Goal: Task Accomplishment & Management: Manage account settings

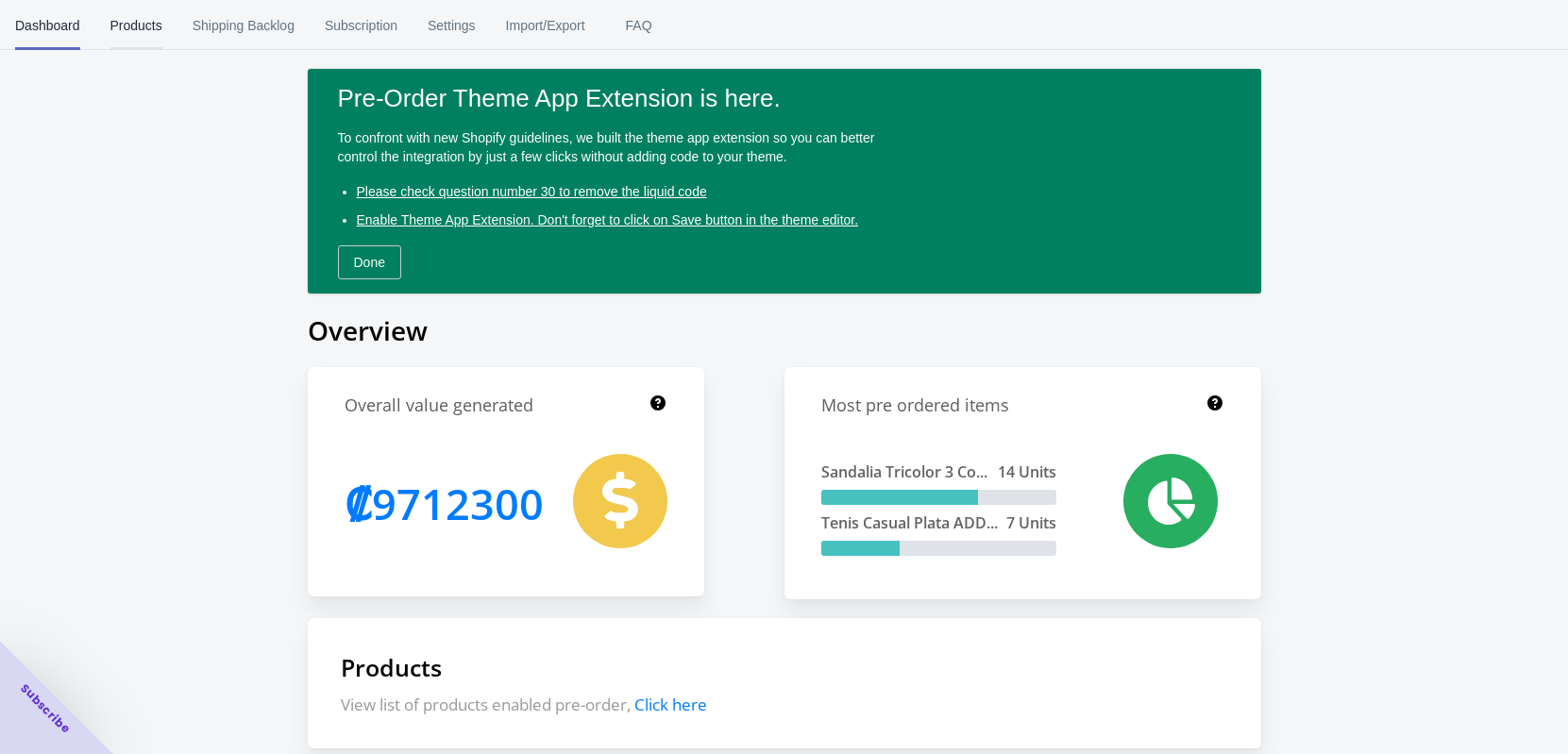
click at [156, 25] on span "Products" at bounding box center [136, 26] width 52 height 49
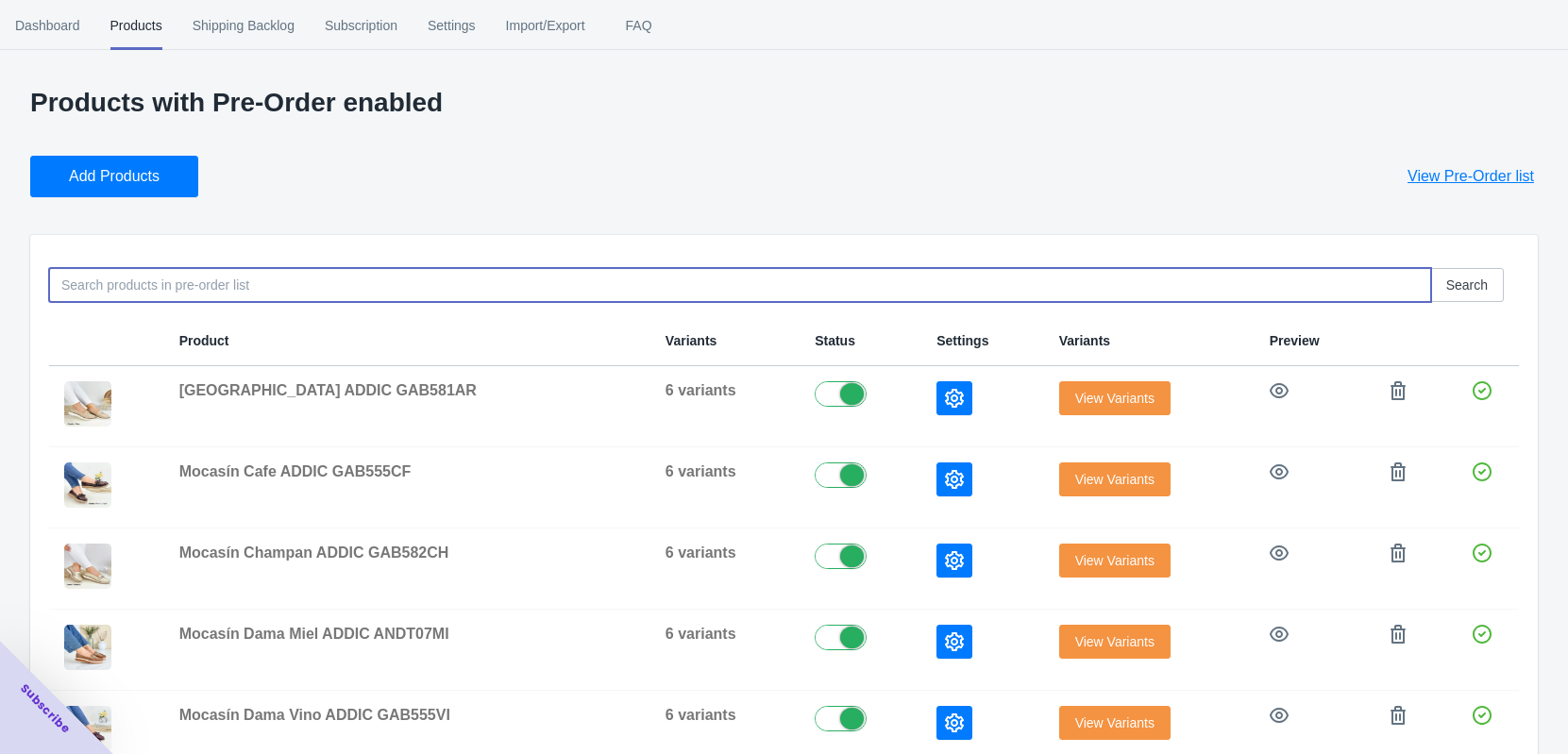
click at [117, 300] on input at bounding box center [741, 285] width 1383 height 34
paste input "NZF145CNE"
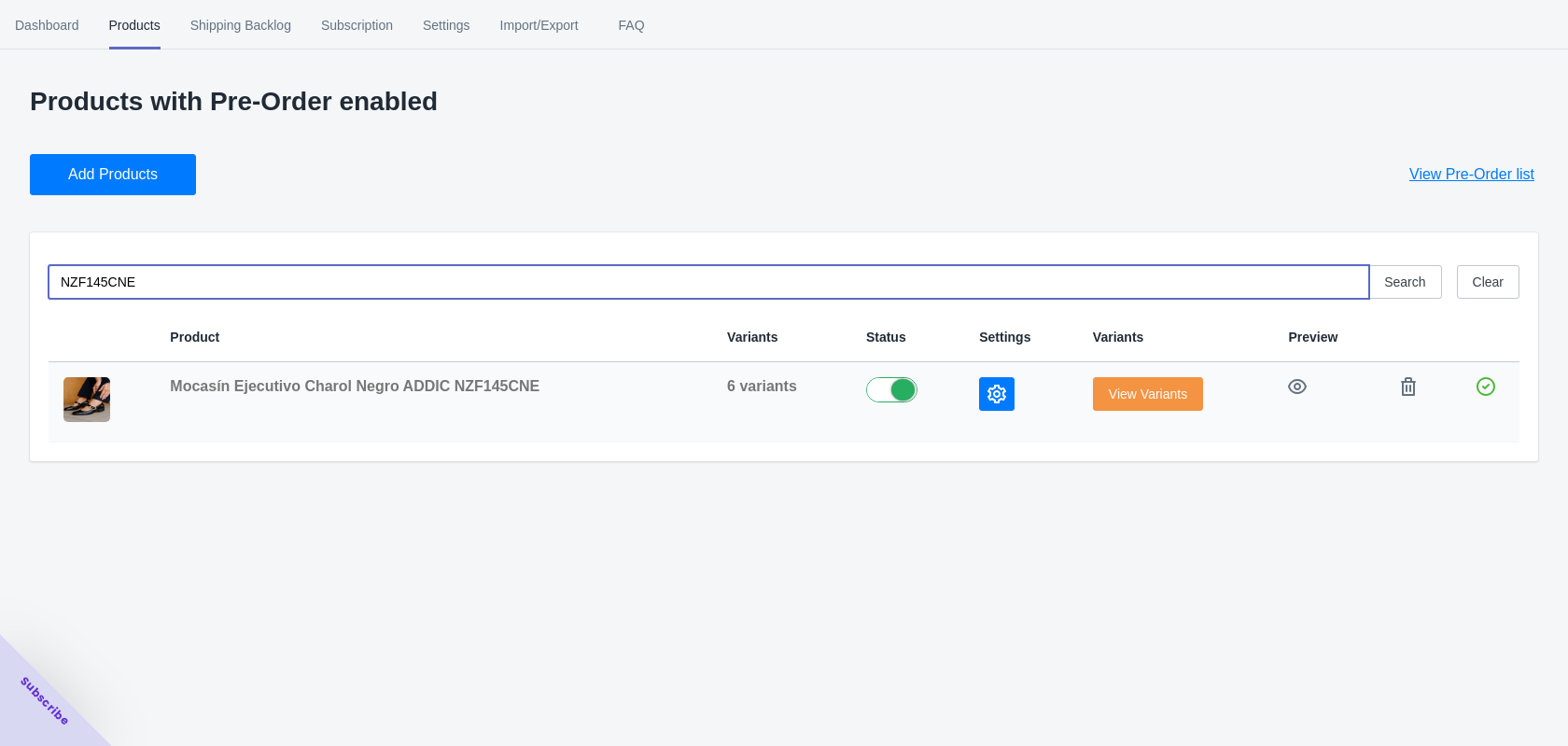
type input "NZF145CNE"
click at [1109, 393] on span "View Variants" at bounding box center [1148, 393] width 78 height 15
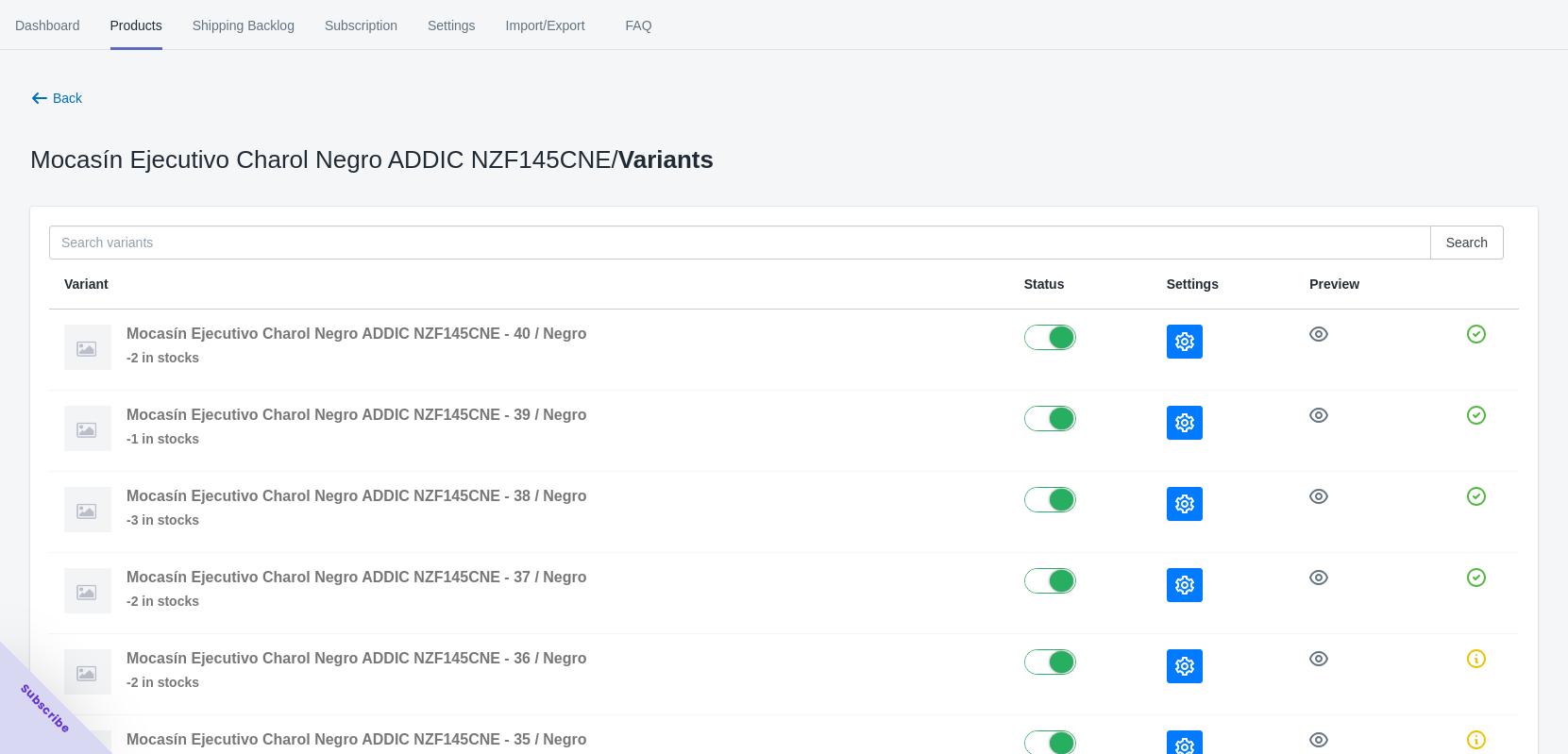
scroll to position [118, 0]
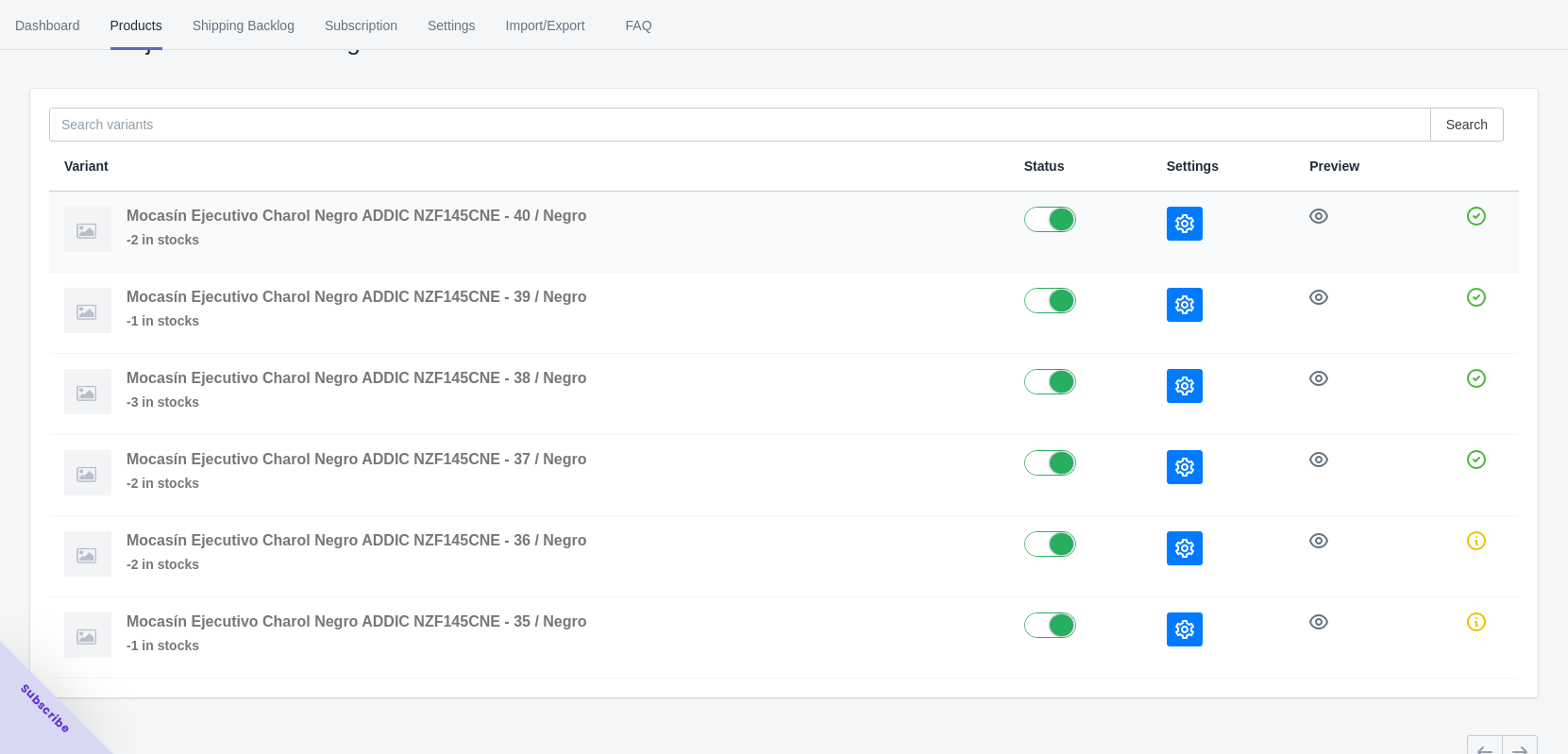
click at [1180, 223] on icon "button" at bounding box center [1184, 223] width 19 height 19
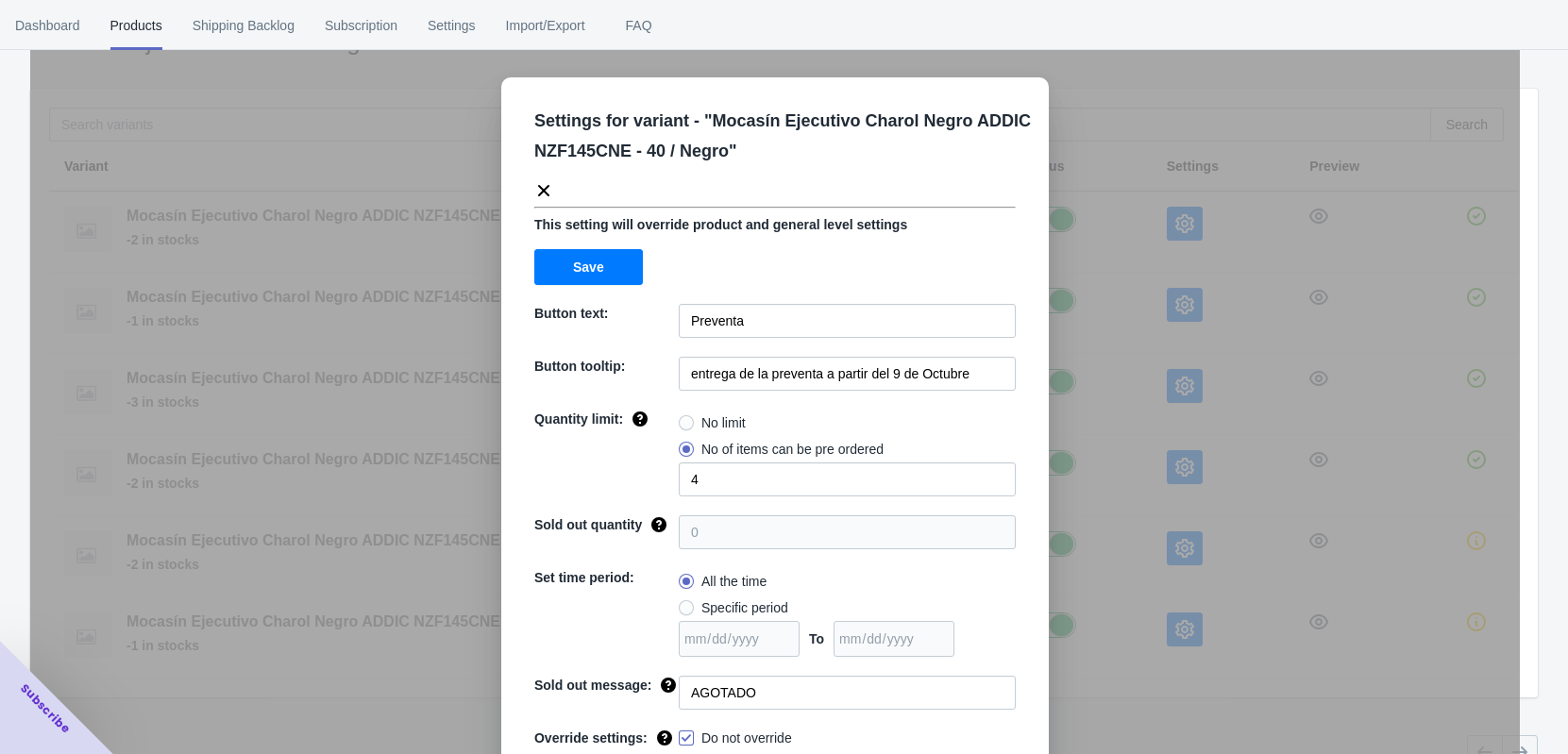
click at [1182, 303] on div "Settings for variant - " Mocasín Ejecutivo Charol Negro ADDIC NZF145CNE - 40 / …" at bounding box center [775, 424] width 1490 height 754
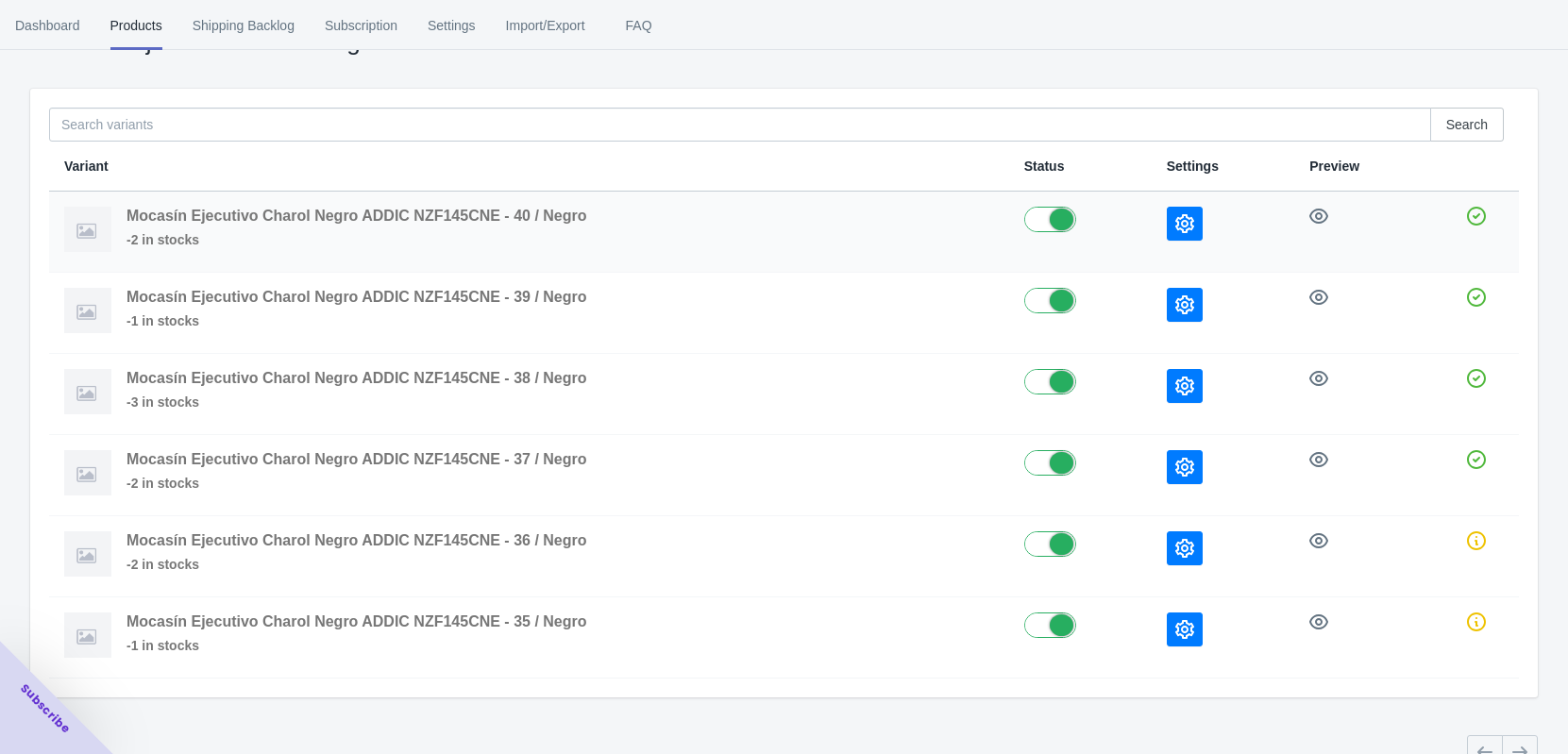
click at [1177, 222] on icon "button" at bounding box center [1184, 223] width 19 height 19
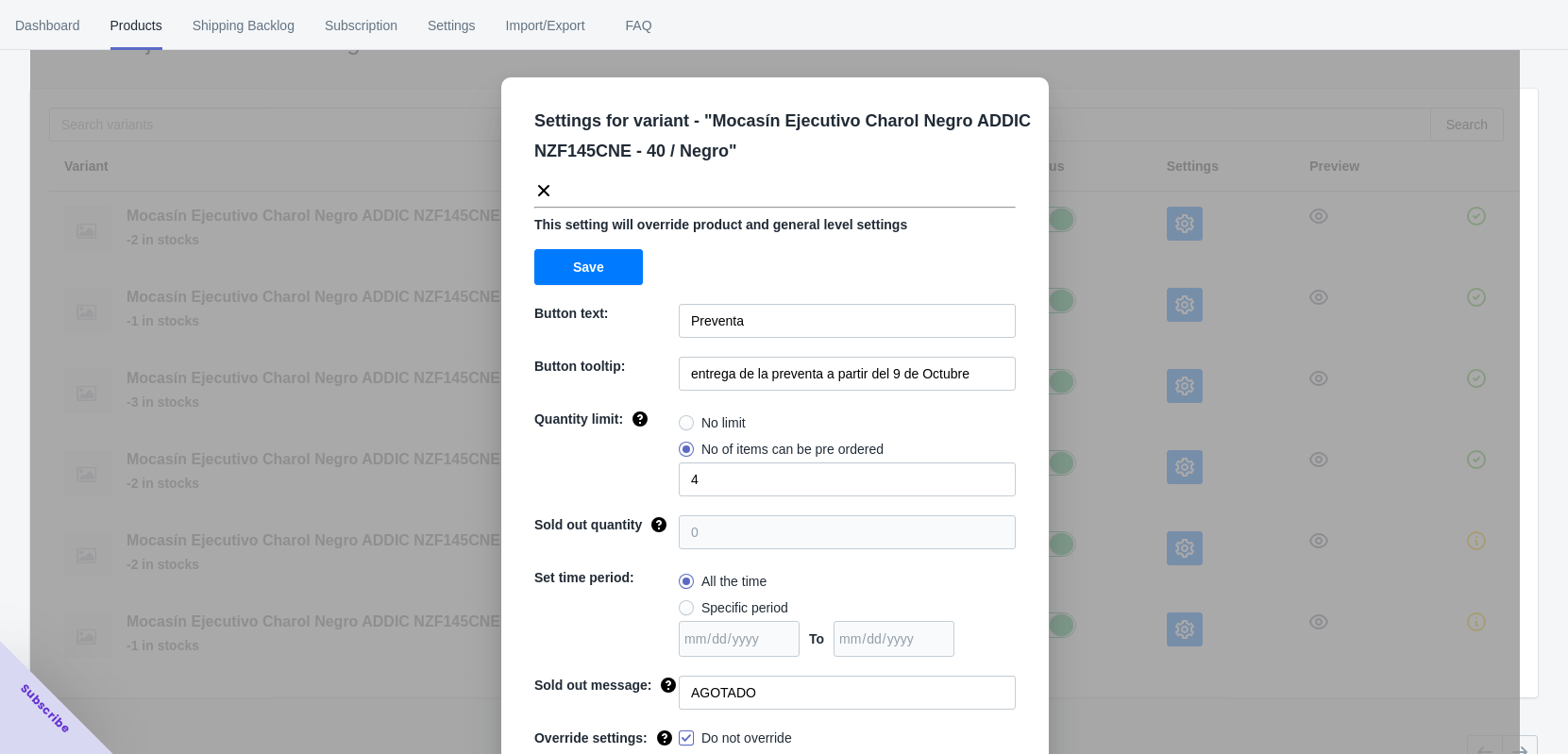
click at [1177, 300] on div "Settings for variant - " Mocasín Ejecutivo Charol Negro ADDIC NZF145CNE - 40 / …" at bounding box center [775, 424] width 1490 height 754
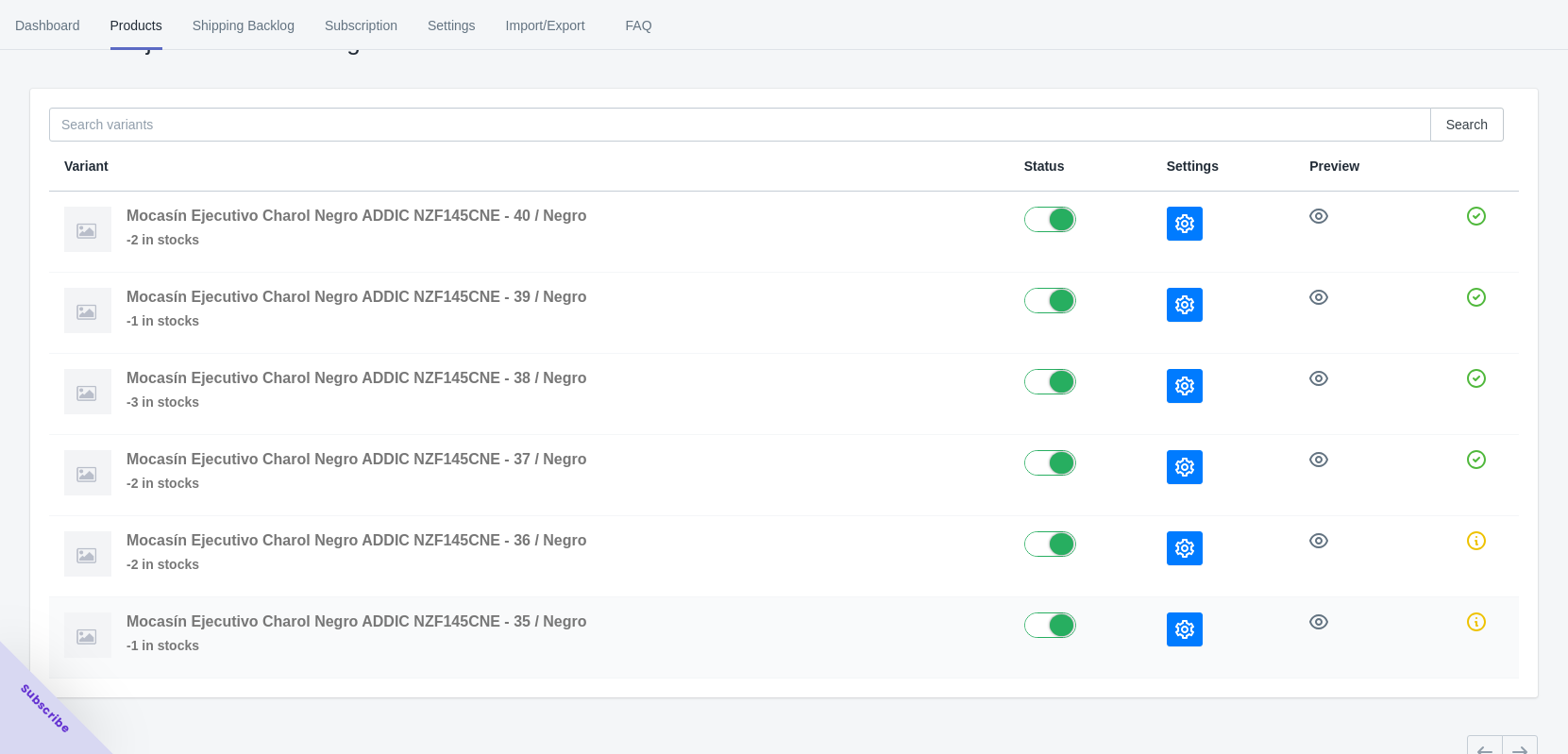
click at [1178, 620] on icon "button" at bounding box center [1184, 629] width 19 height 19
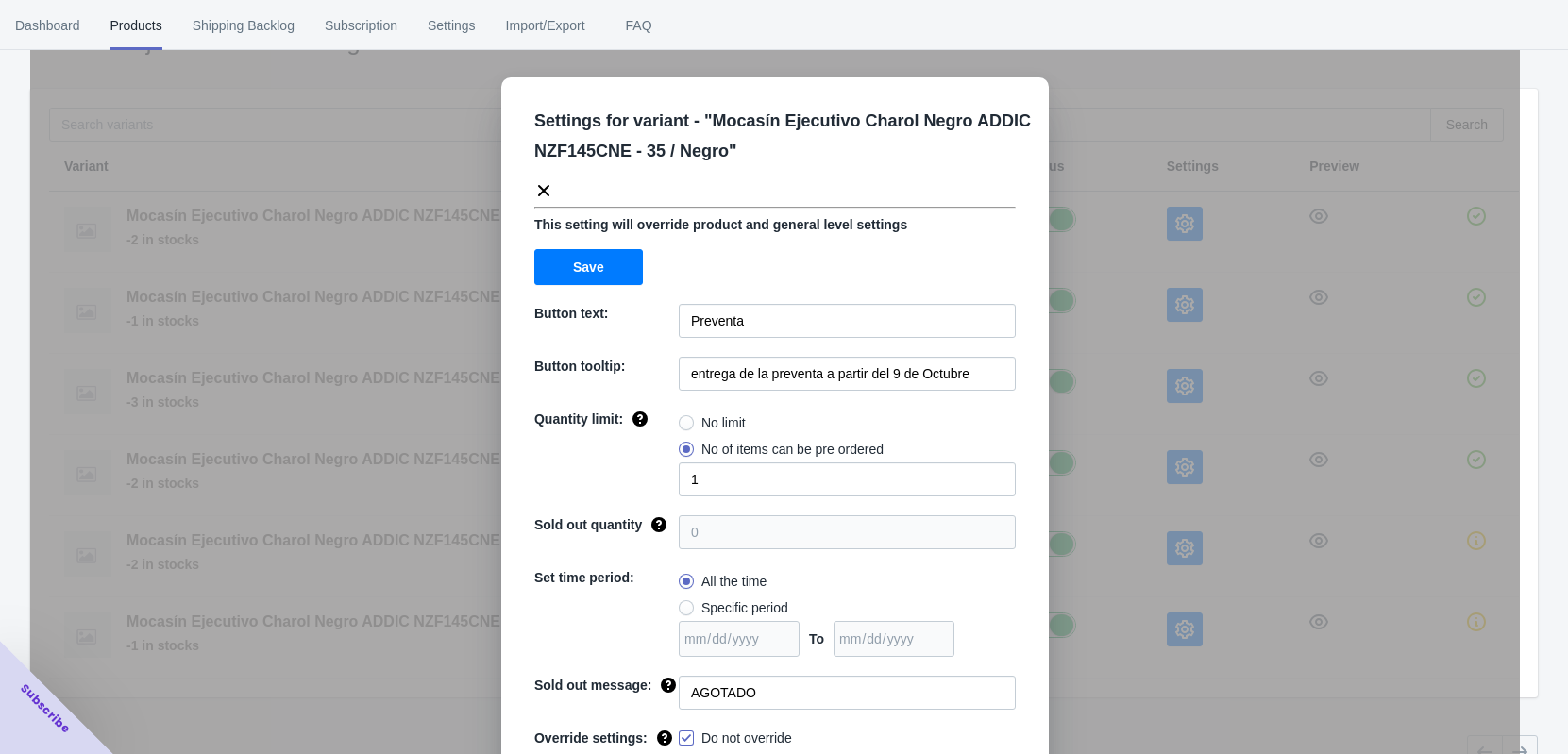
scroll to position [62, 0]
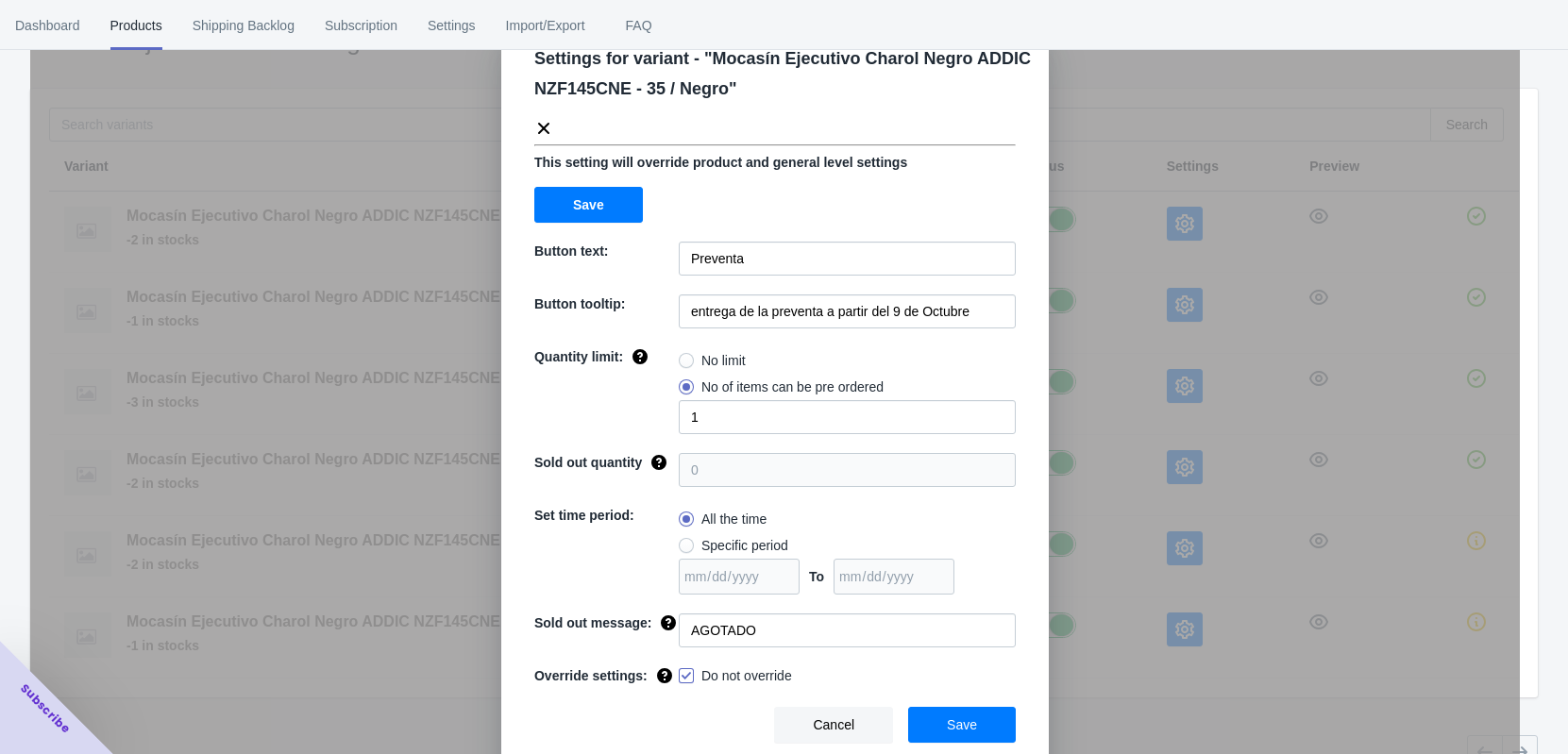
click at [927, 719] on button "Save" at bounding box center [962, 724] width 107 height 35
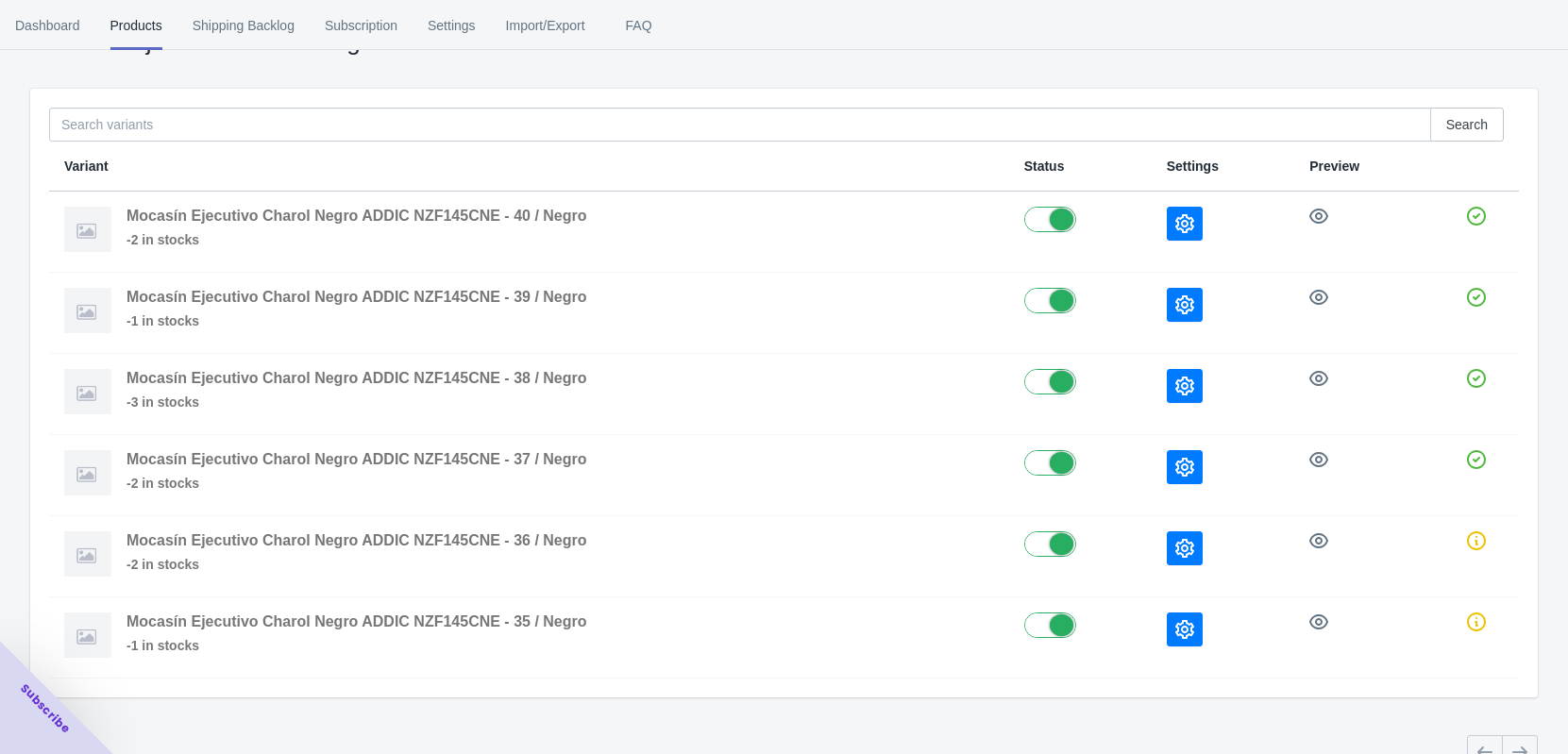
scroll to position [0, 0]
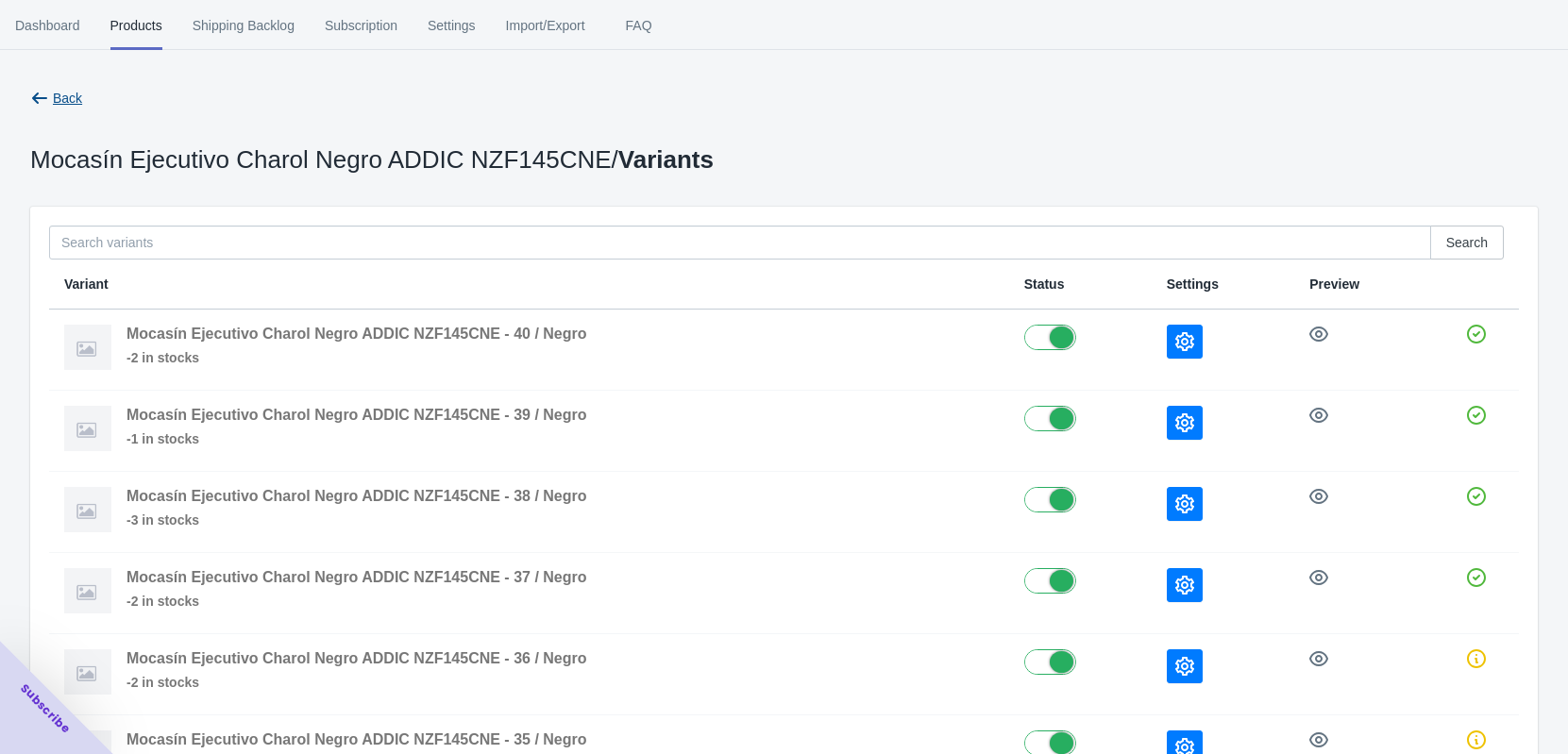
click at [40, 97] on icon "button" at bounding box center [39, 98] width 19 height 19
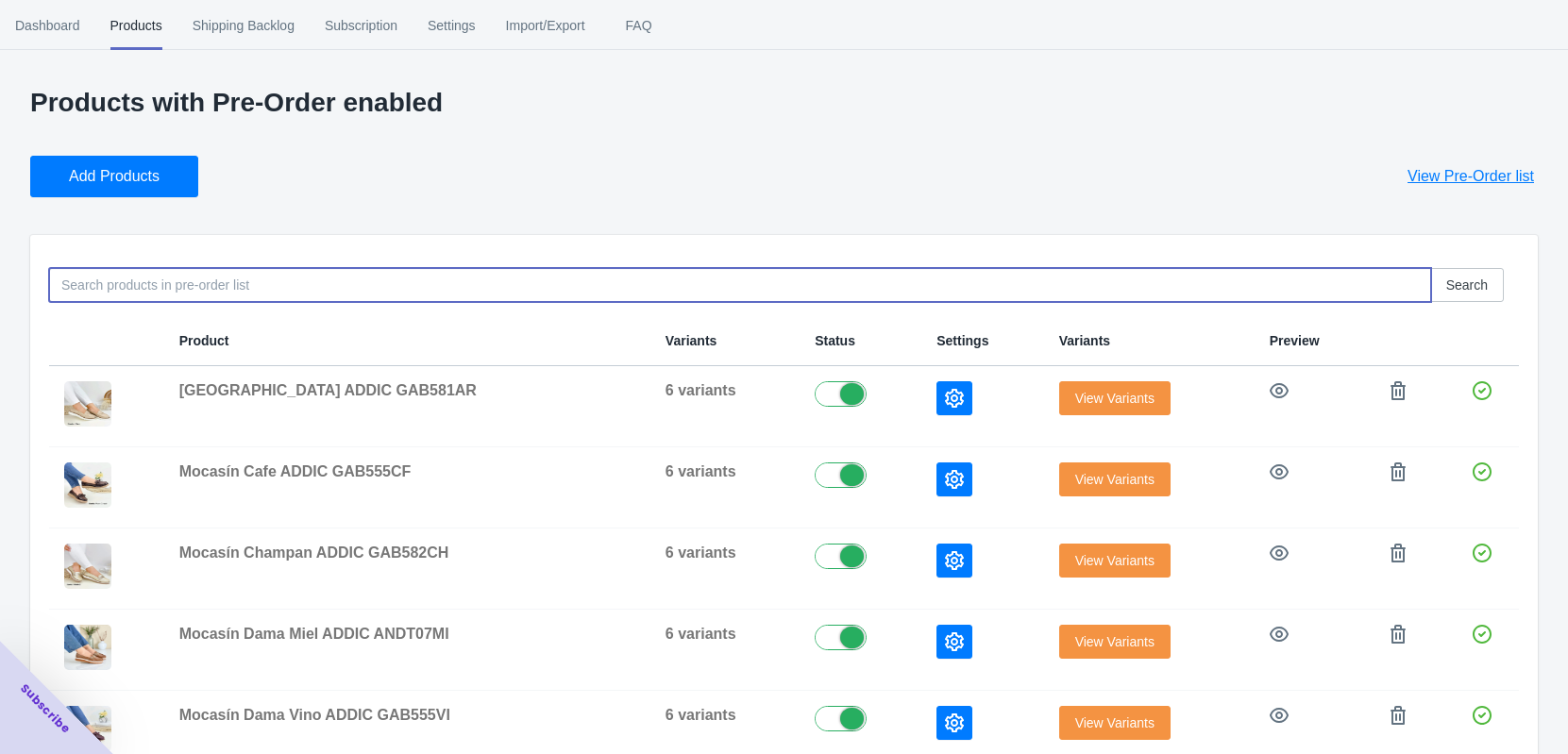
click at [213, 296] on input at bounding box center [741, 285] width 1383 height 34
paste input "NZF145CNE"
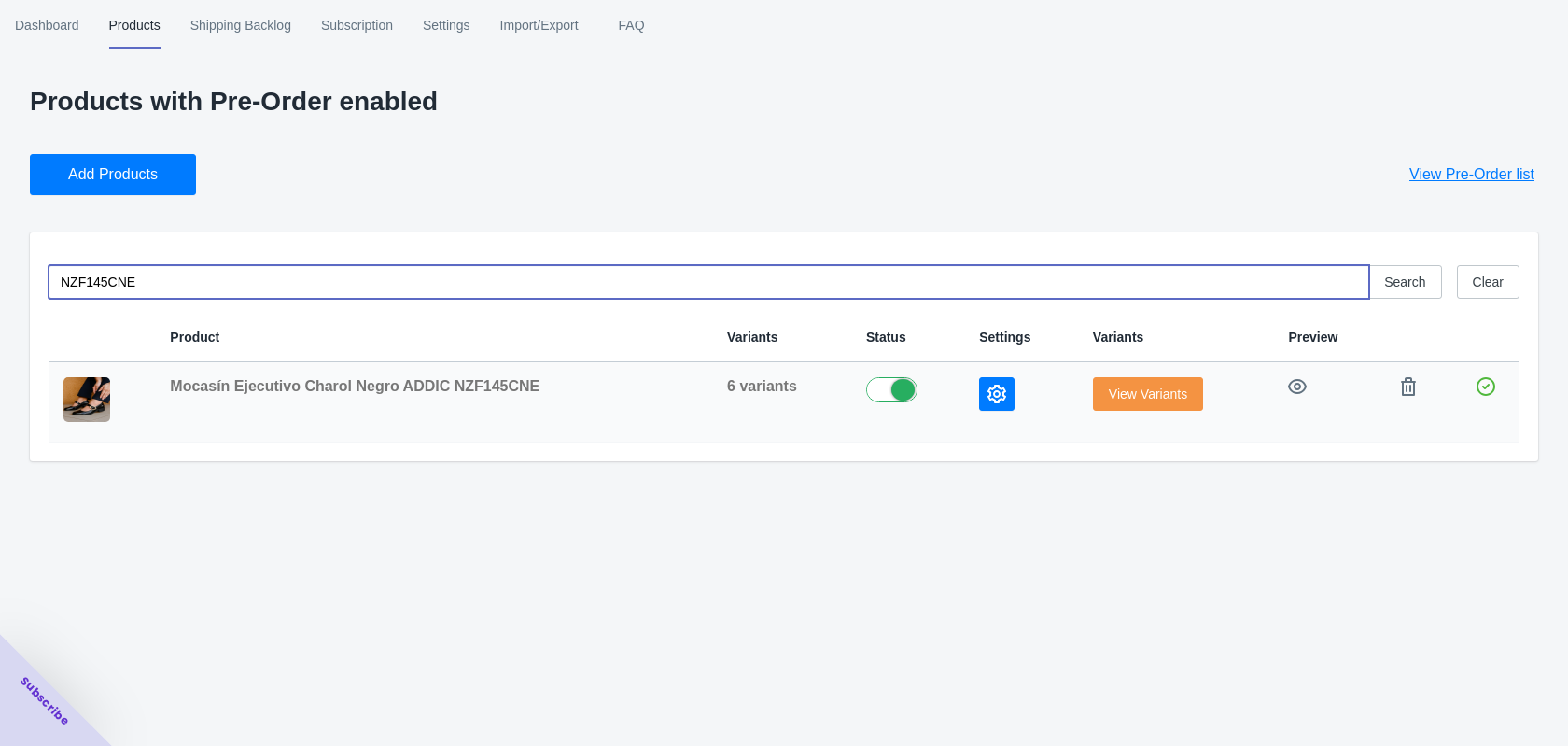
type input "NZF145CNE"
click at [1004, 385] on button "button" at bounding box center [997, 394] width 35 height 33
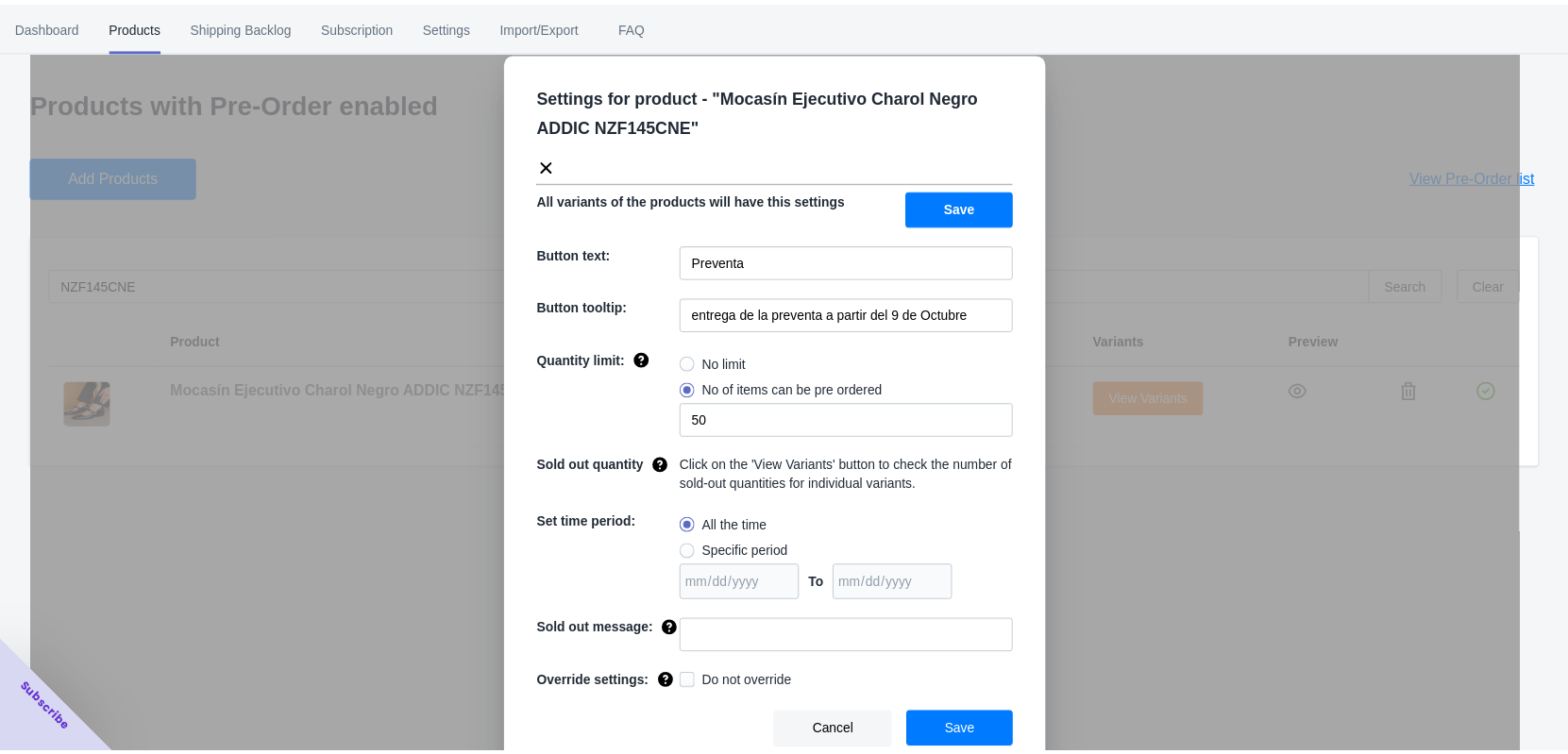
scroll to position [34, 0]
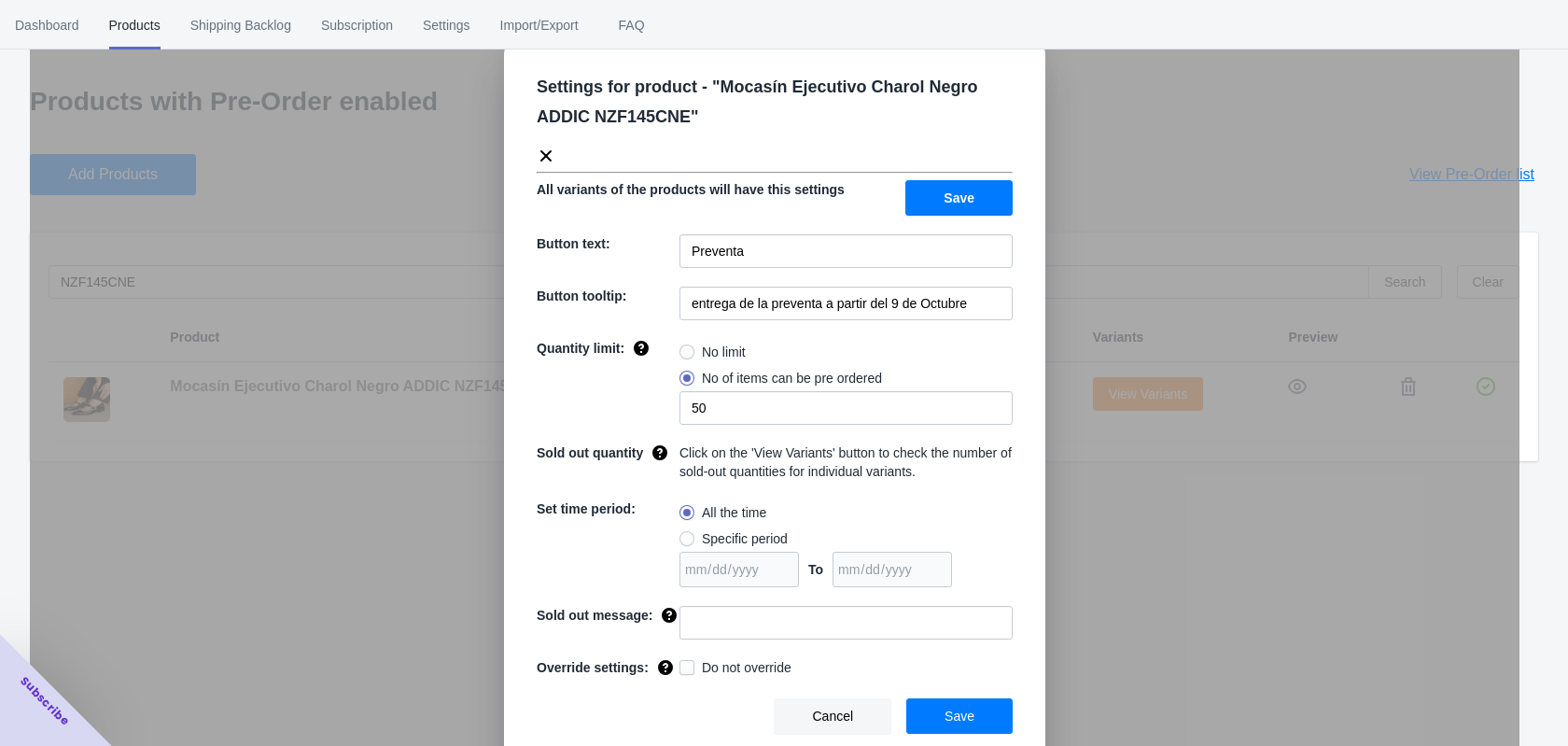
click at [1127, 172] on div "Settings for product - " Mocasín Ejecutivo Charol Negro ADDIC NZF145CNE " All v…" at bounding box center [775, 419] width 1490 height 746
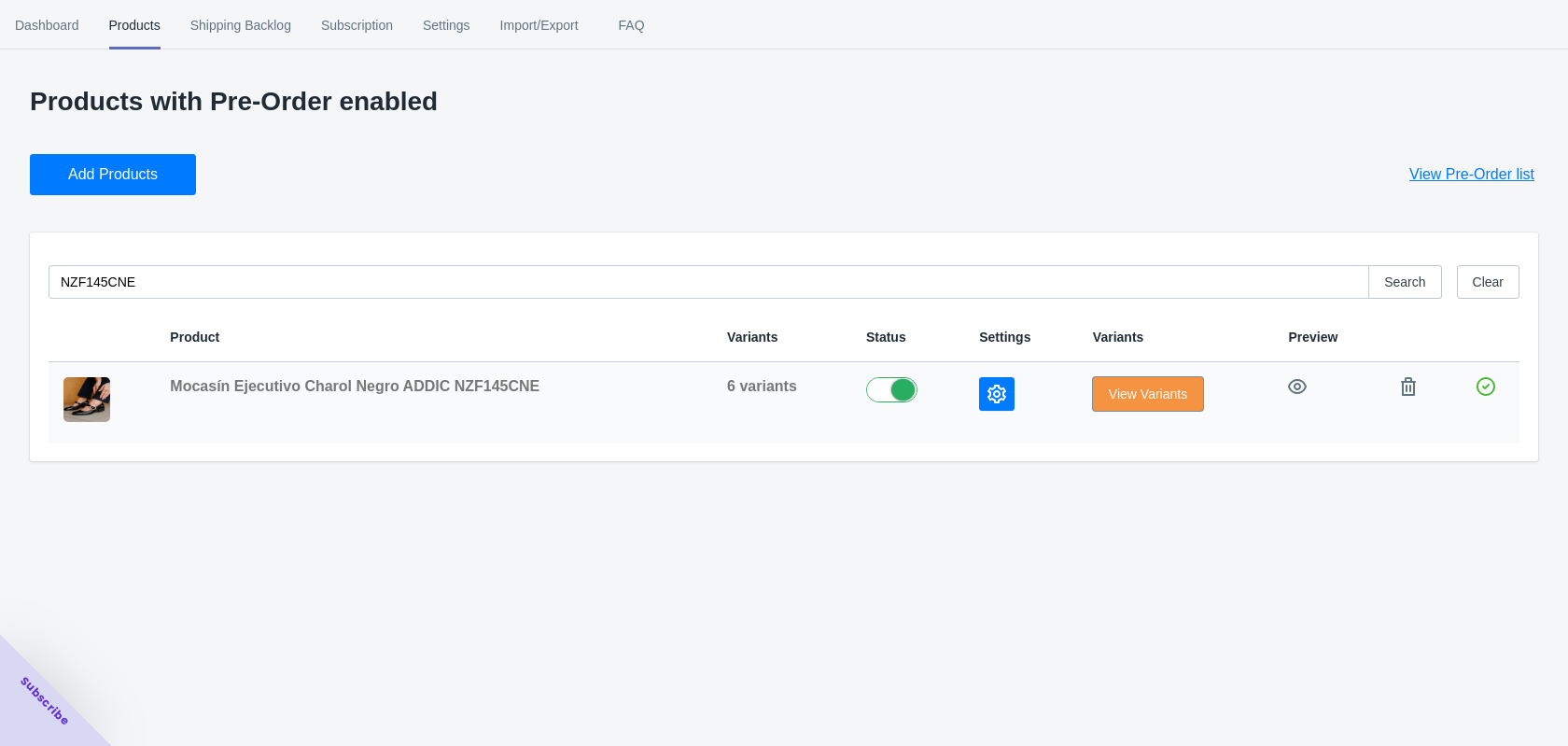
click at [1109, 402] on span "View Variants" at bounding box center [1148, 393] width 78 height 15
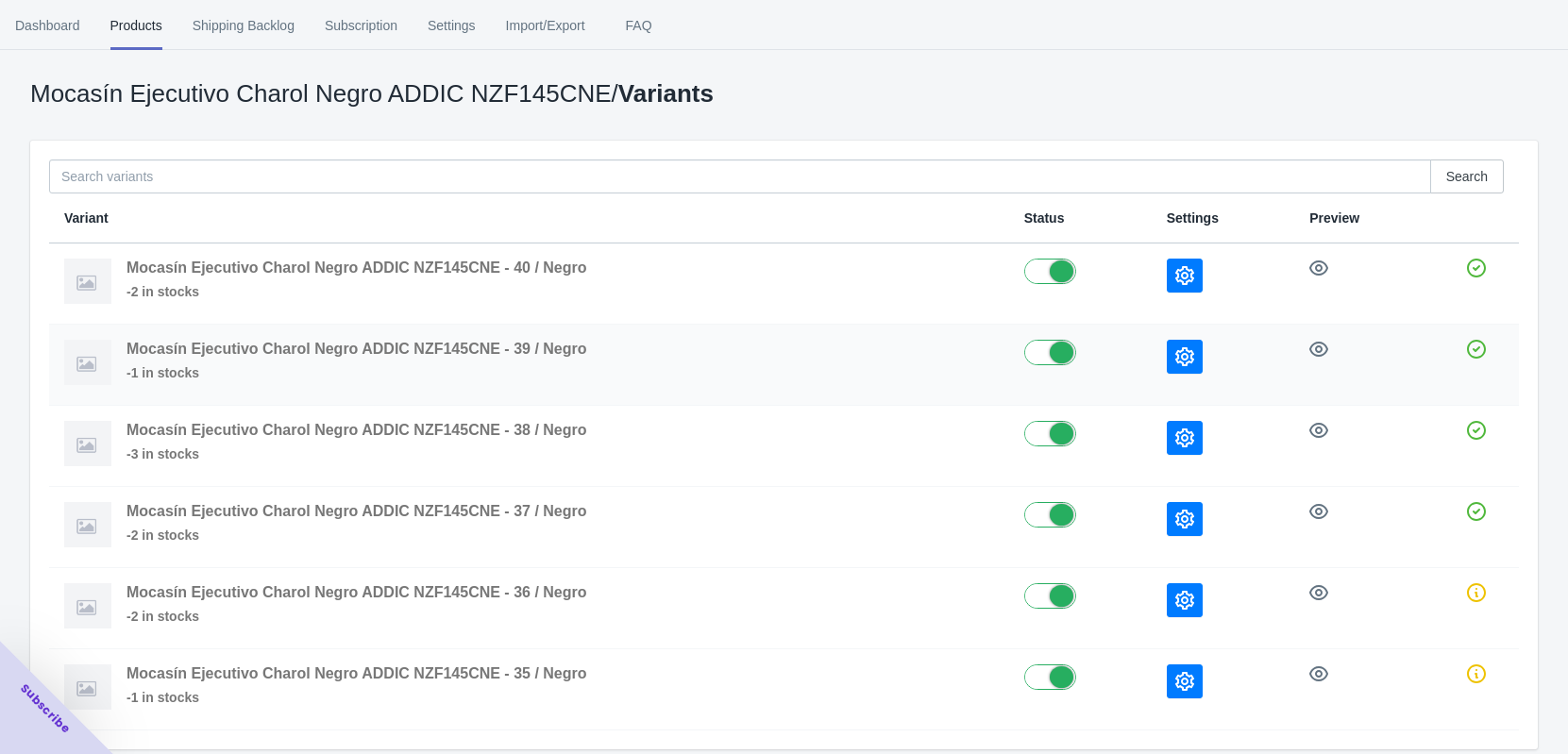
scroll to position [118, 0]
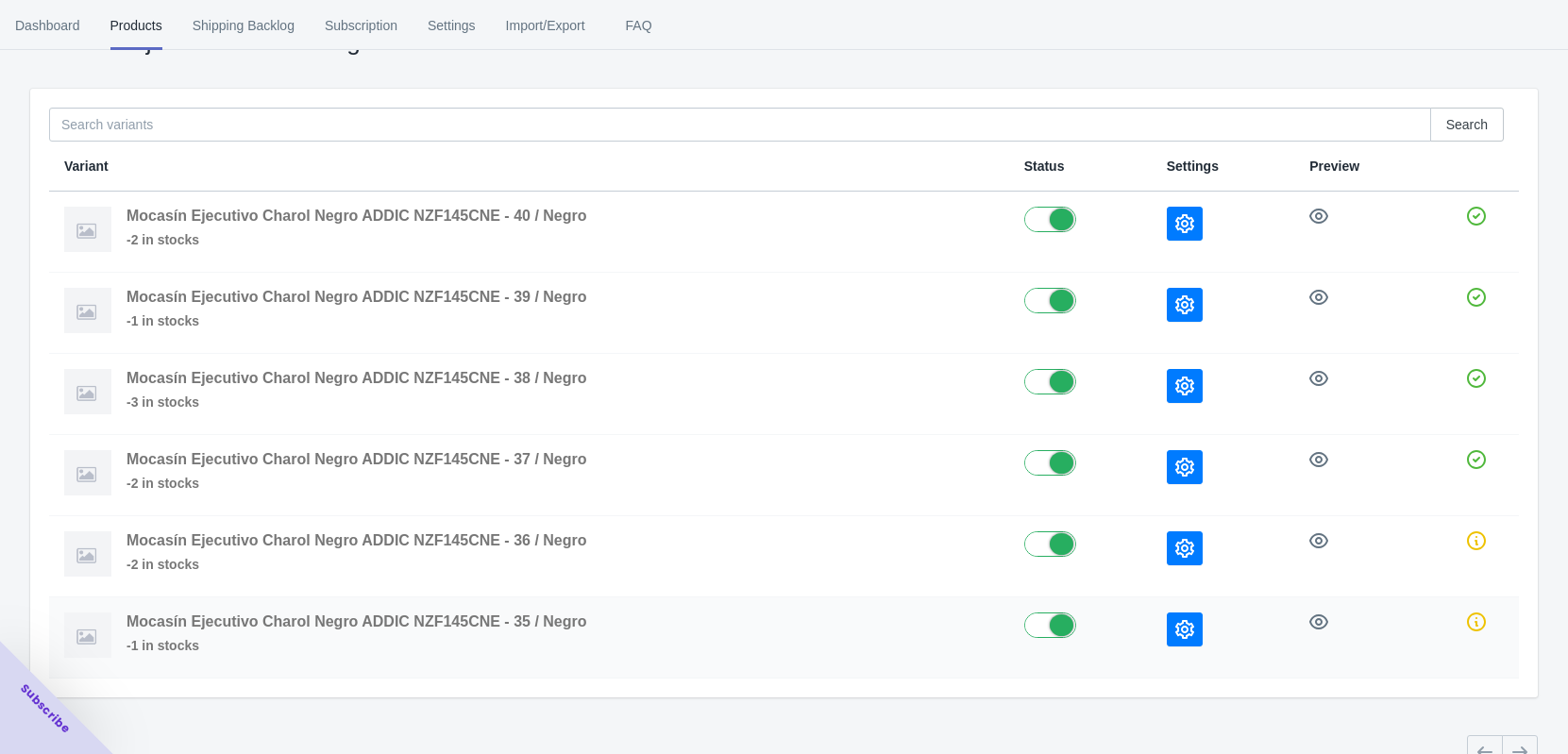
click at [1184, 626] on icon "button" at bounding box center [1184, 629] width 19 height 19
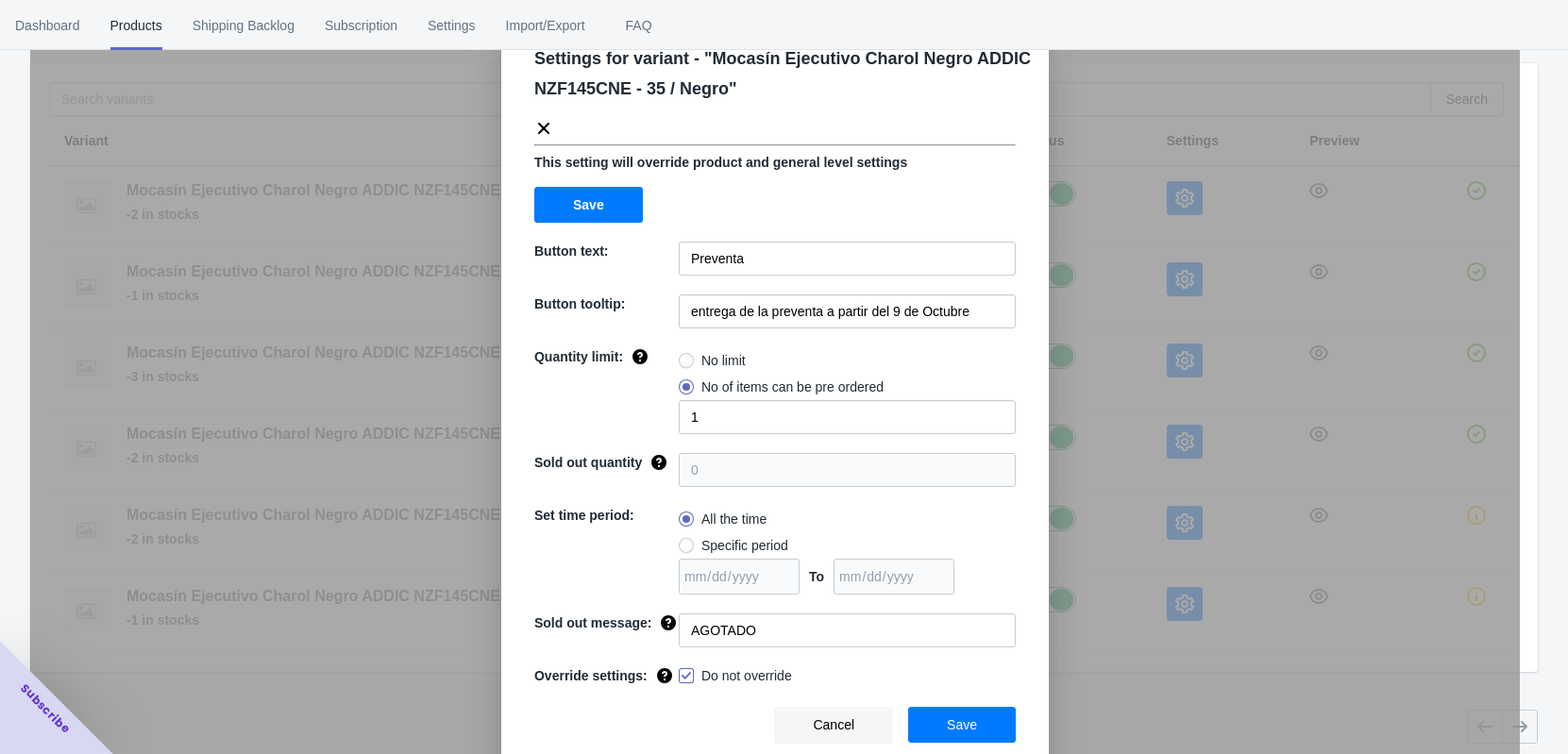
scroll to position [157, 0]
click at [1121, 689] on div "Settings for variant - " Mocasín Ejecutivo Charol Negro ADDIC NZF145CNE - 35 / …" at bounding box center [775, 424] width 1490 height 754
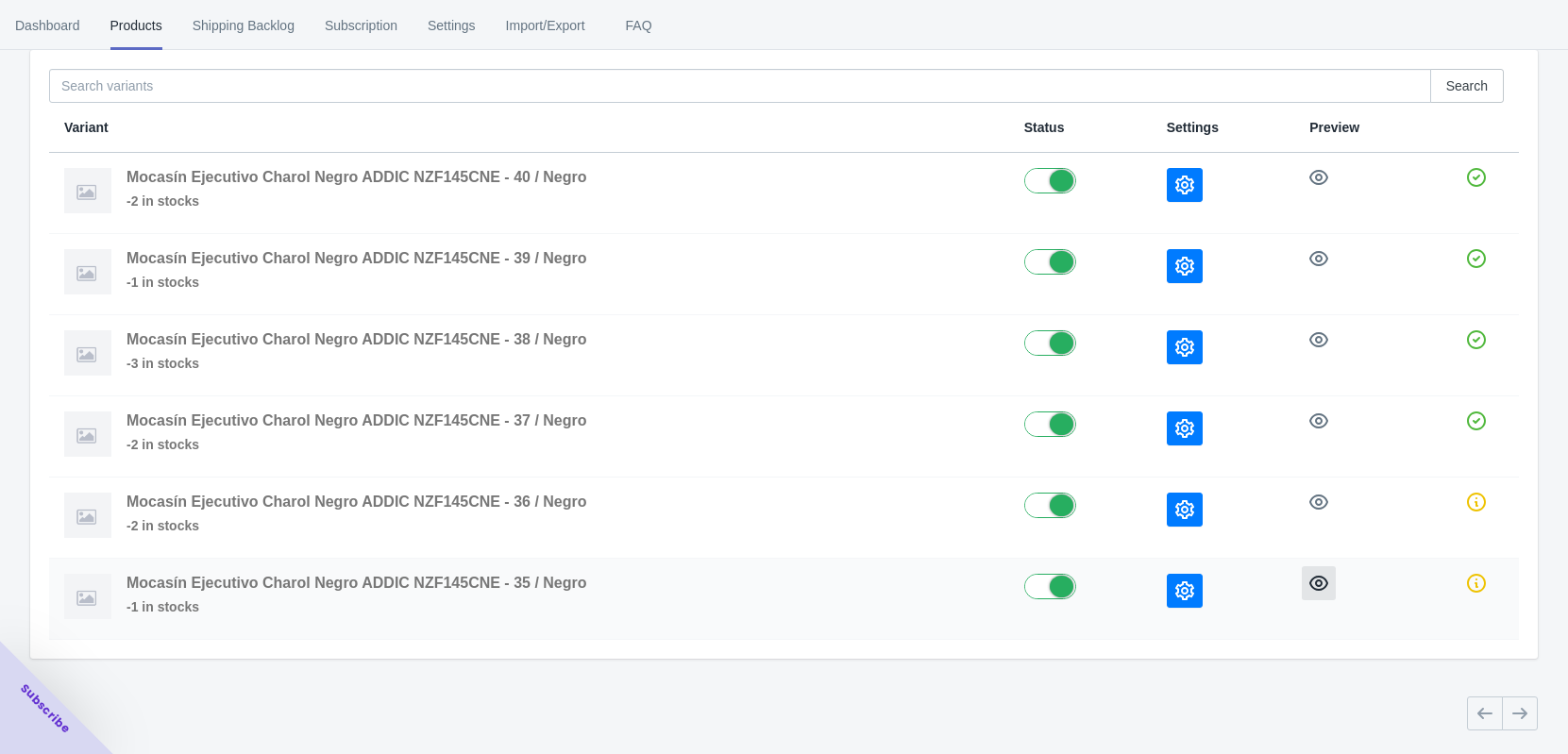
click at [1323, 581] on icon "button" at bounding box center [1319, 583] width 19 height 19
click at [70, 31] on span "Dashboard" at bounding box center [47, 26] width 65 height 49
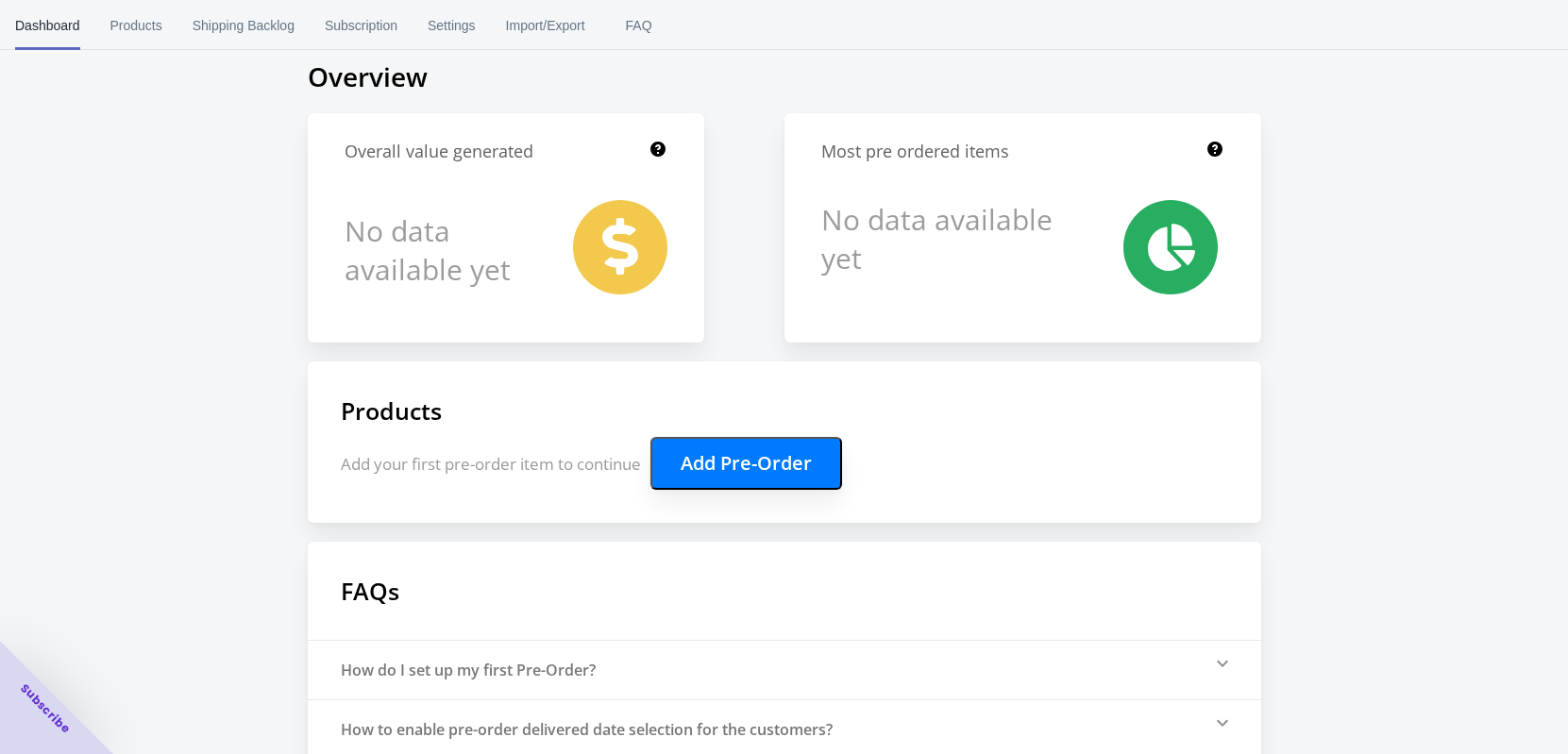
scroll to position [254, 0]
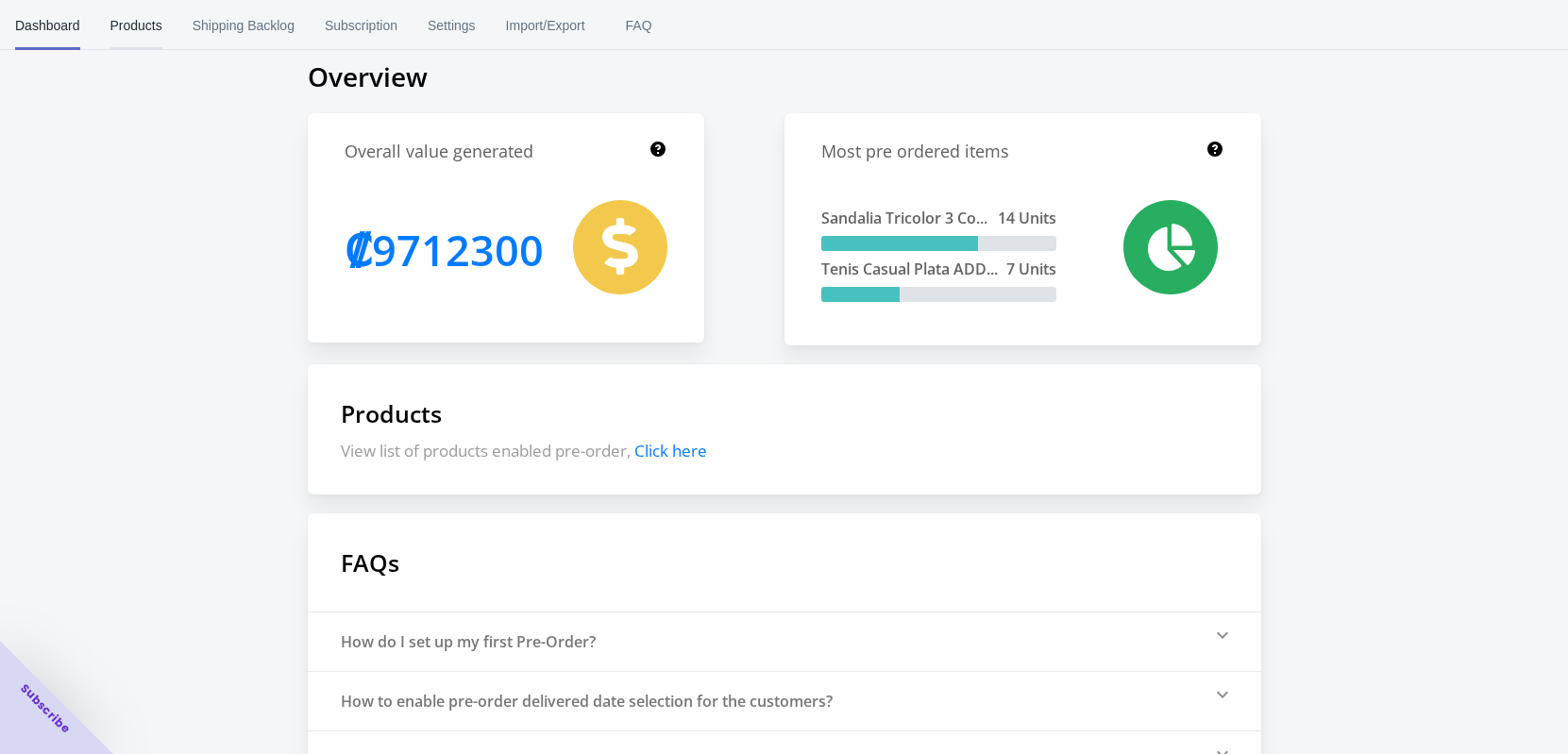
click at [157, 31] on span "Products" at bounding box center [136, 26] width 52 height 49
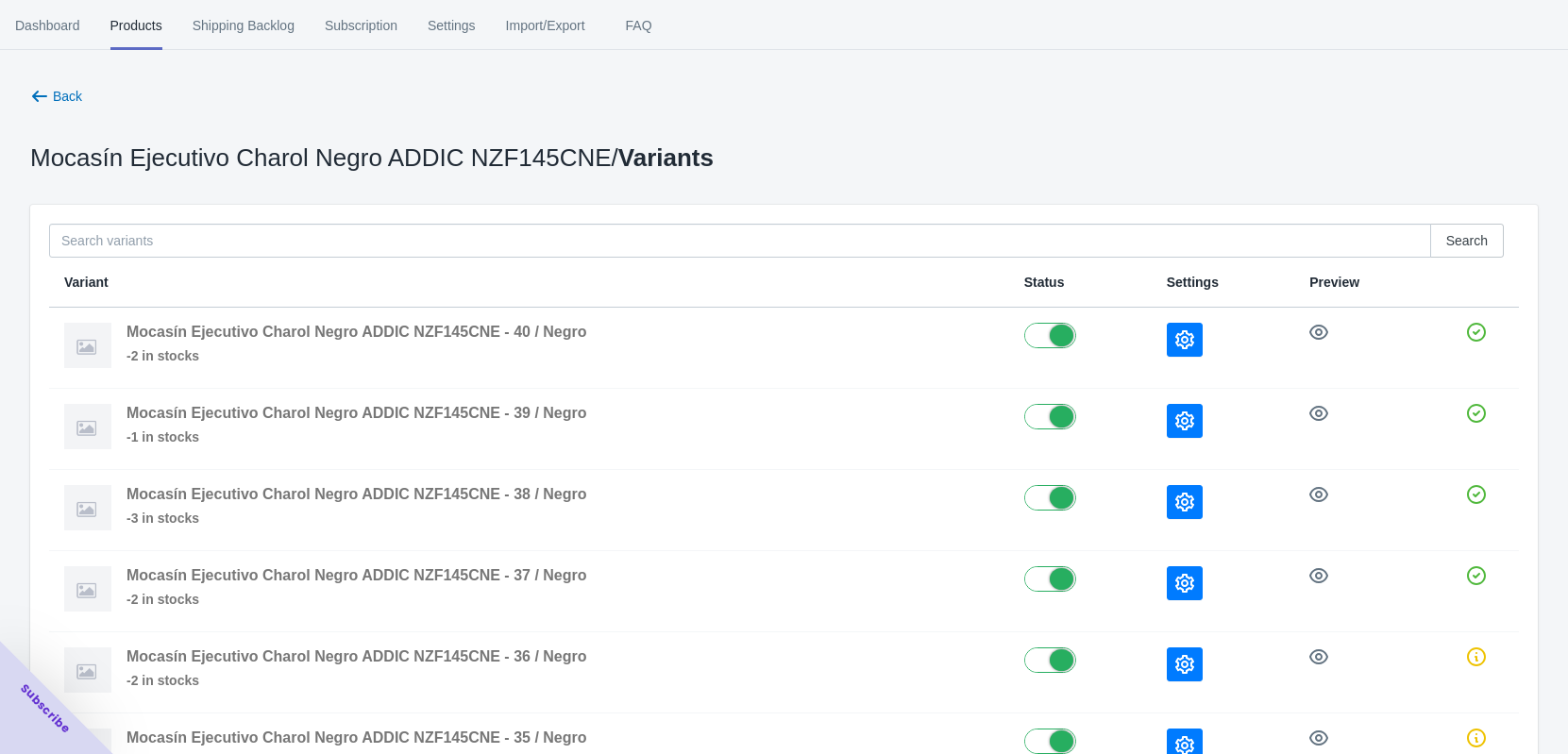
scroll to position [0, 0]
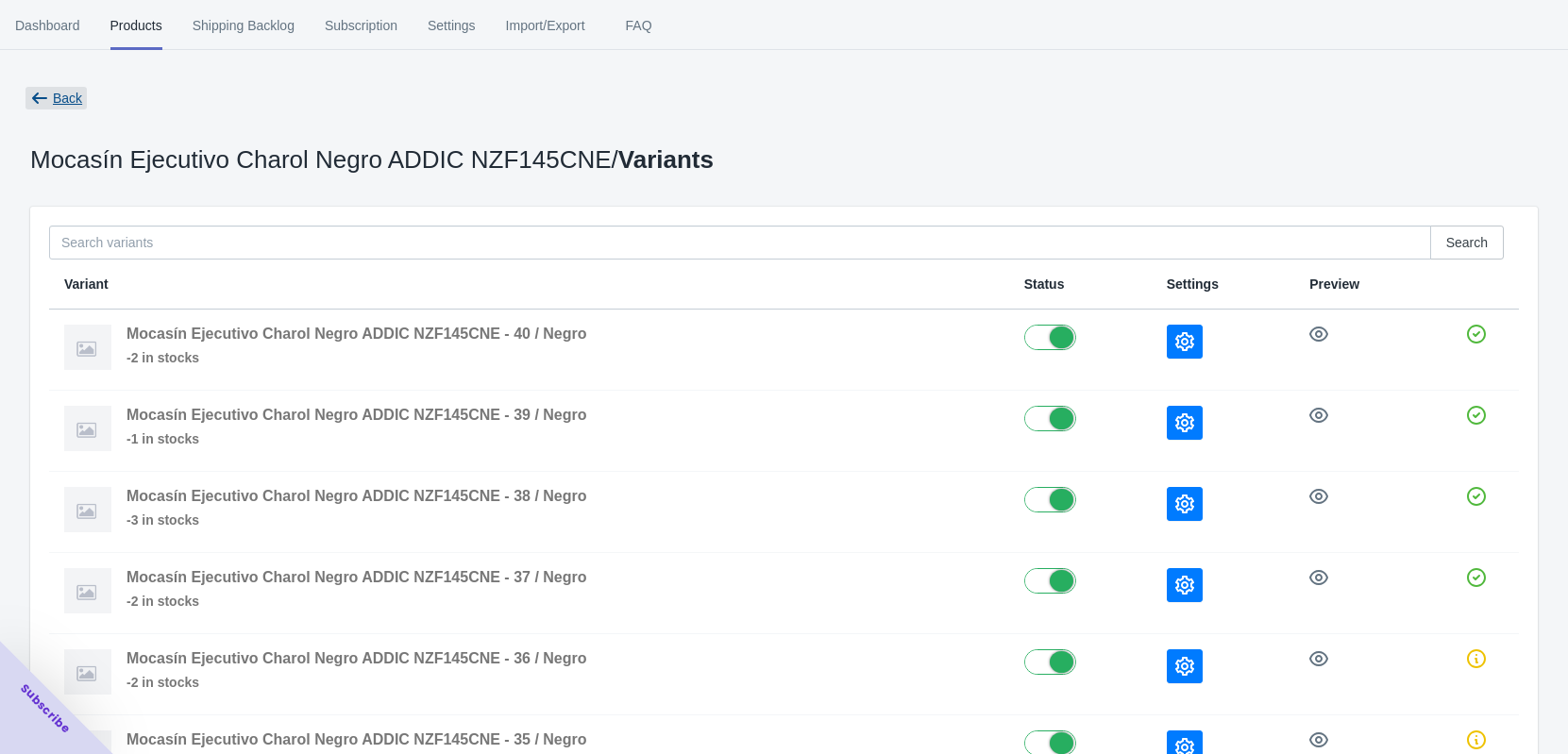
click at [66, 93] on span "Back" at bounding box center [68, 98] width 30 height 15
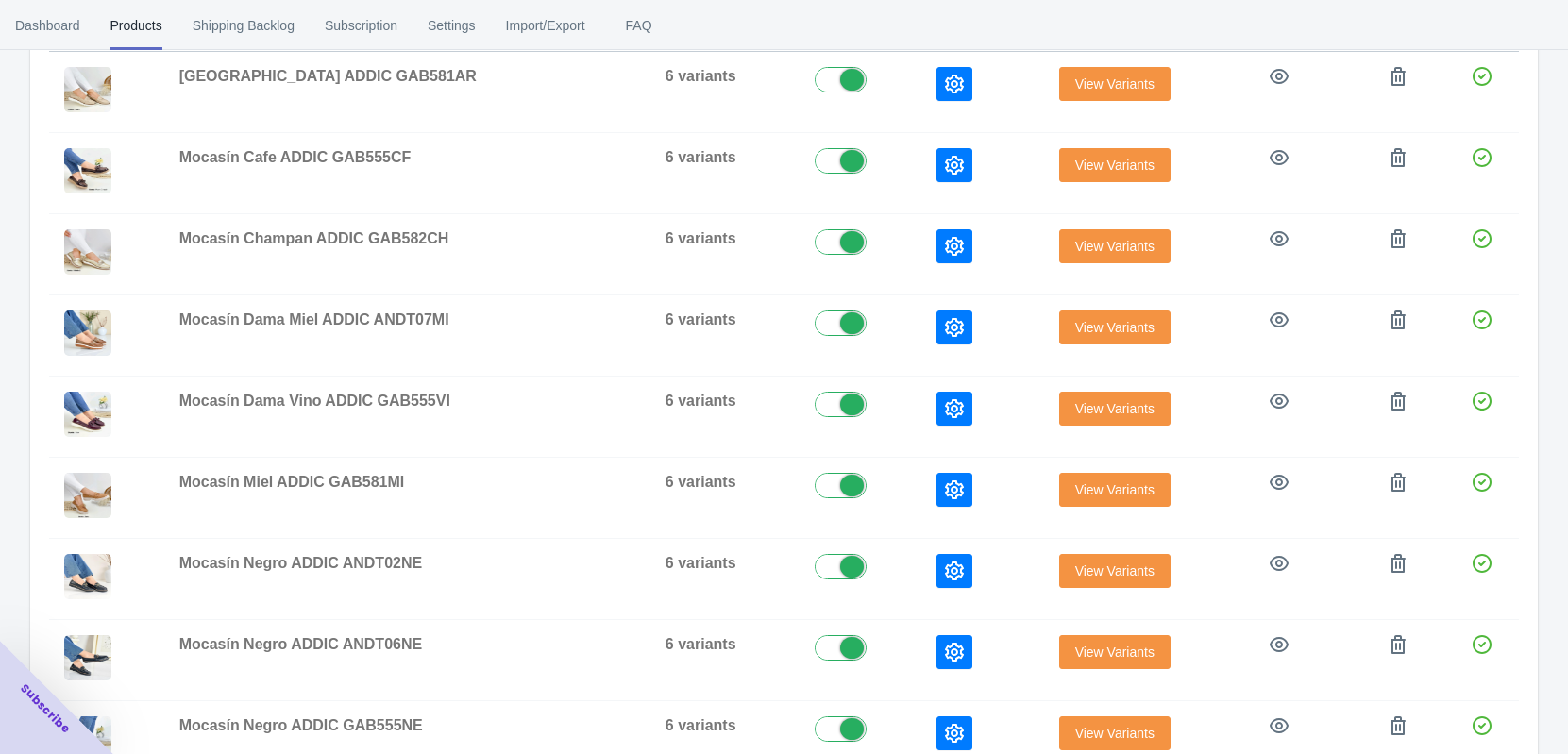
scroll to position [533, 0]
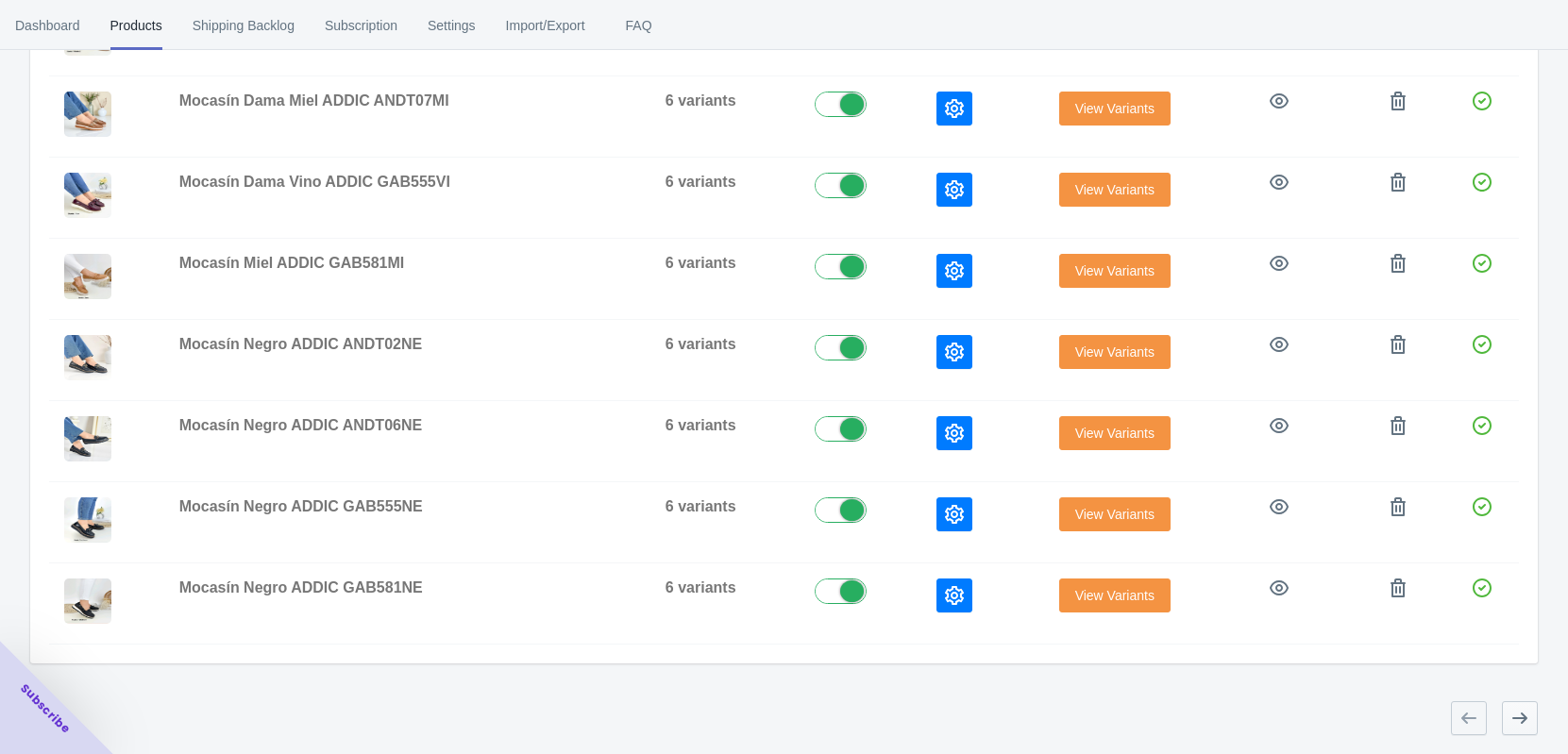
click at [1536, 720] on button "button" at bounding box center [1520, 718] width 36 height 34
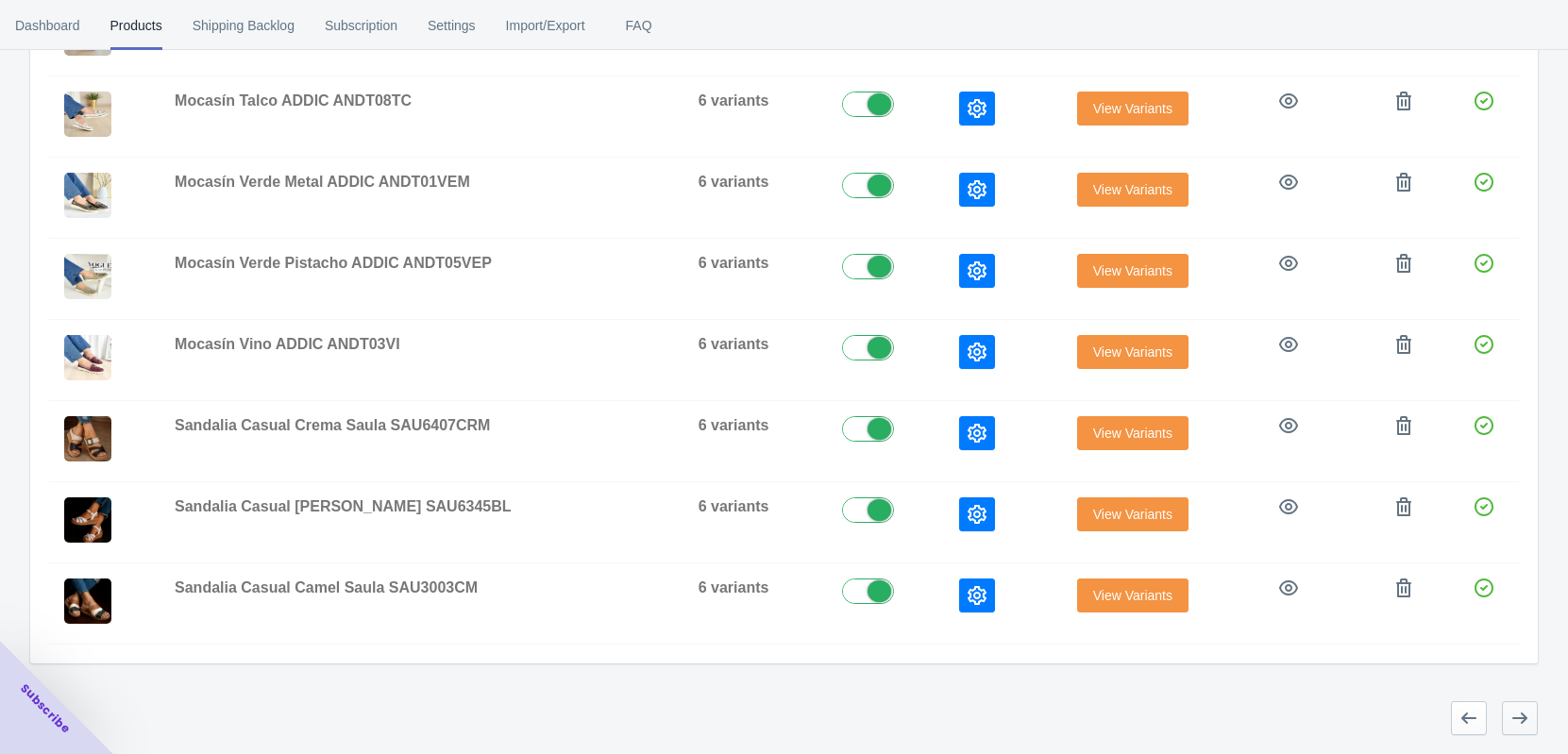
click at [1536, 720] on button "button" at bounding box center [1520, 718] width 36 height 34
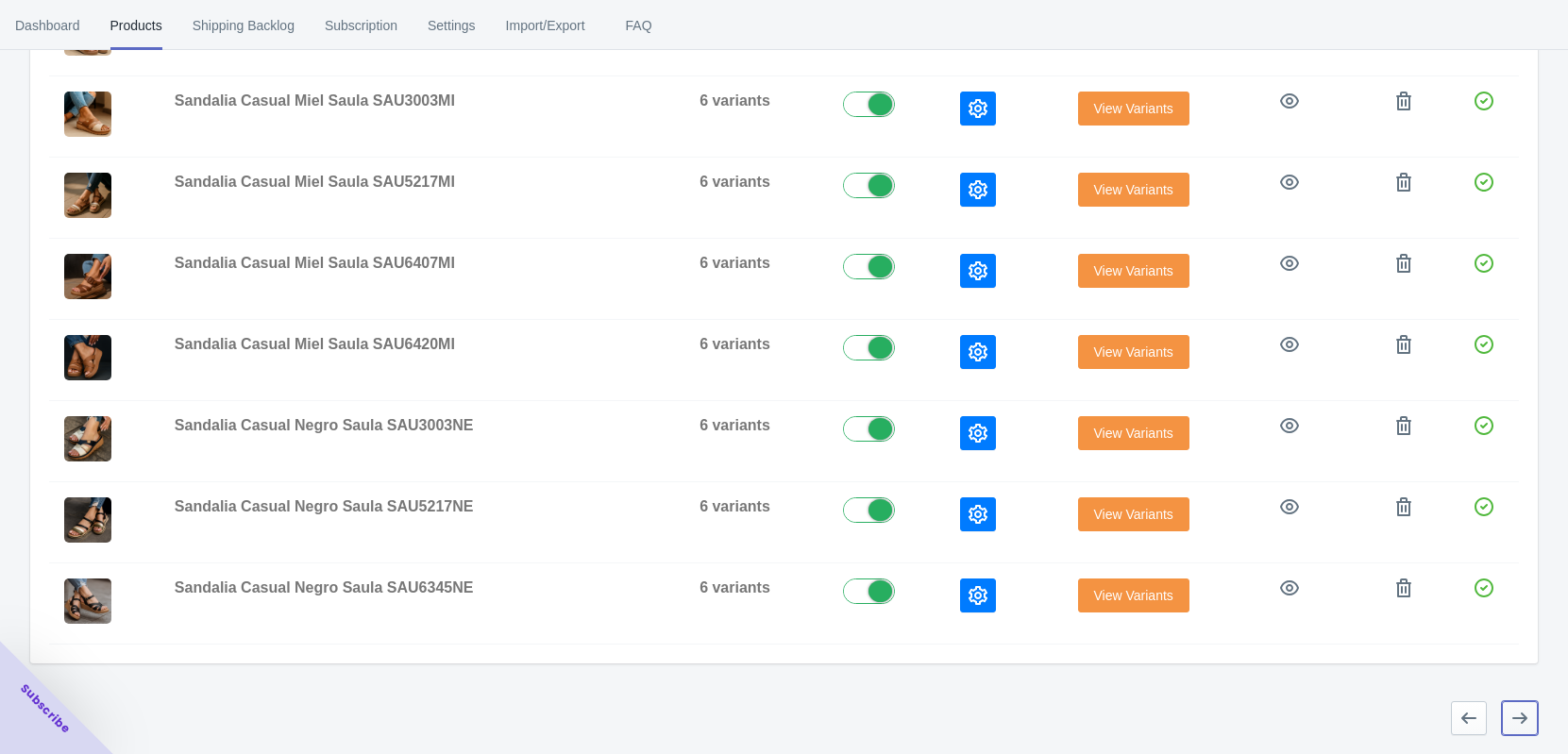
click at [1536, 720] on button "button" at bounding box center [1520, 718] width 36 height 34
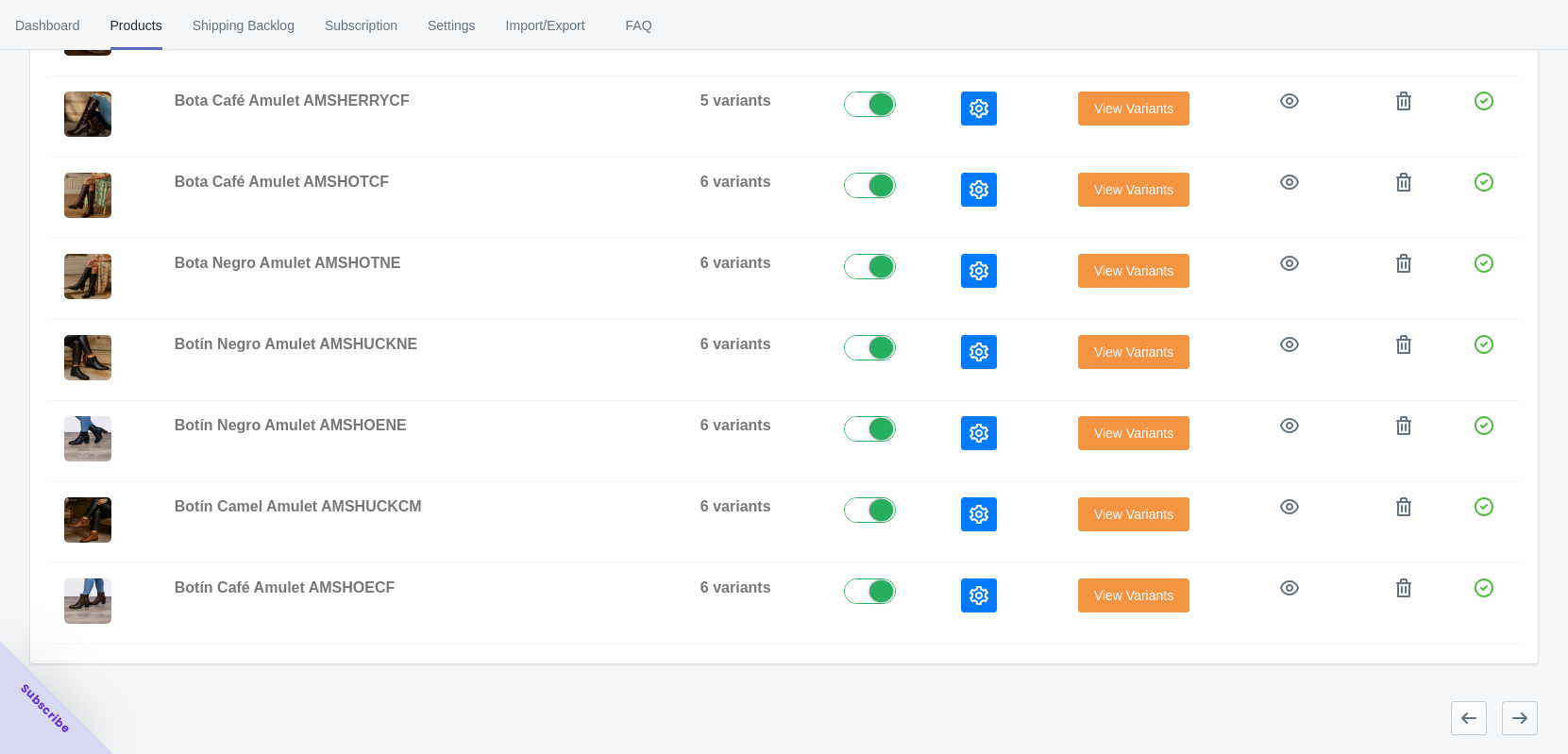
click at [1536, 720] on button "button" at bounding box center [1520, 718] width 36 height 34
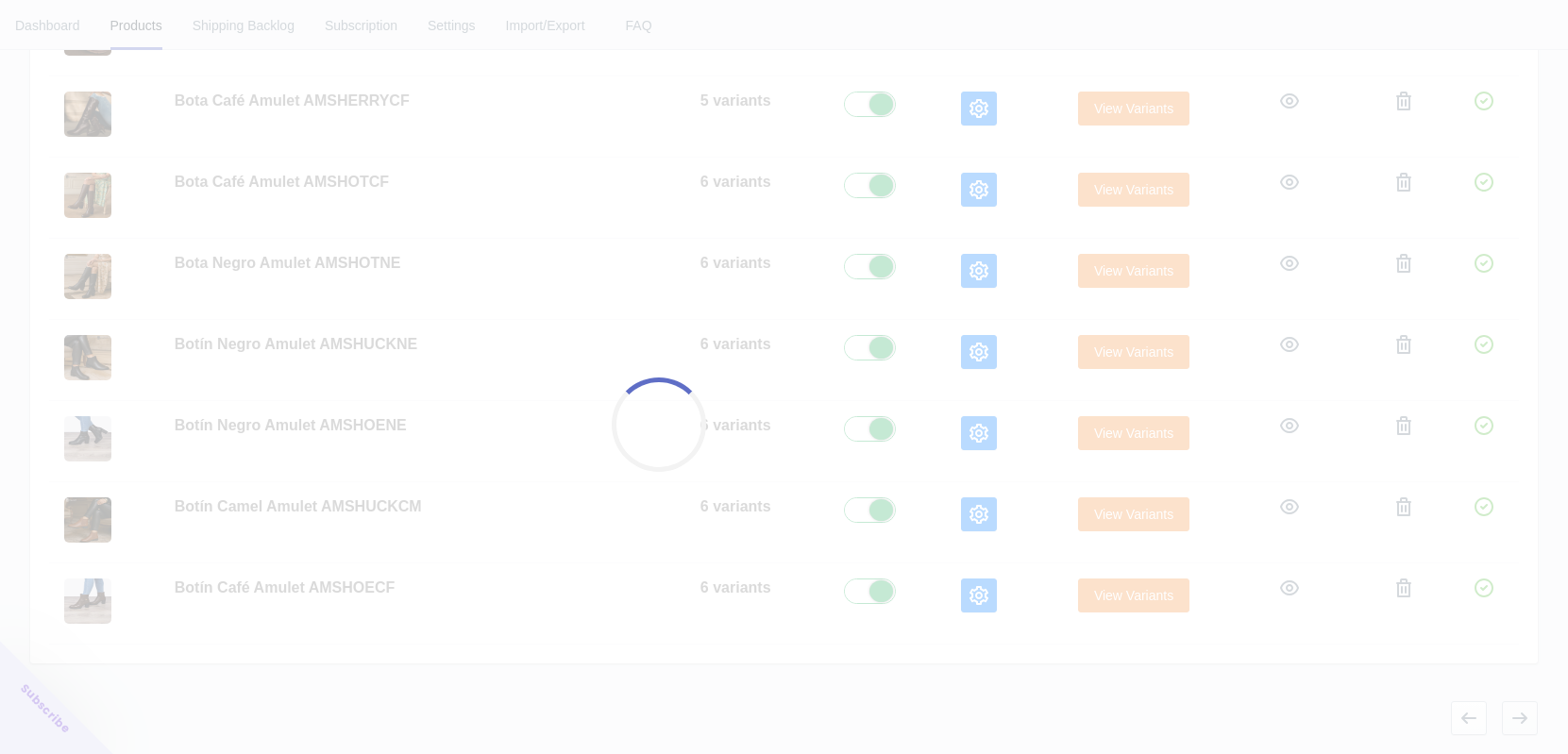
scroll to position [652, 0]
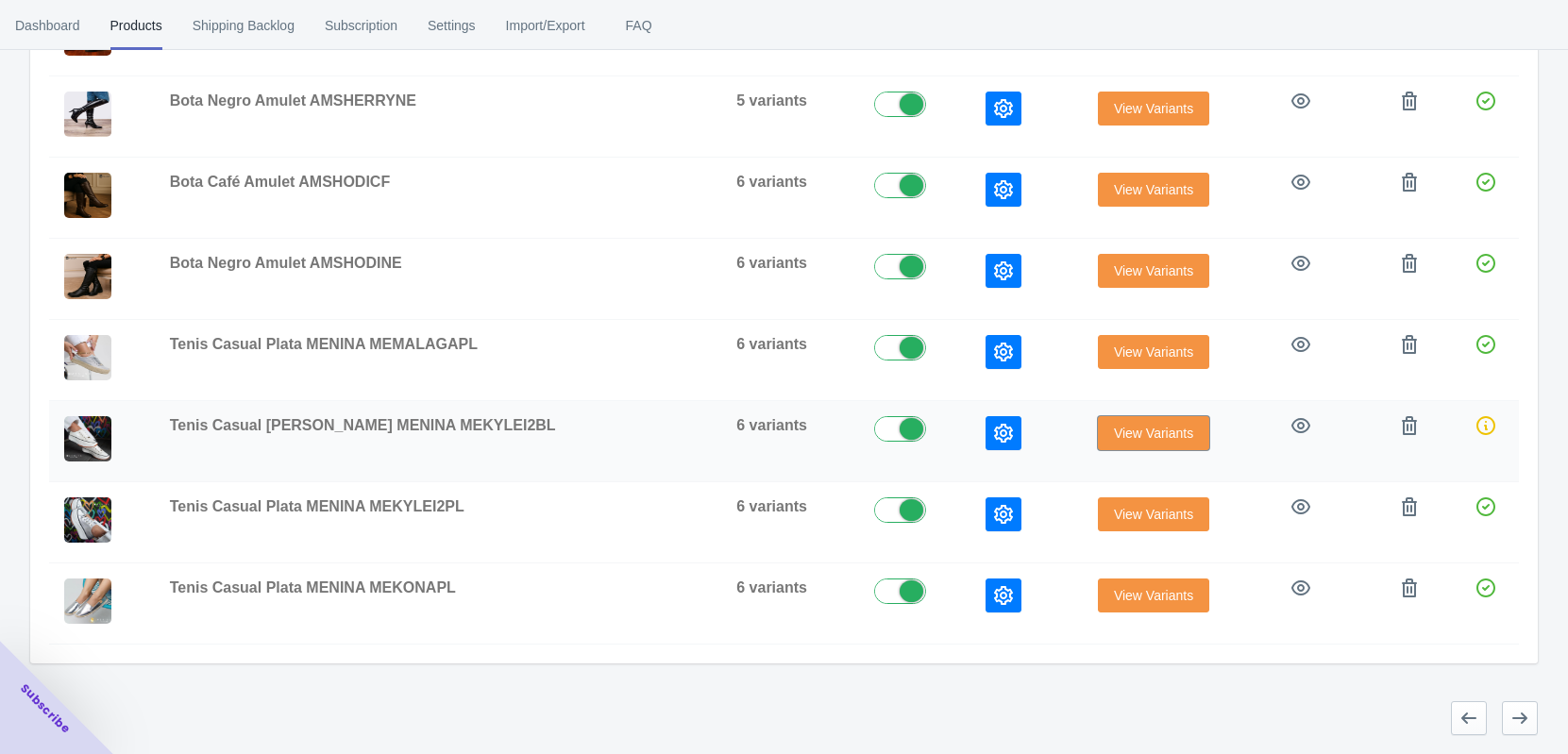
click at [1114, 435] on span "View Variants" at bounding box center [1154, 433] width 79 height 15
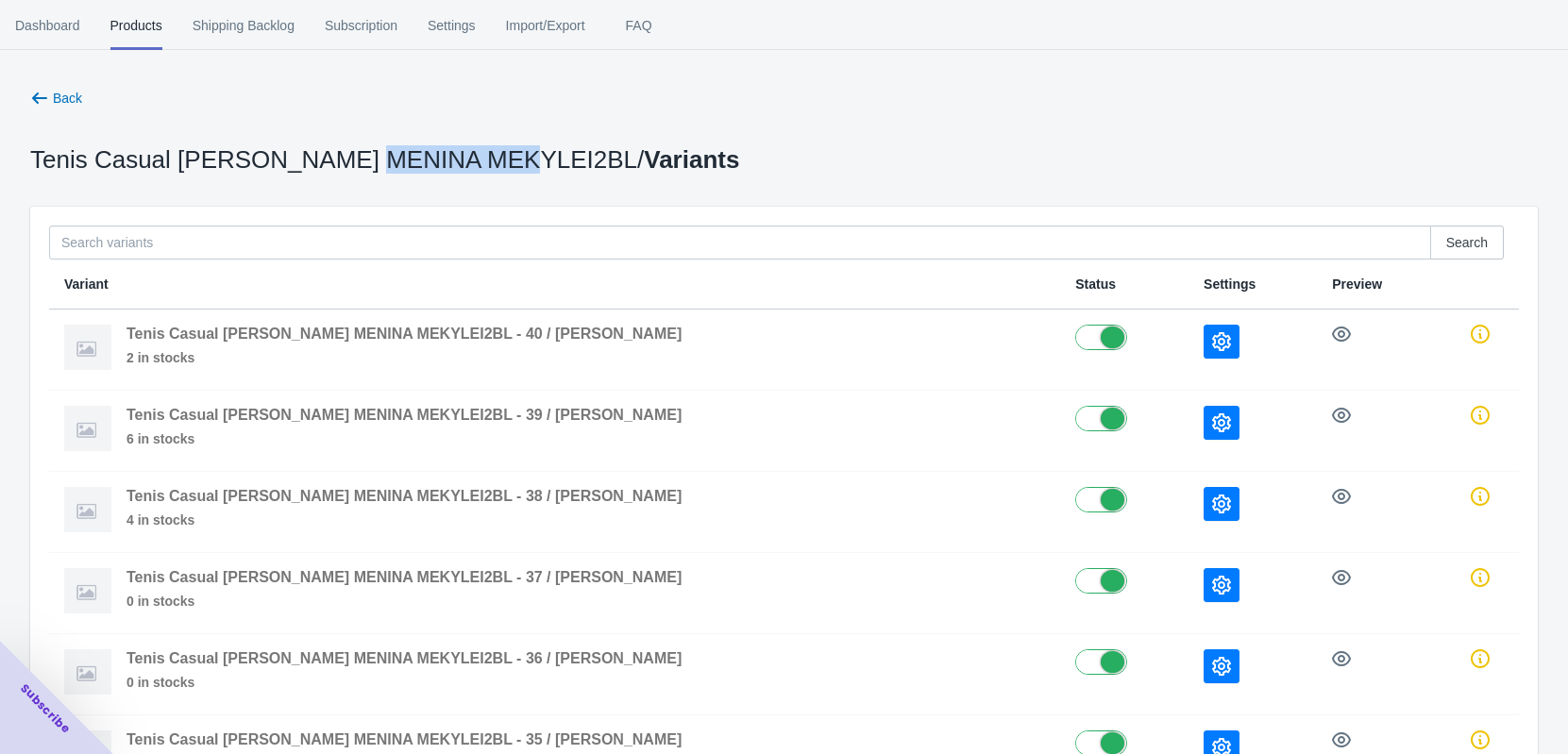
drag, startPoint x: 333, startPoint y: 150, endPoint x: 457, endPoint y: 152, distance: 124.0
click at [457, 152] on p "Tenis Casual [PERSON_NAME] MENINA MEKYLEI2BL / Variants" at bounding box center [385, 159] width 709 height 19
copy p "MEKYLEI2BL"
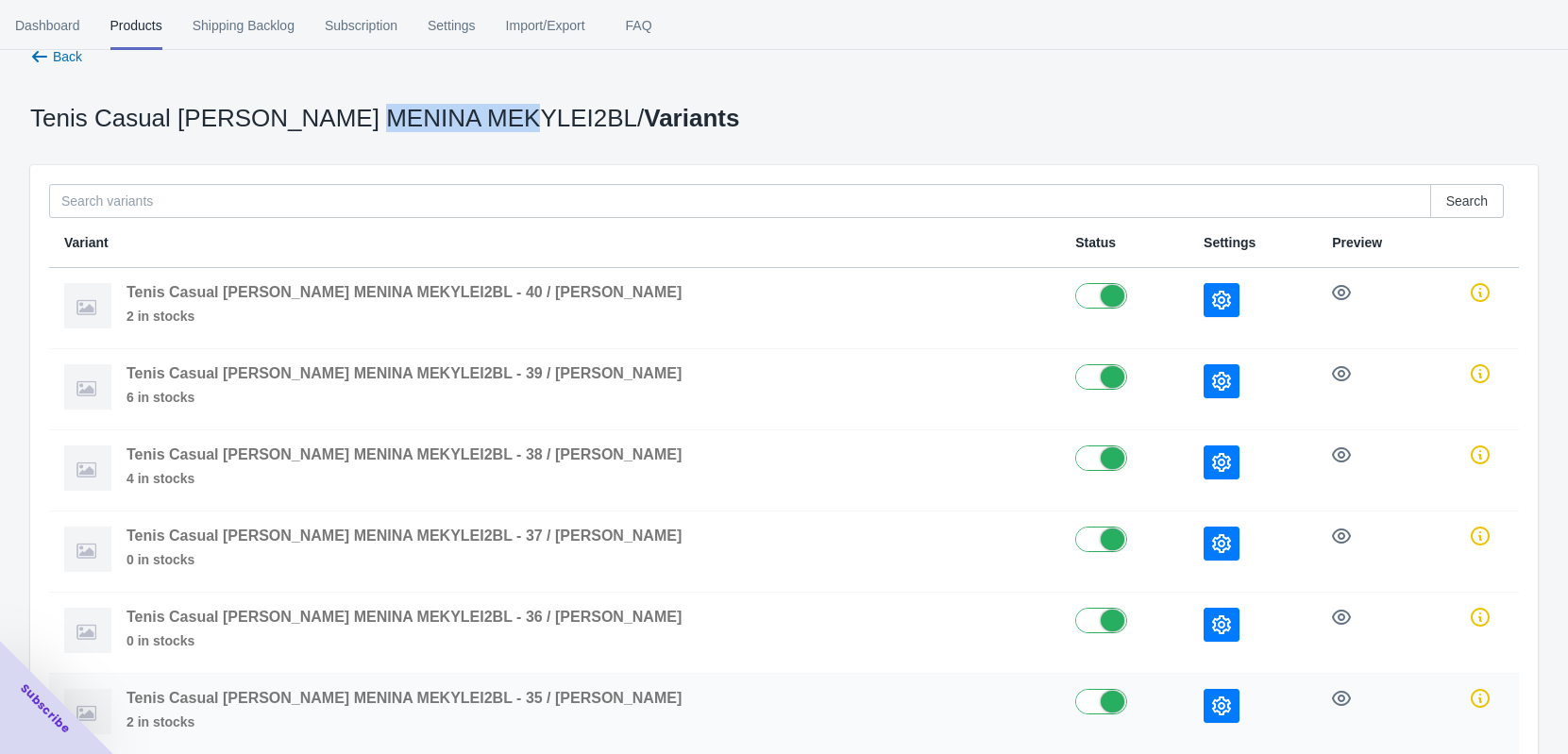
scroll to position [38, 0]
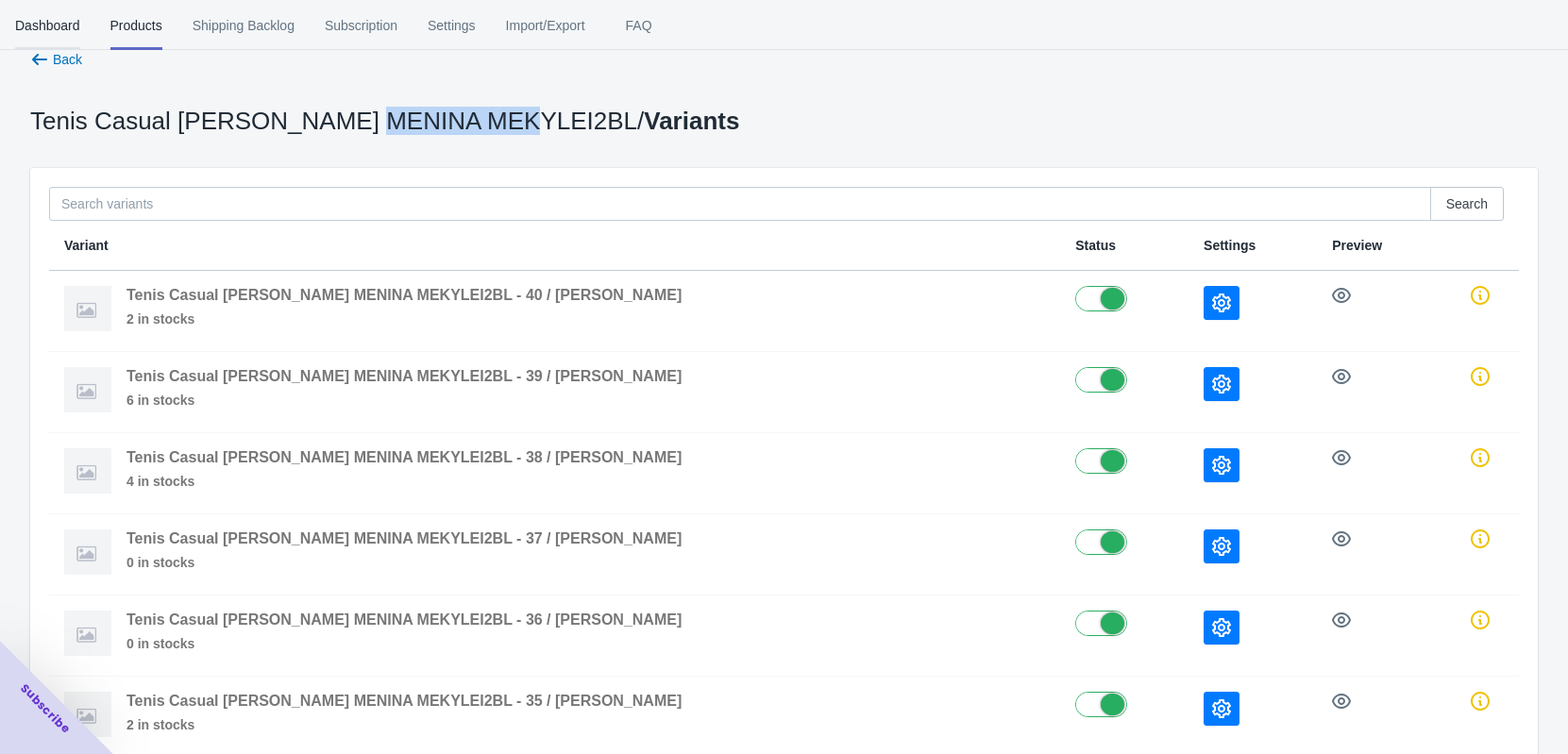
click at [51, 41] on span "Dashboard" at bounding box center [47, 26] width 65 height 49
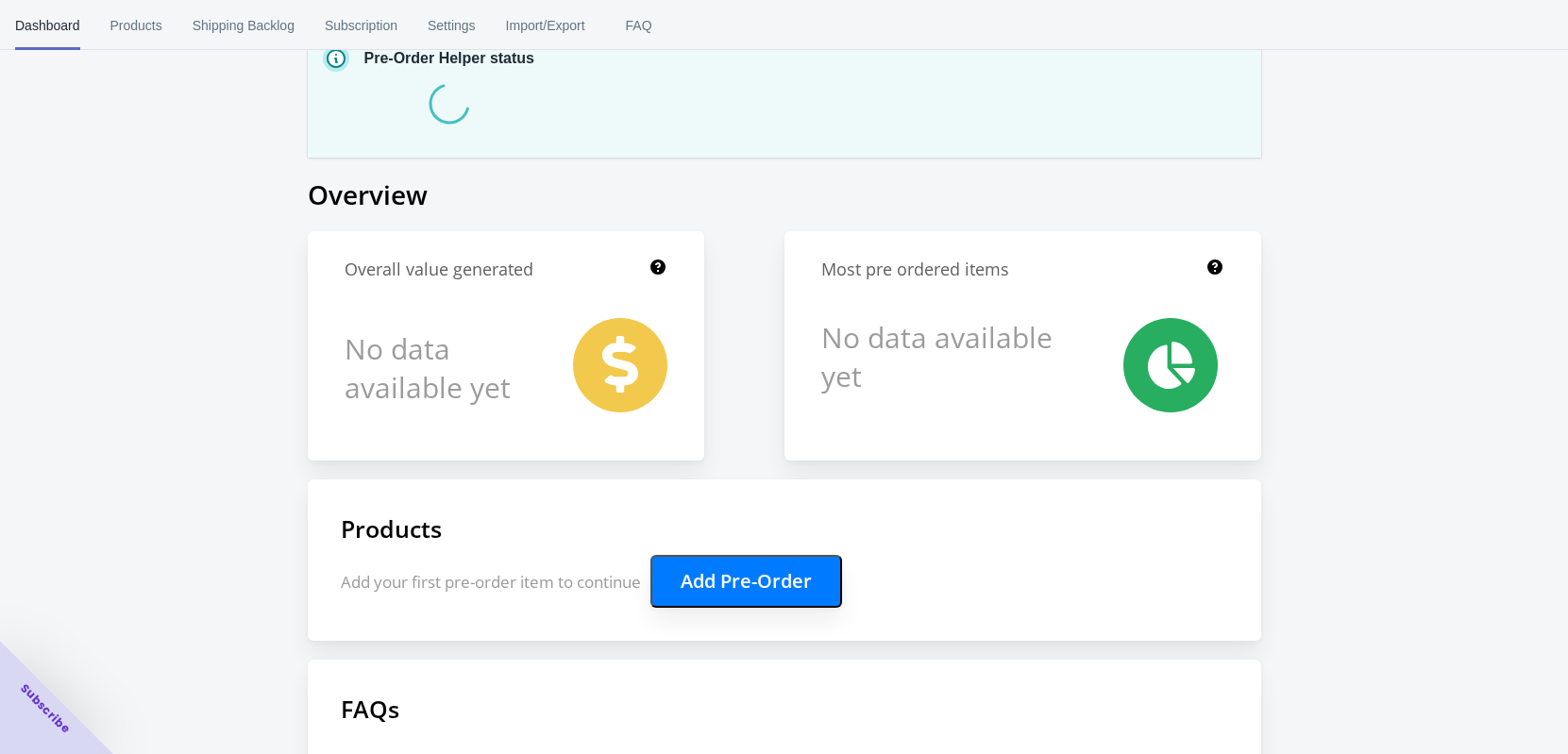
scroll to position [136, 0]
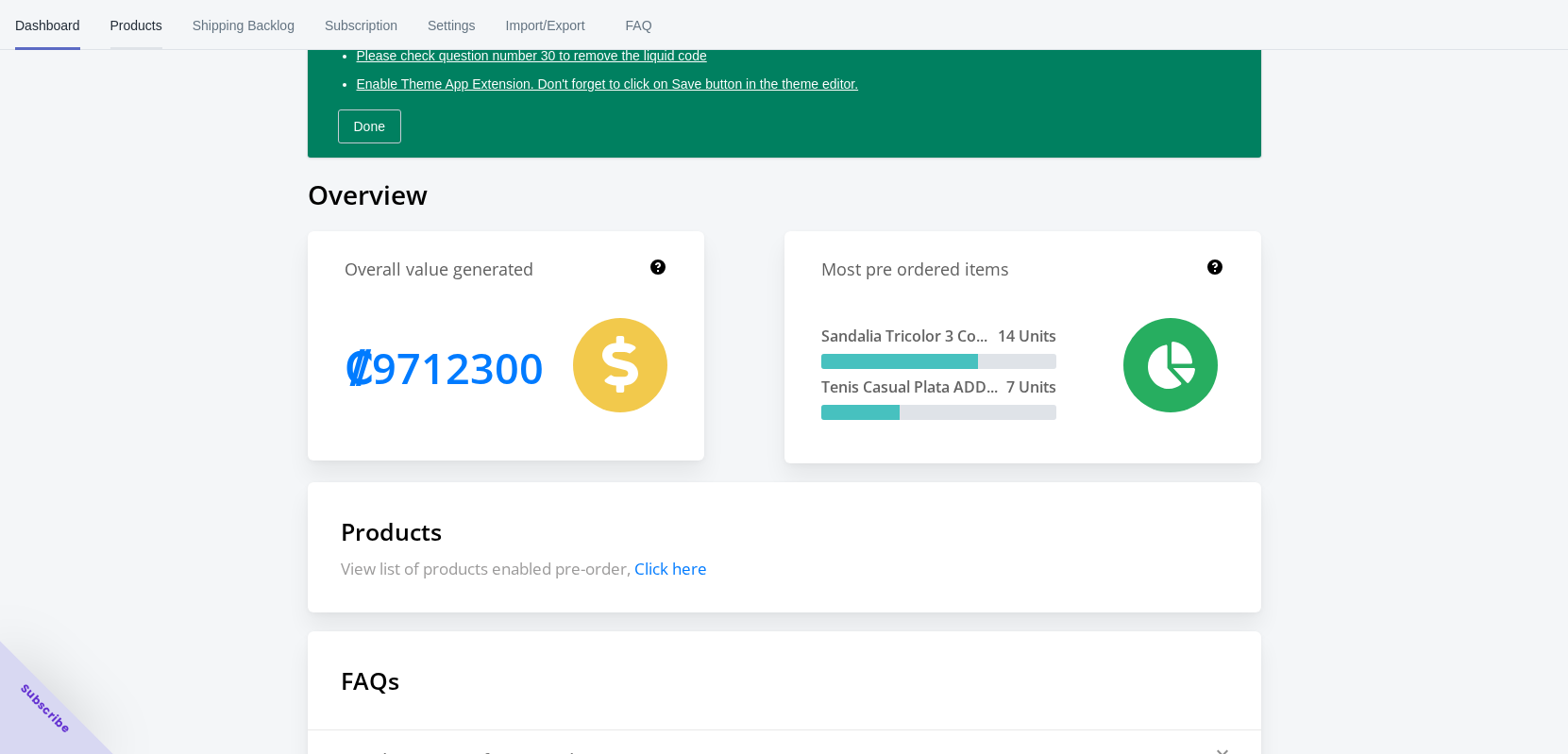
click at [127, 30] on span "Products" at bounding box center [136, 26] width 52 height 49
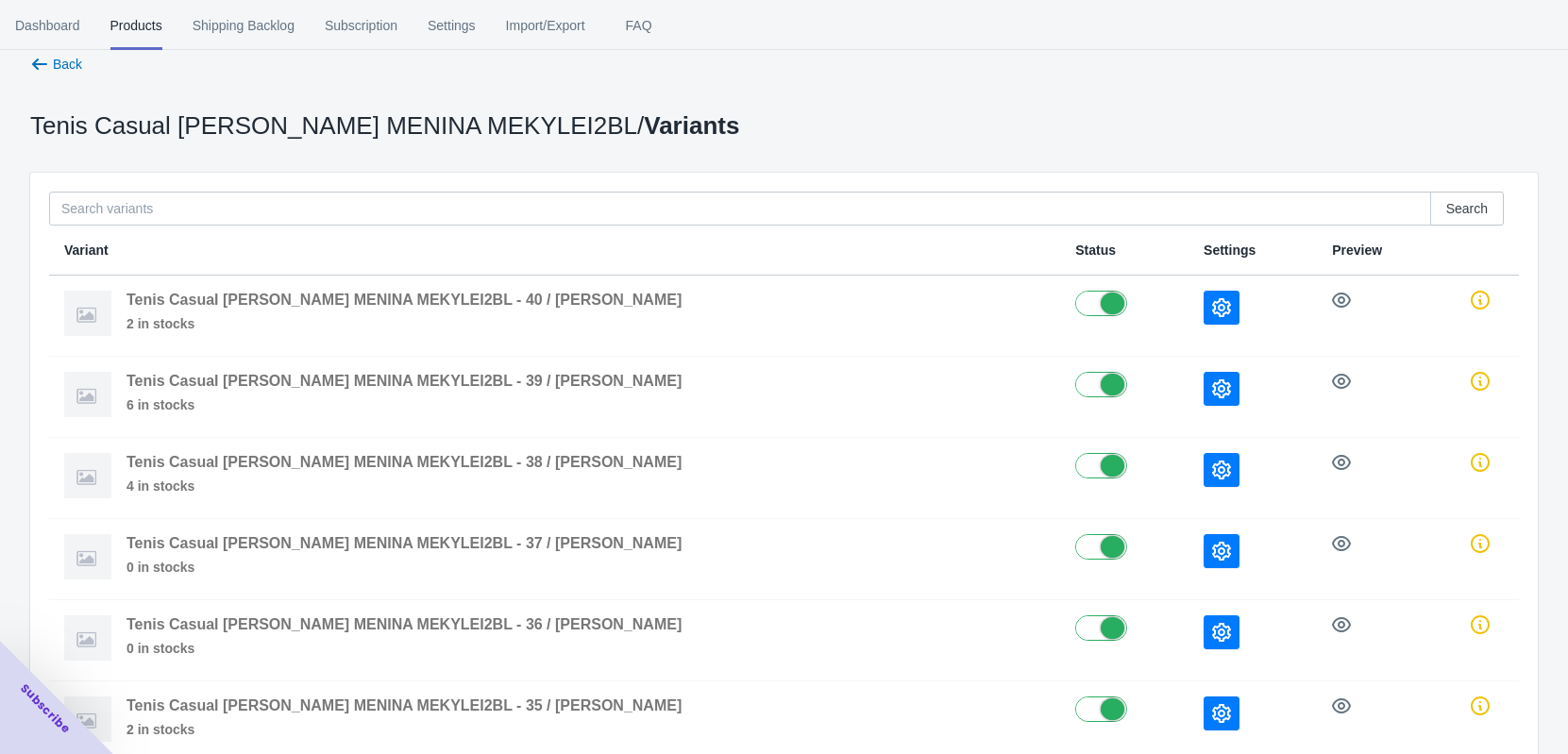
scroll to position [0, 0]
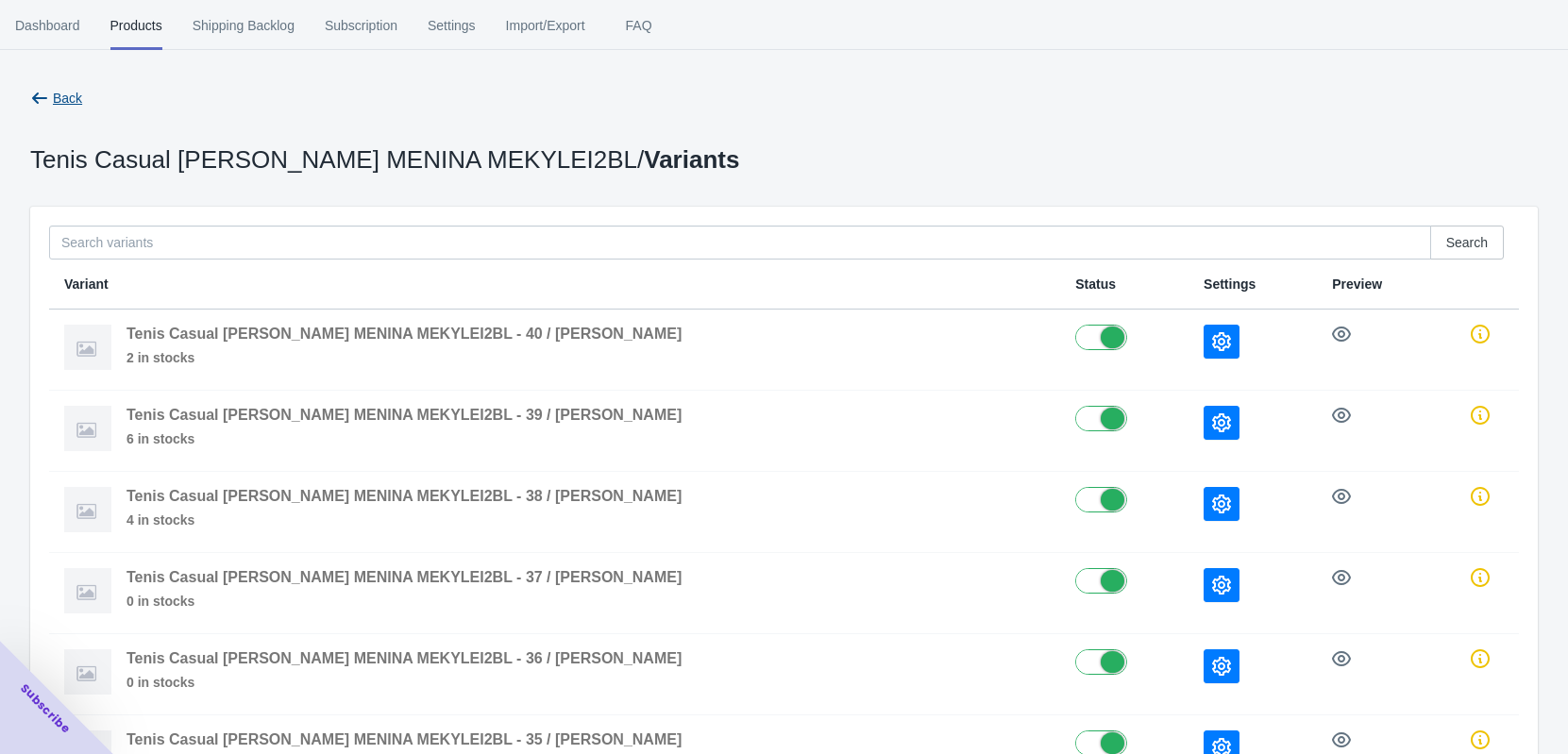
click at [51, 86] on button "Back" at bounding box center [56, 98] width 67 height 34
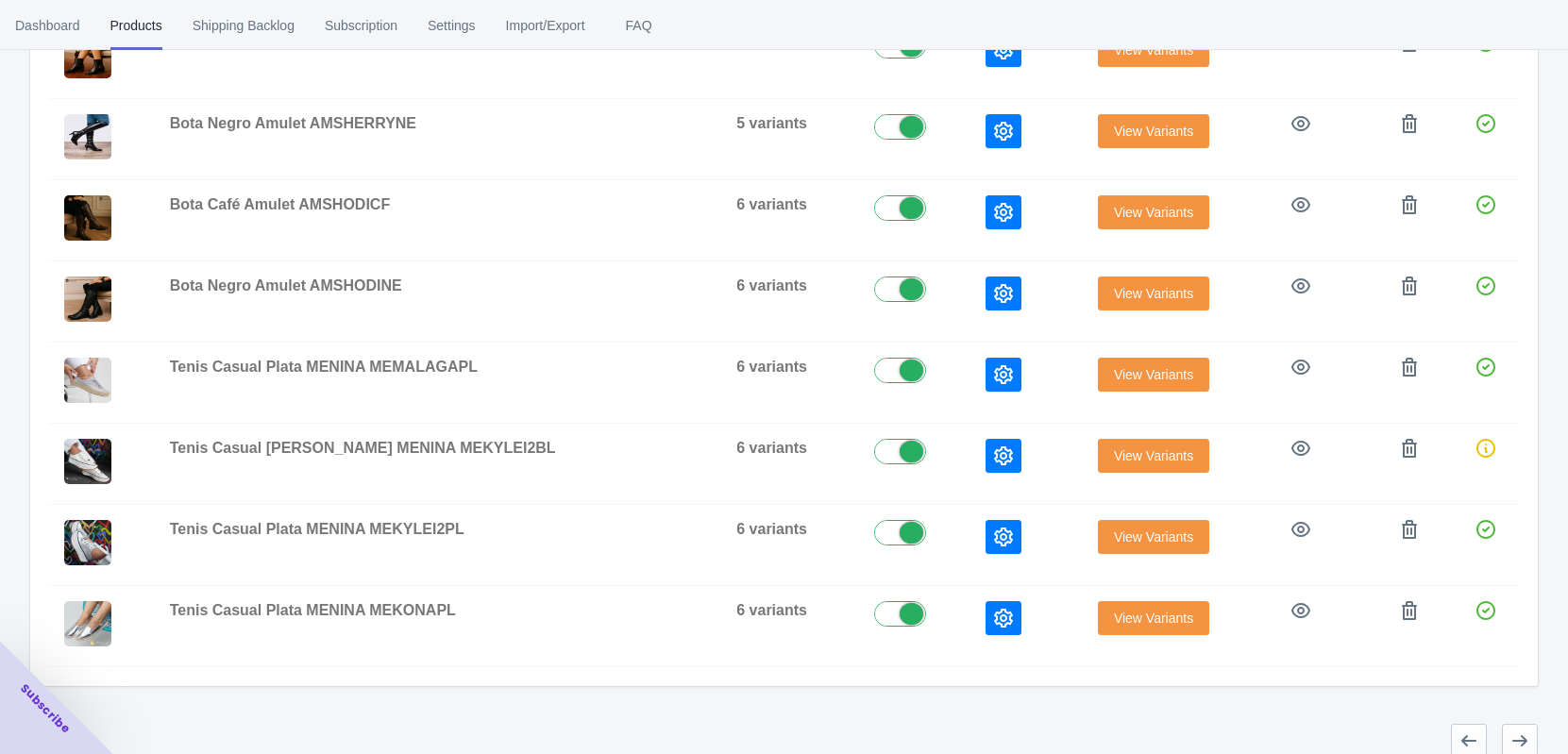
scroll to position [652, 0]
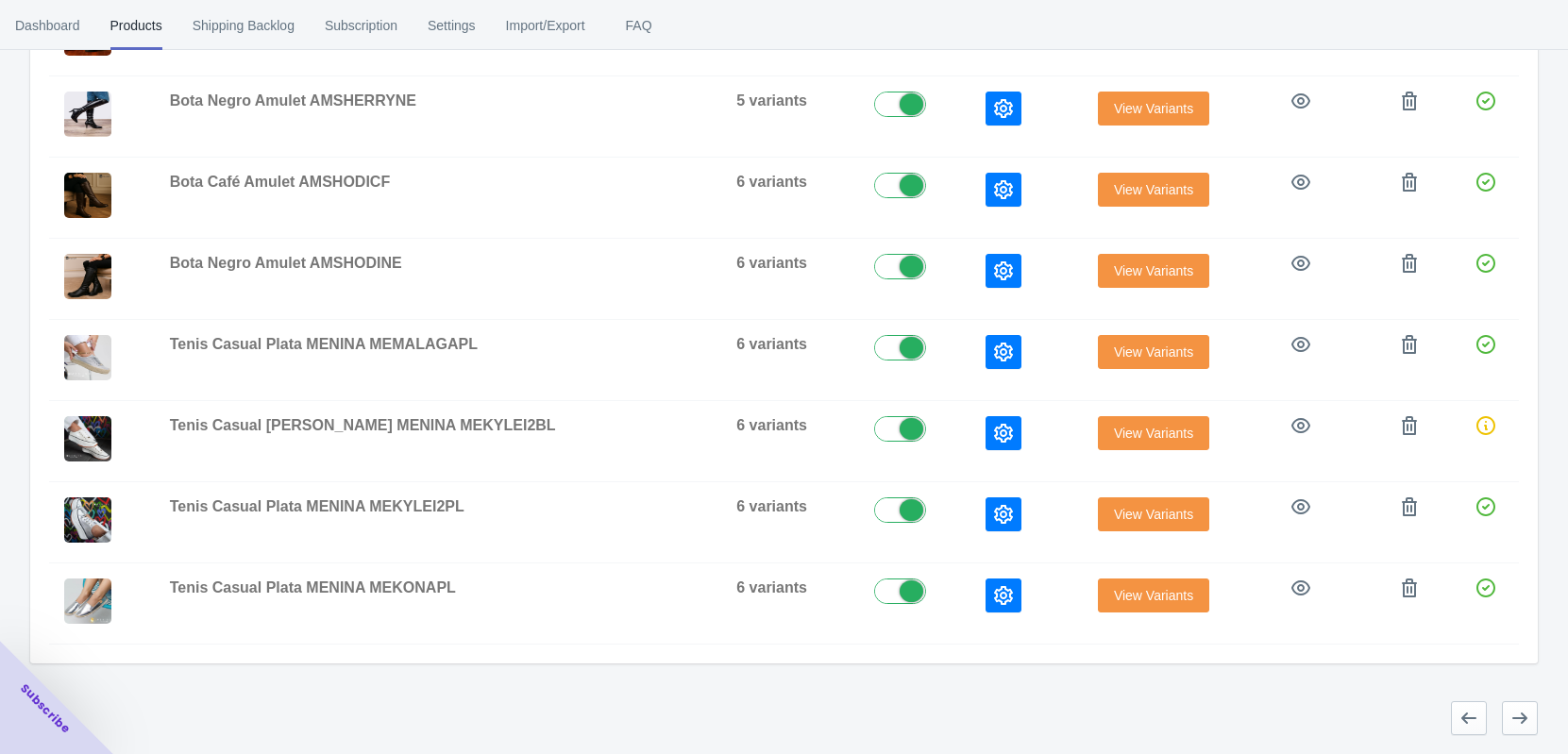
click at [1114, 358] on span "View Variants" at bounding box center [1154, 351] width 79 height 15
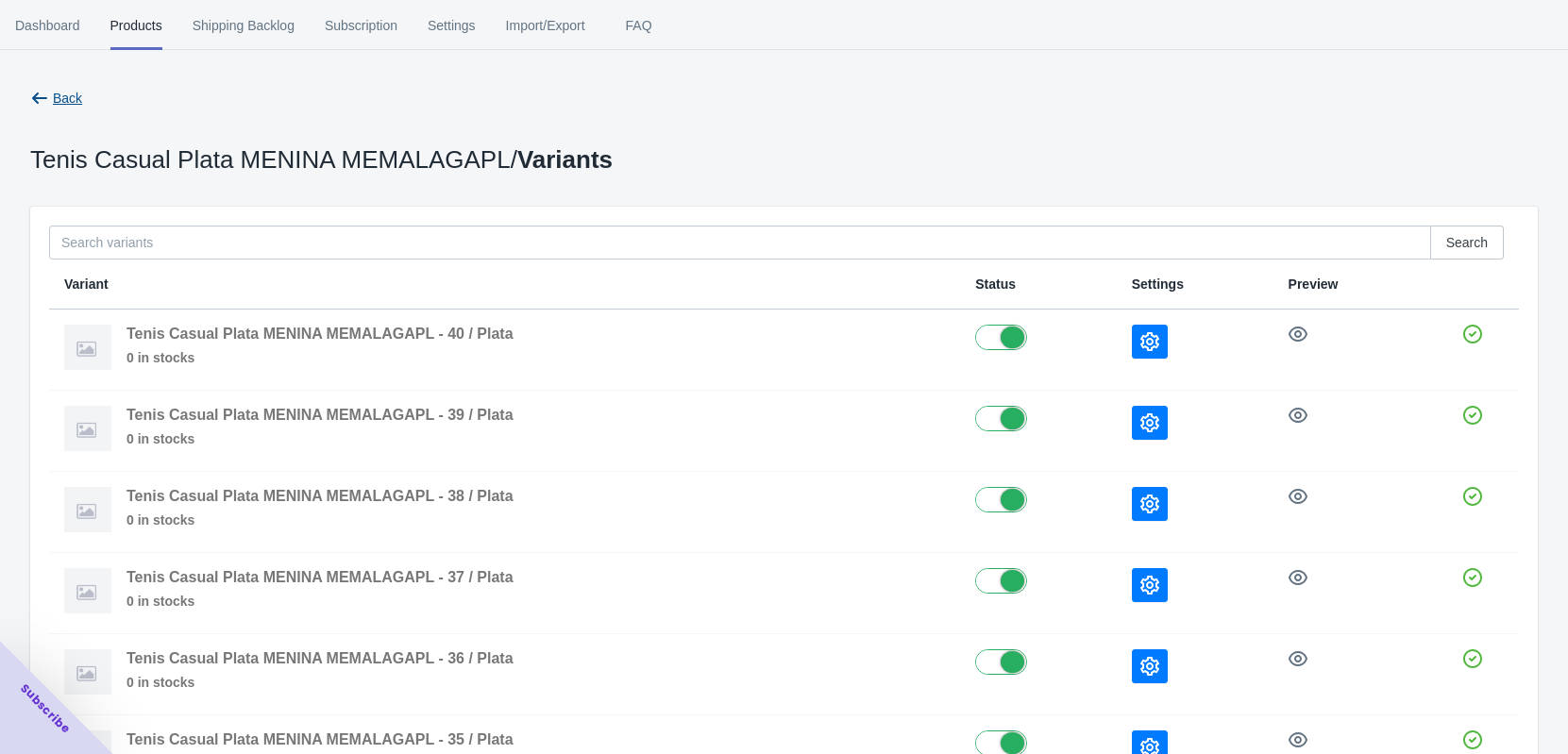
click at [56, 85] on button "Back" at bounding box center [56, 98] width 67 height 34
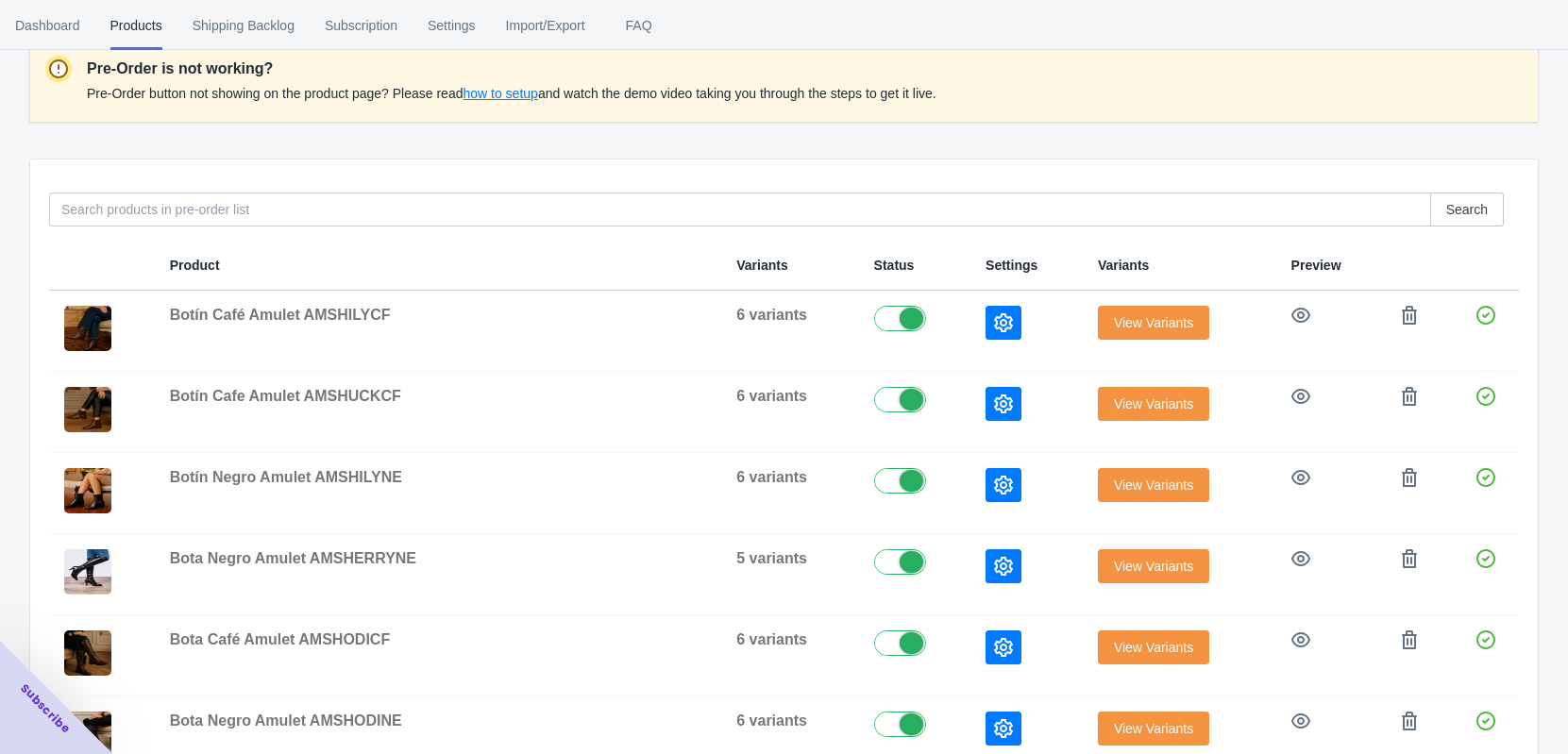
scroll to position [180, 0]
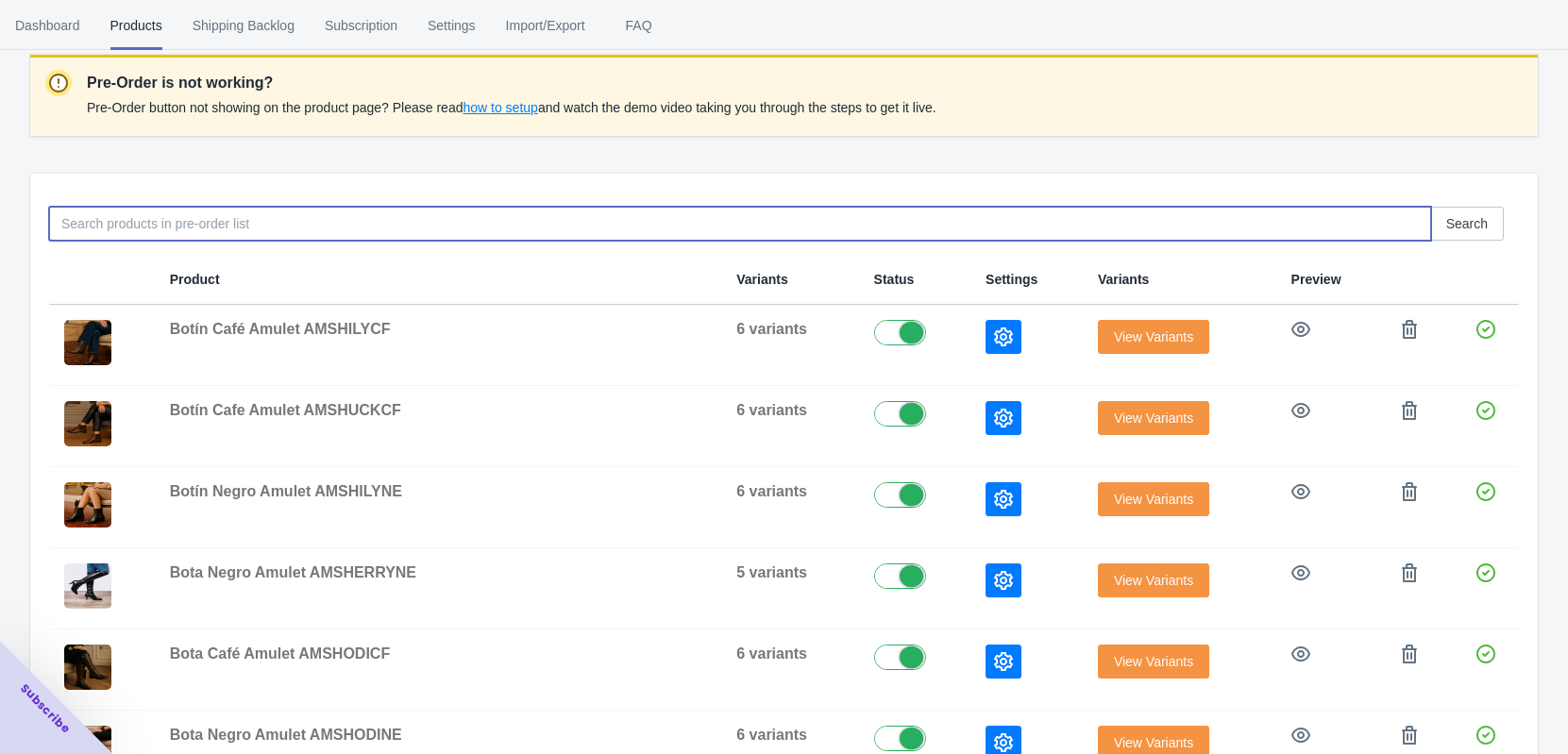
click at [169, 221] on input at bounding box center [741, 224] width 1383 height 34
type input "S"
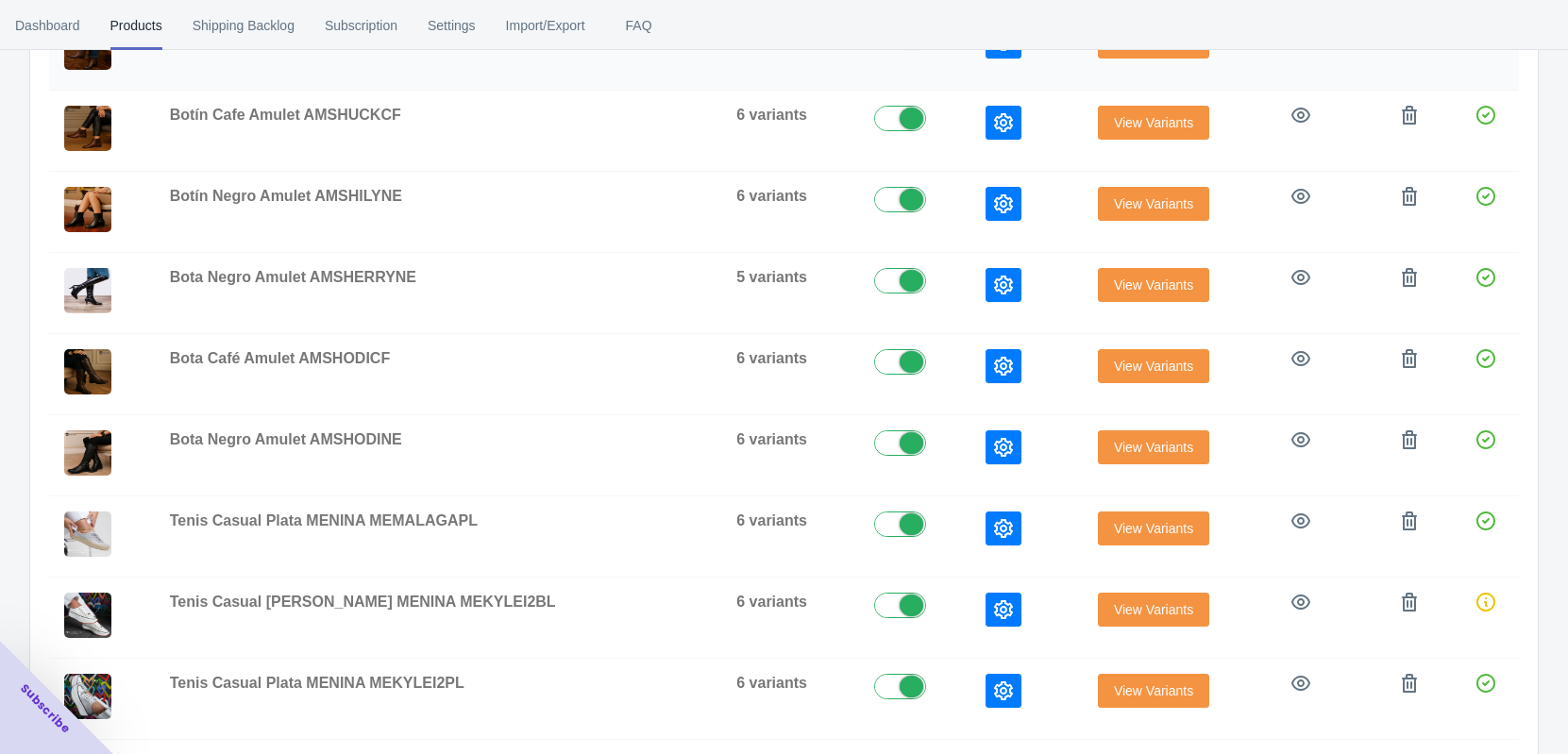
scroll to position [652, 0]
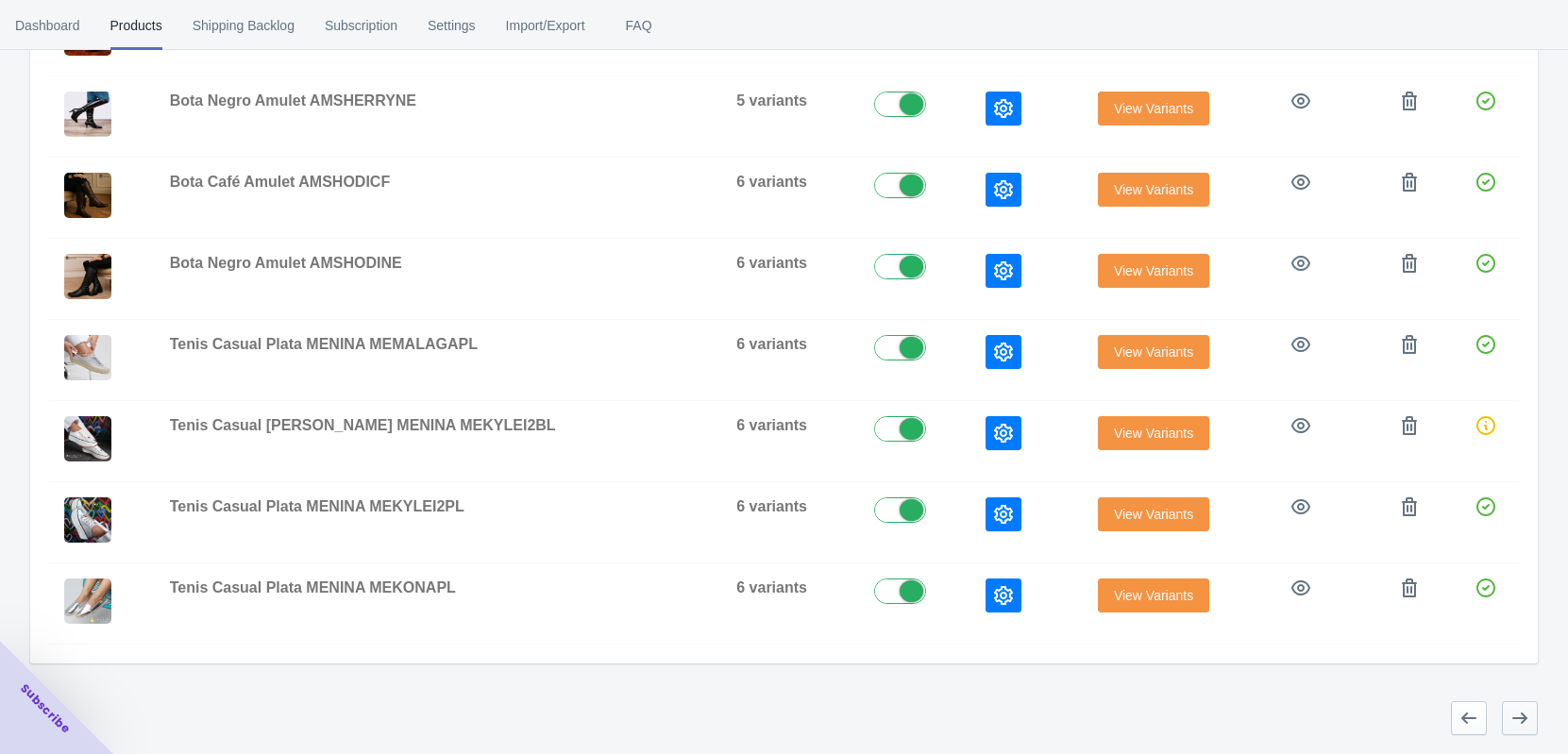
click at [1522, 731] on button "button" at bounding box center [1520, 718] width 36 height 34
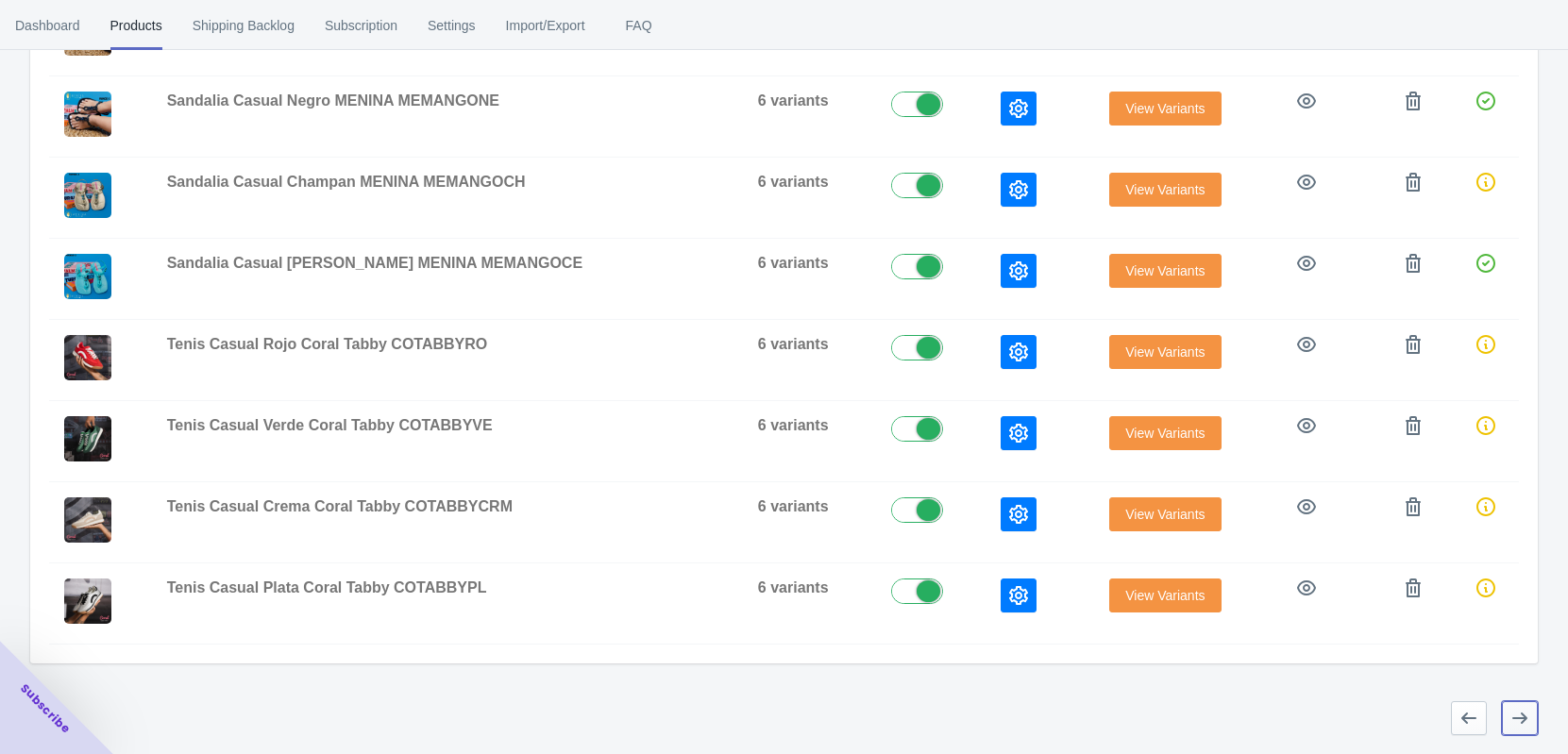
click at [1518, 721] on icon "button" at bounding box center [1520, 718] width 19 height 19
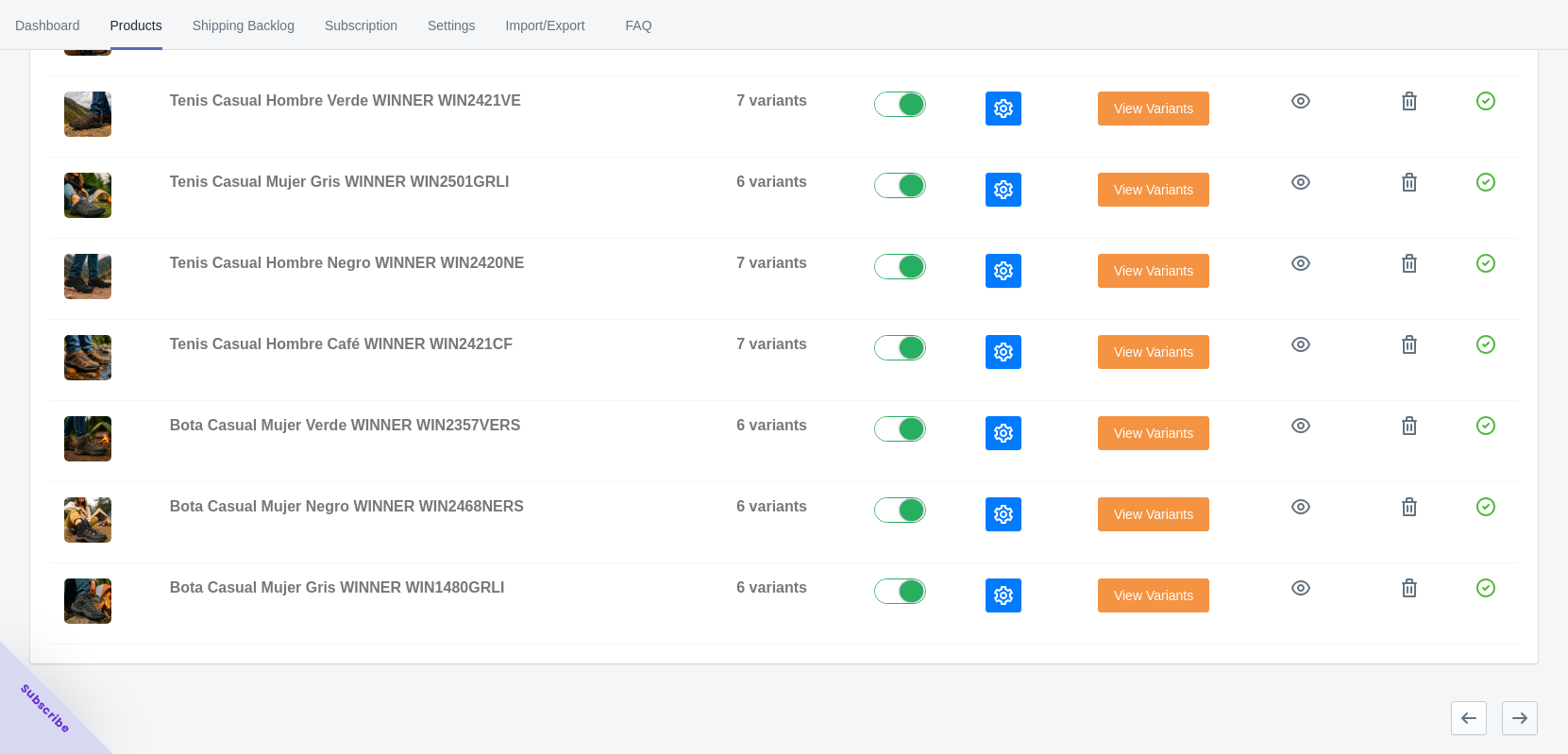
click at [1515, 716] on icon "button" at bounding box center [1520, 718] width 19 height 19
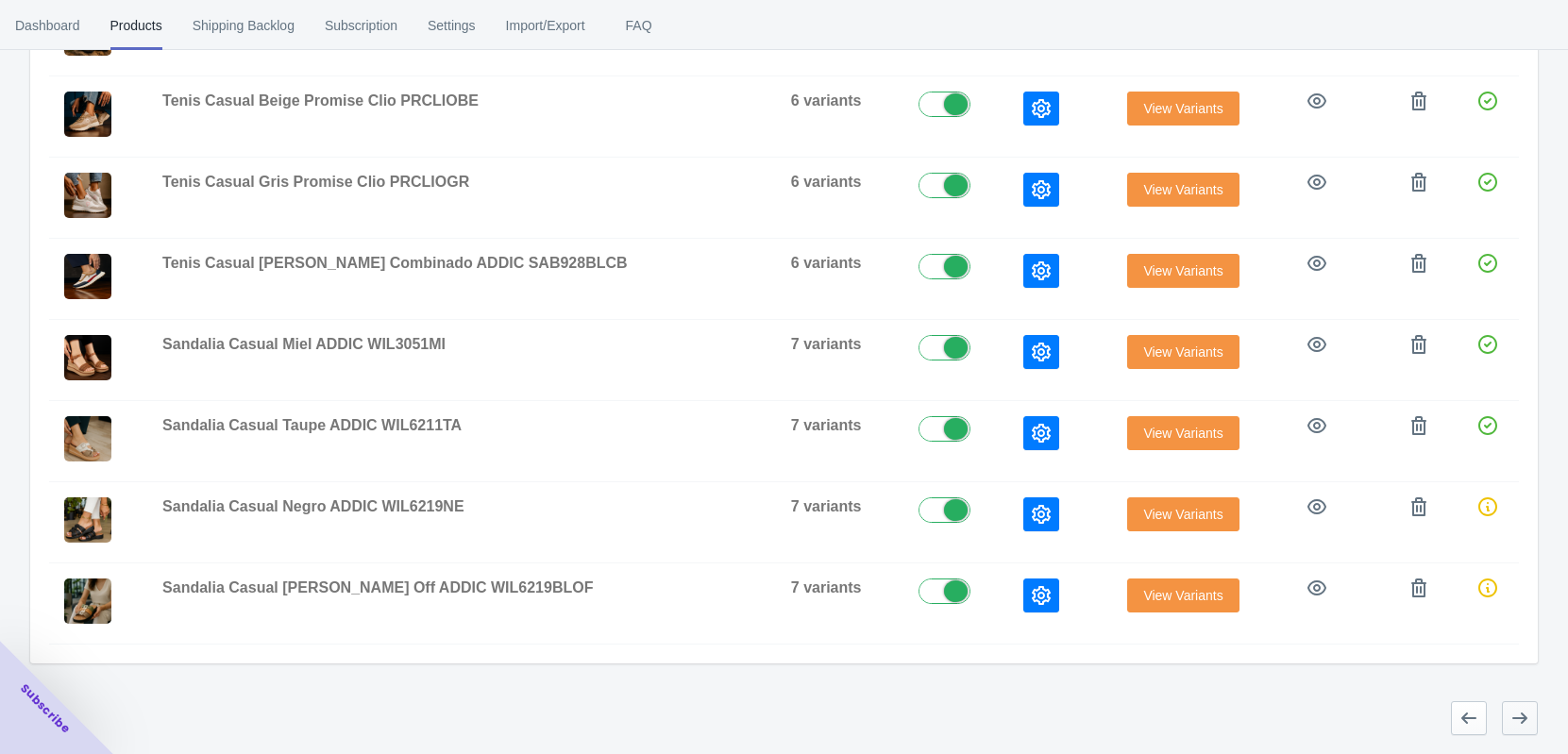
click at [1516, 734] on button "button" at bounding box center [1520, 718] width 36 height 34
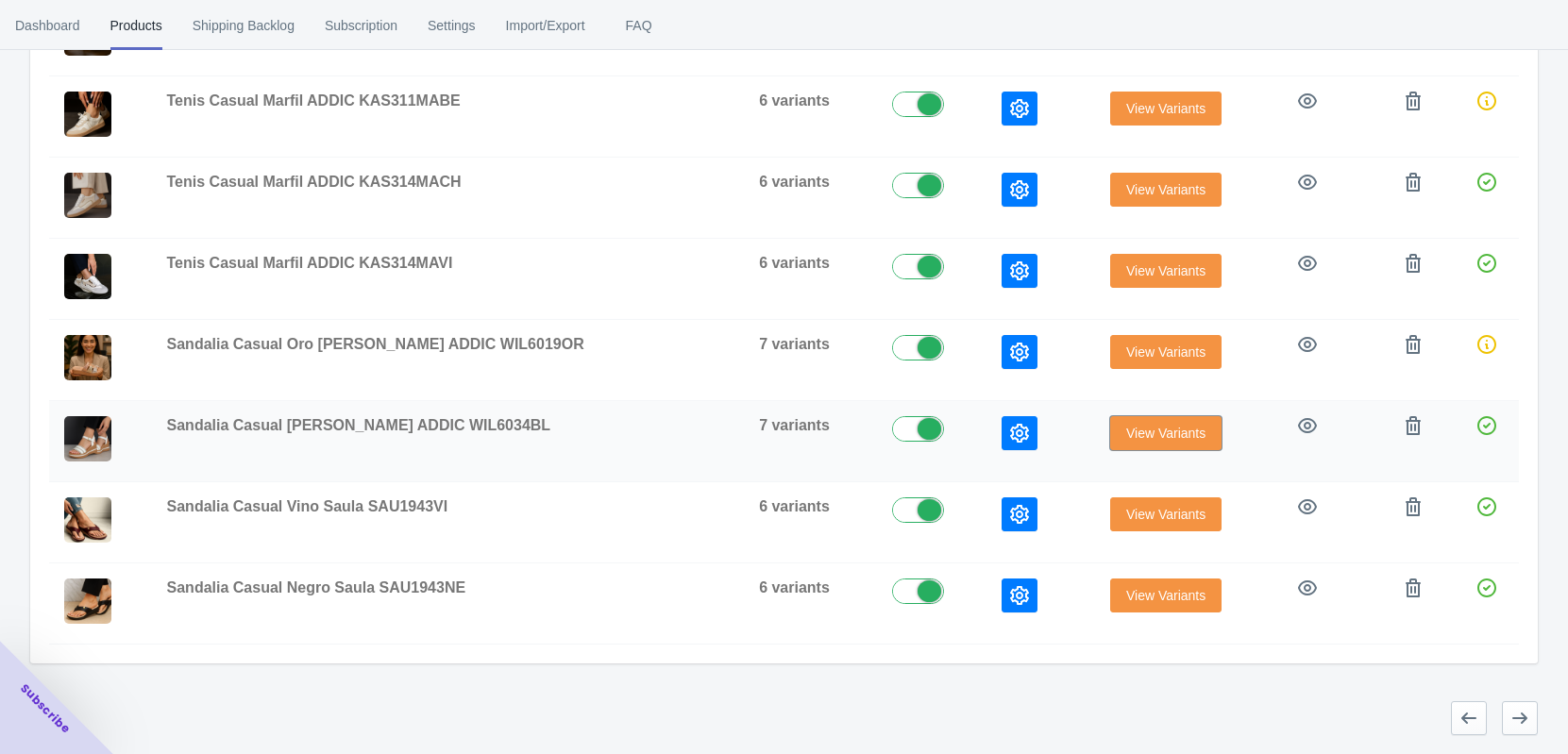
click at [1126, 437] on span "View Variants" at bounding box center [1166, 433] width 79 height 15
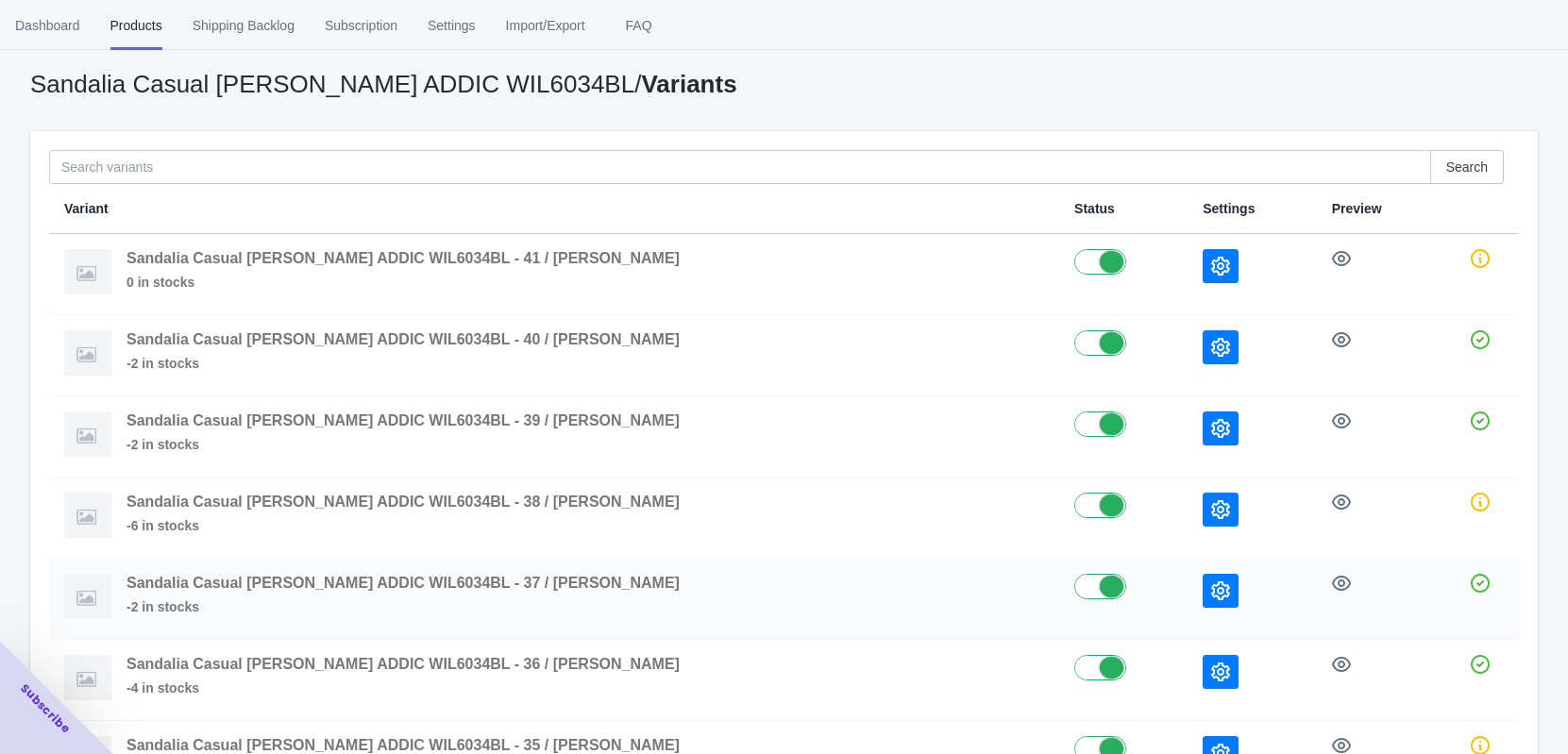
scroll to position [236, 0]
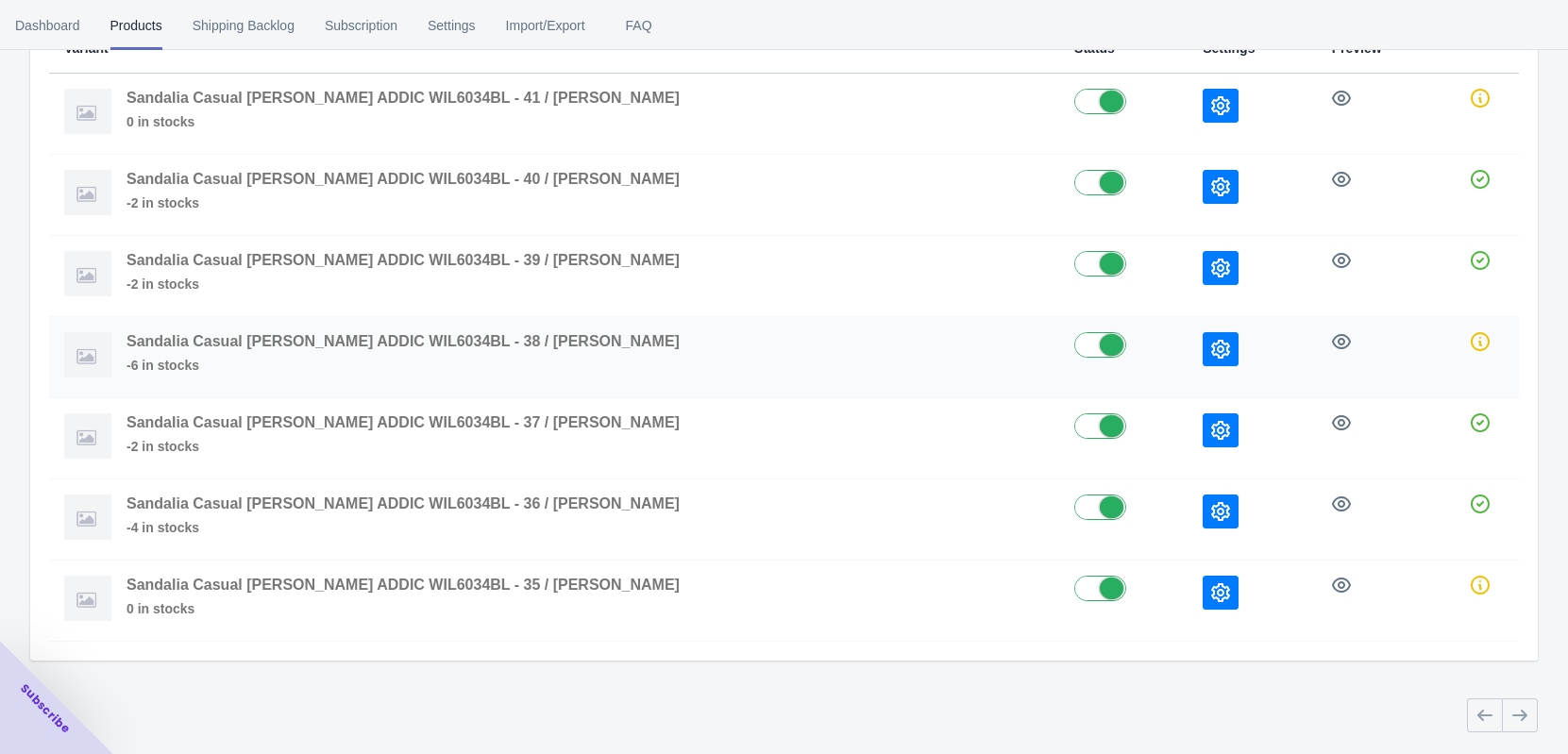
click at [1211, 351] on icon "button" at bounding box center [1220, 349] width 19 height 19
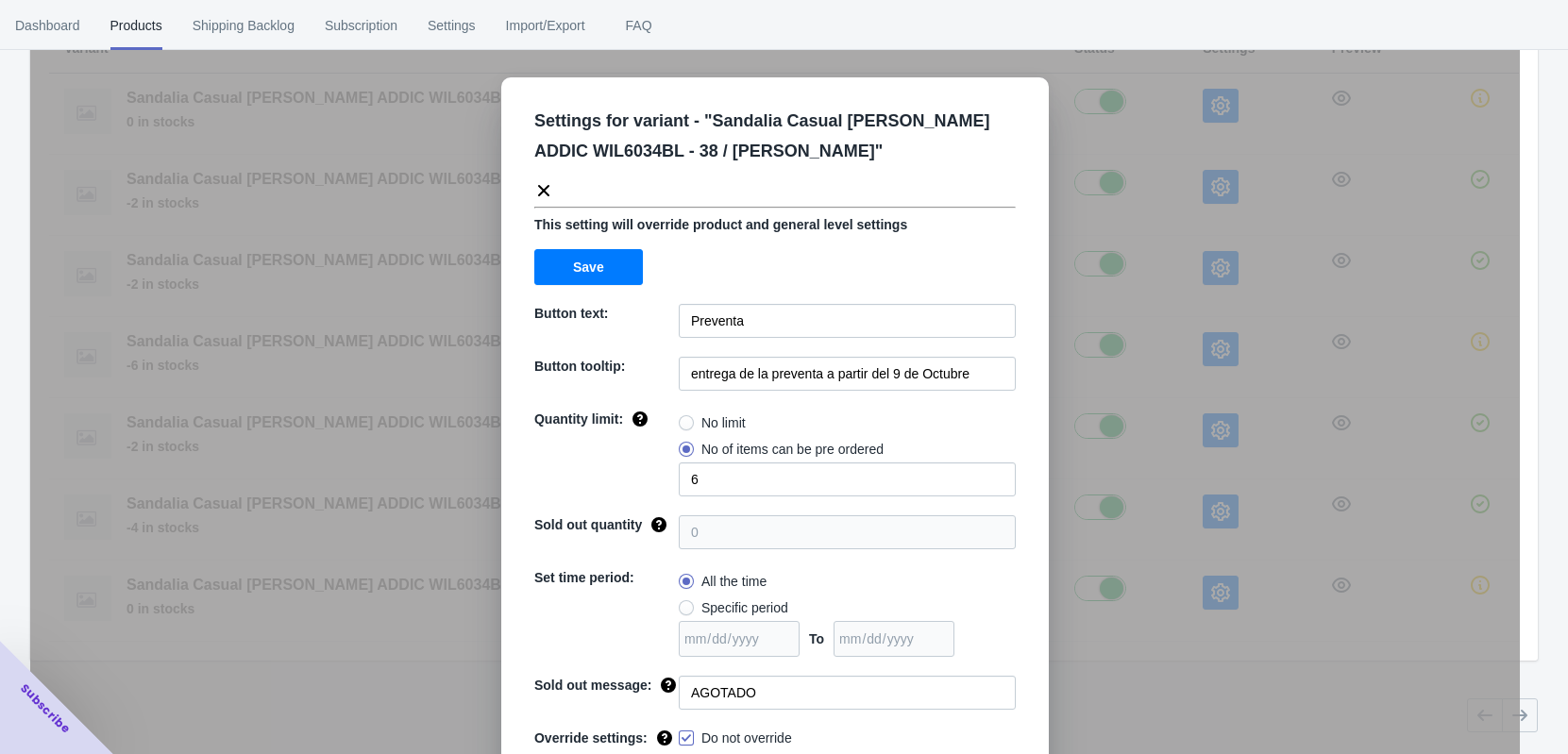
click at [1099, 243] on div "Settings for variant - " Sandalia Casual [PERSON_NAME] ADDIC WIL6034BL - 38 / […" at bounding box center [775, 424] width 1490 height 754
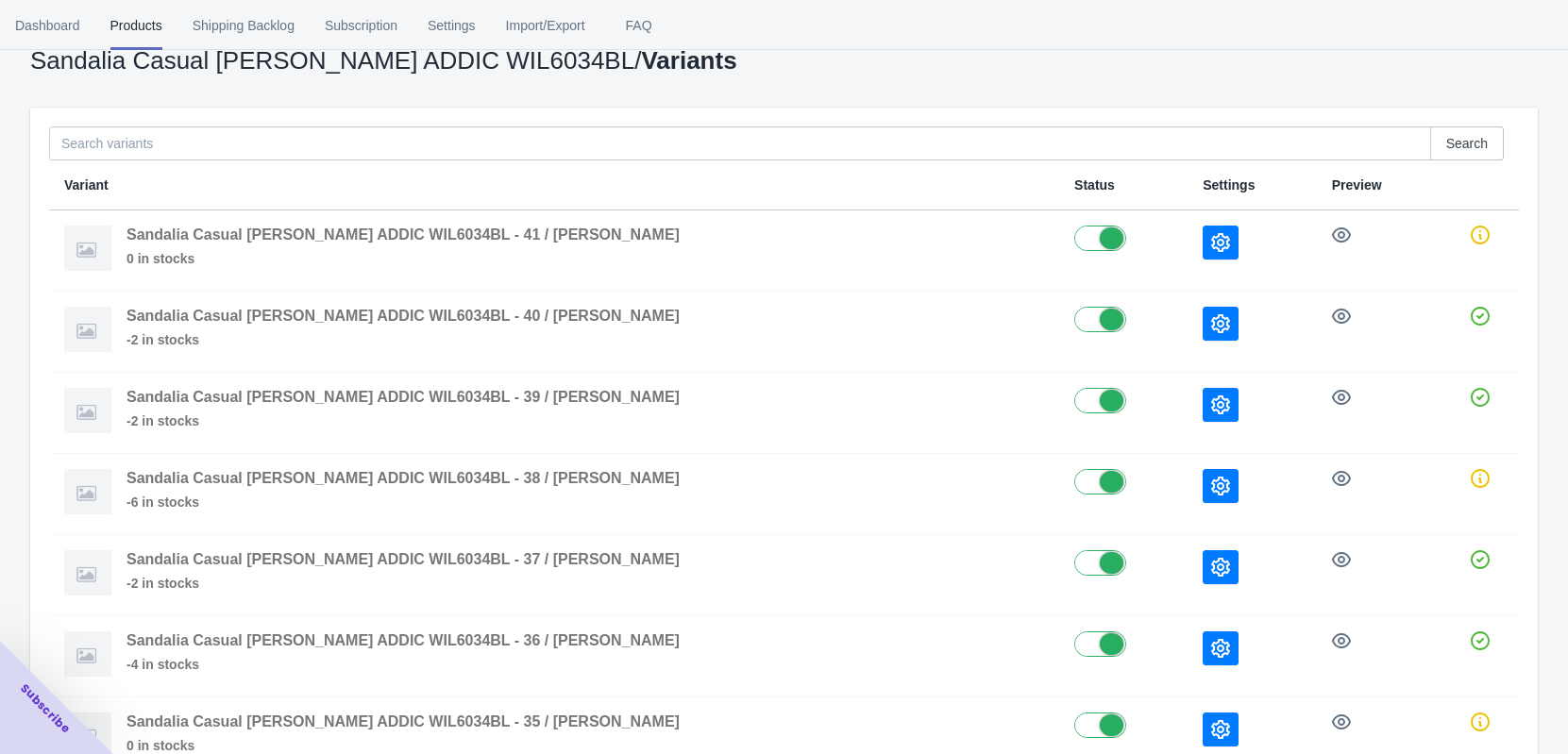
scroll to position [0, 0]
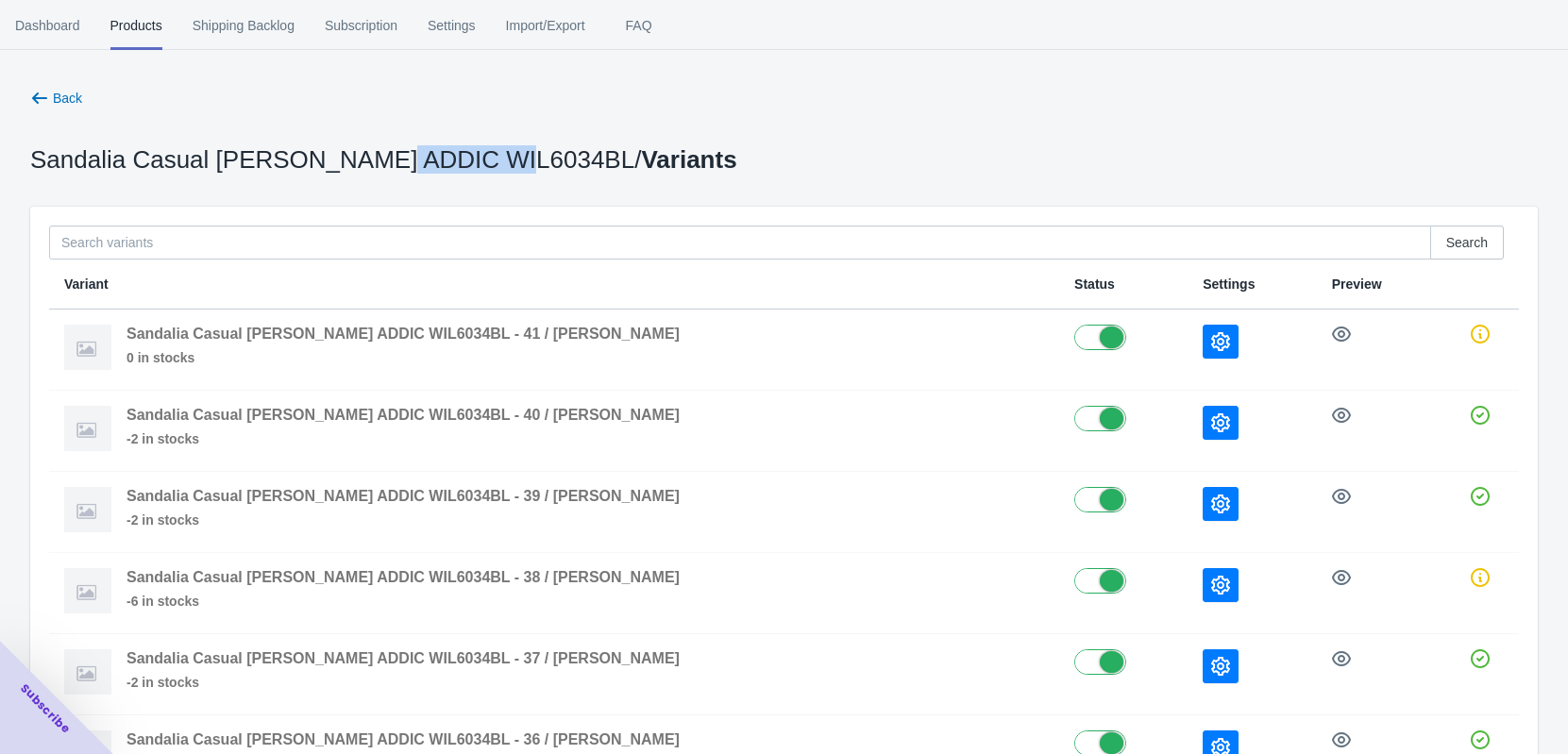
drag, startPoint x: 346, startPoint y: 150, endPoint x: 460, endPoint y: 148, distance: 114.0
click at [460, 150] on p "Sandalia Casual [PERSON_NAME] ADDIC WIL6034BL / Variants" at bounding box center [384, 159] width 707 height 19
copy p "WIL6034BL"
click at [226, 23] on span "Shipping Backlog" at bounding box center [243, 26] width 102 height 49
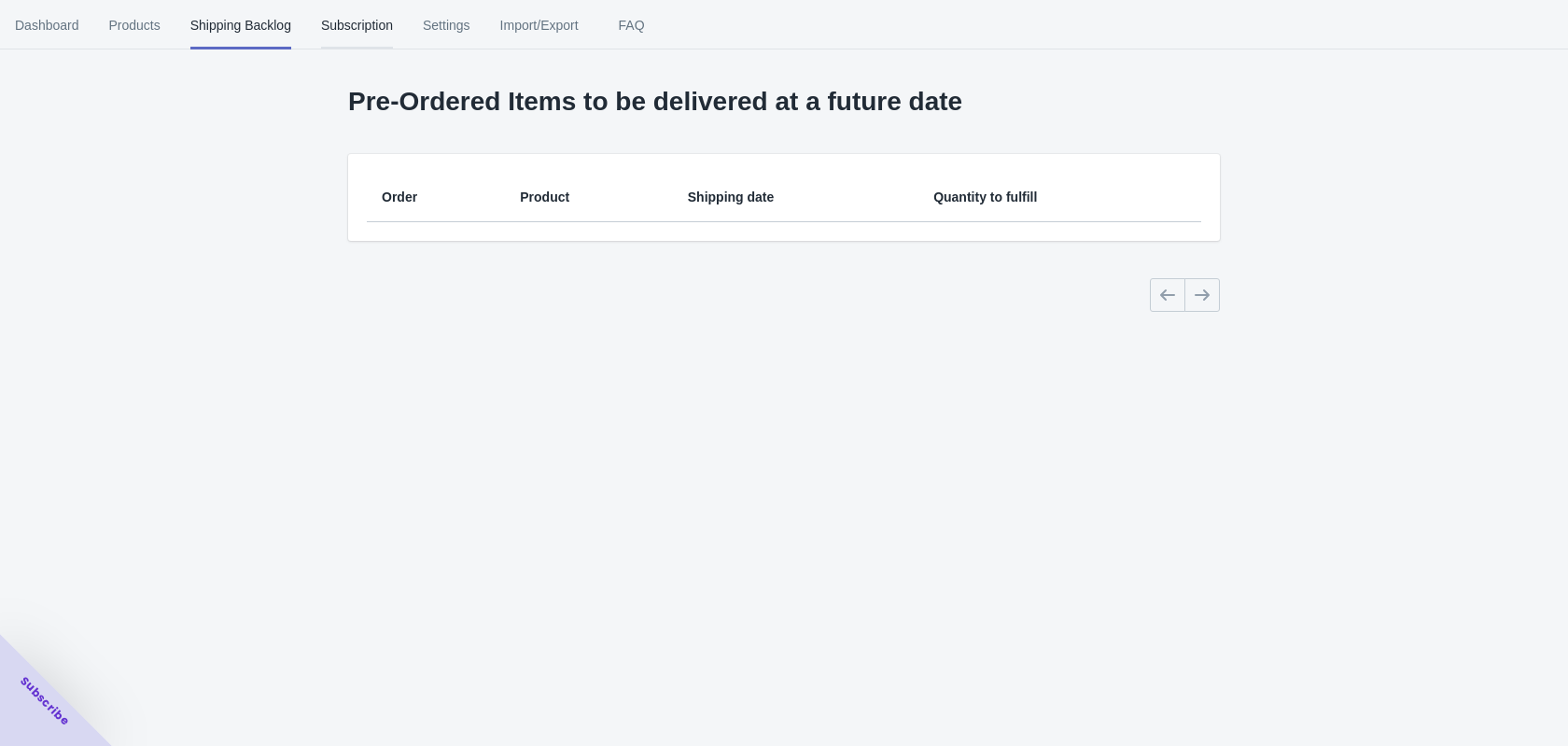
click at [309, 22] on button "Subscription" at bounding box center [357, 25] width 101 height 49
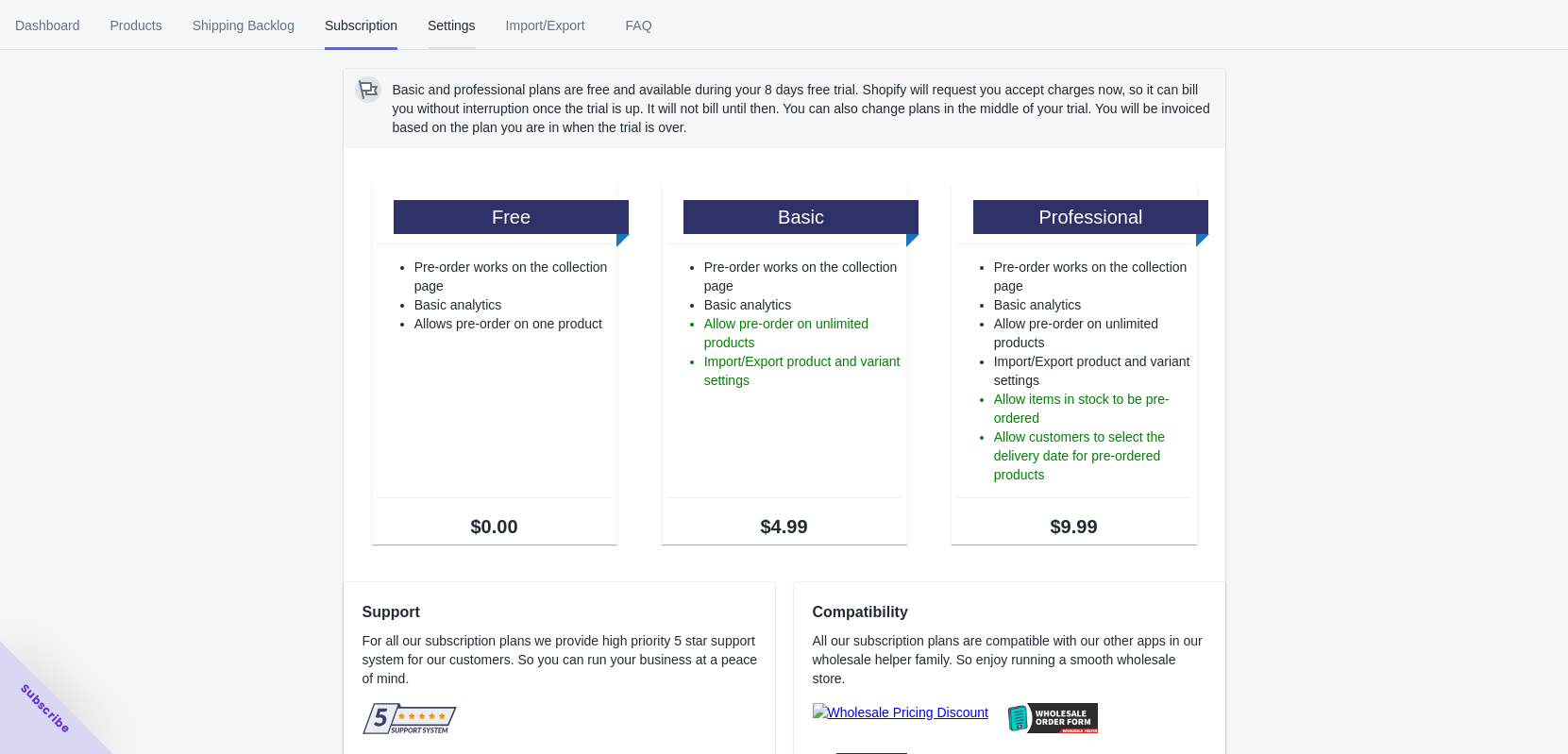
click at [477, 26] on button "Settings" at bounding box center [451, 26] width 78 height 49
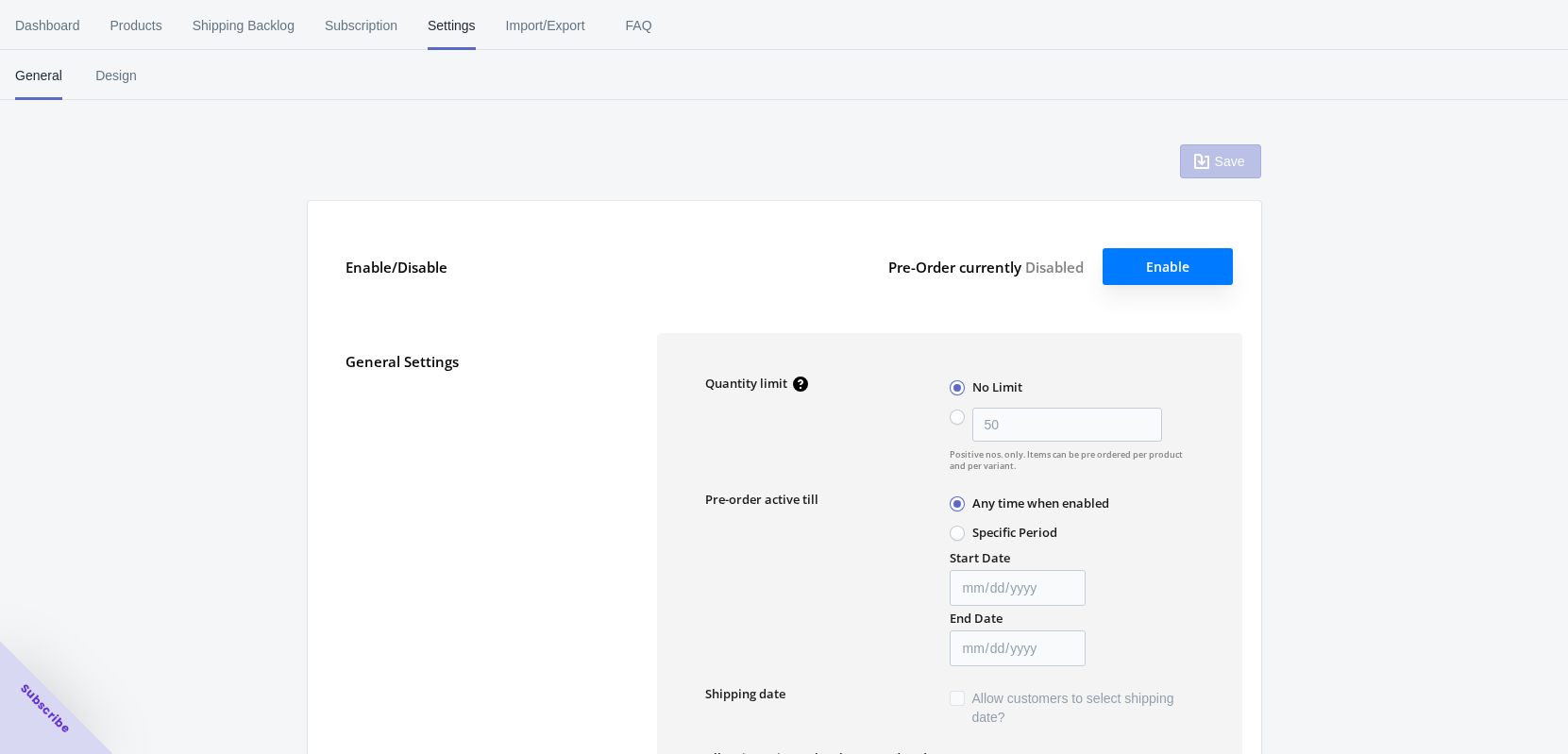
type input "10"
type input "[DATE]"
type input "preventa"
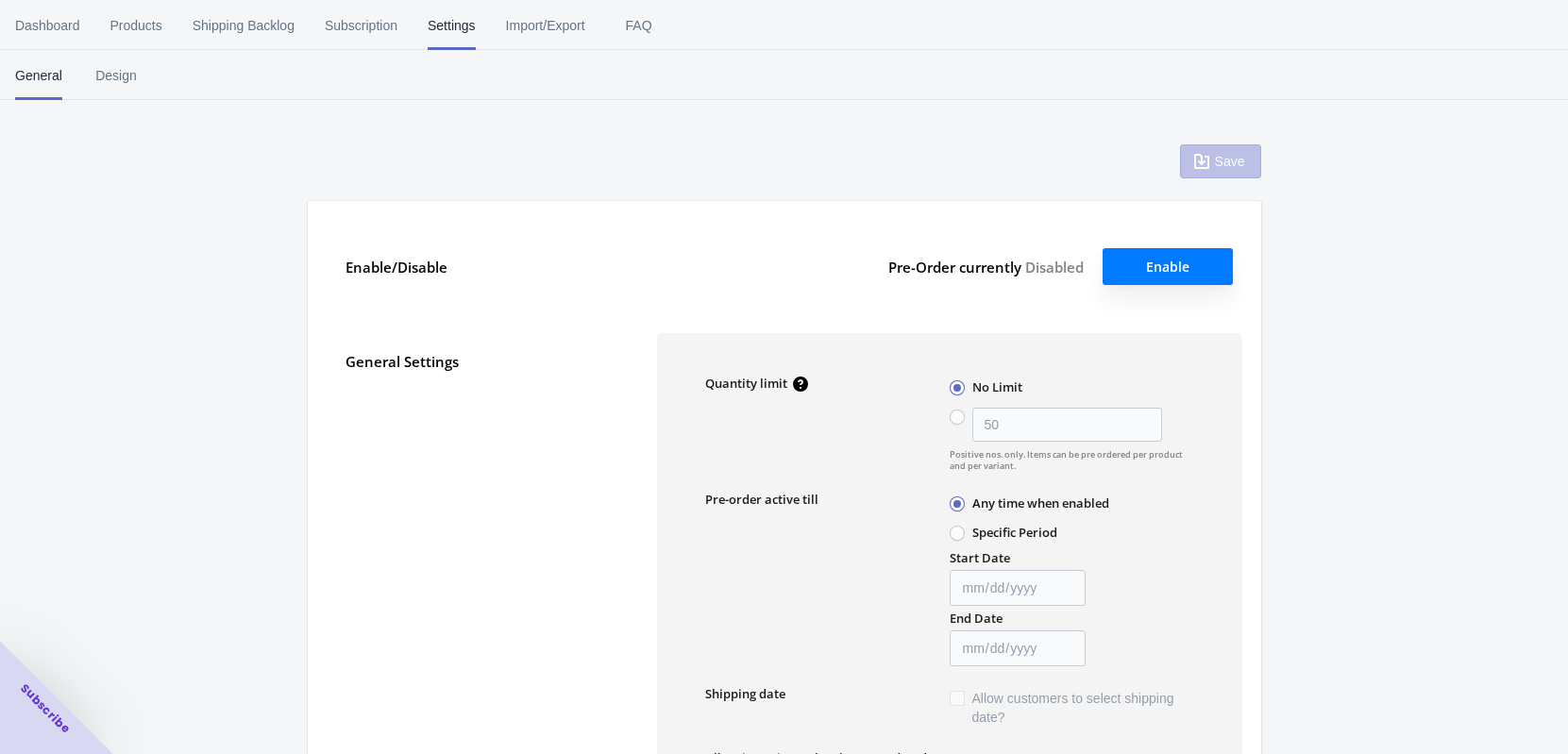
type textarea "¡El artículo en preventa se agregó al carrito!"
type textarea "El nivel de inventario es <qty>. Algunos de los artículos serán pedidos por ade…"
type textarea "Solo quedan <qty> de artículos en stock."
type textarea "Se puede pedir por adelantado un máximo de <qty> de productos."
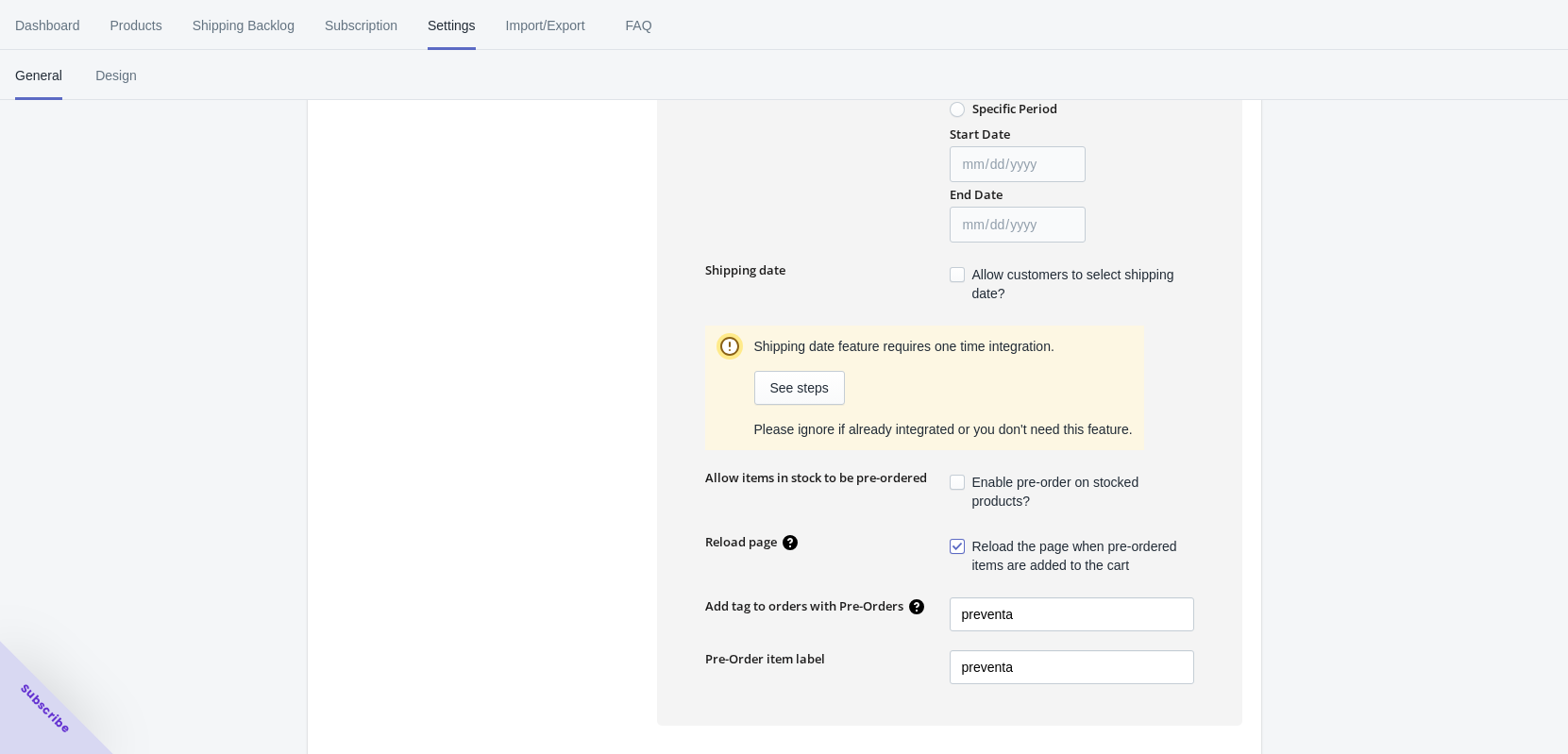
scroll to position [472, 0]
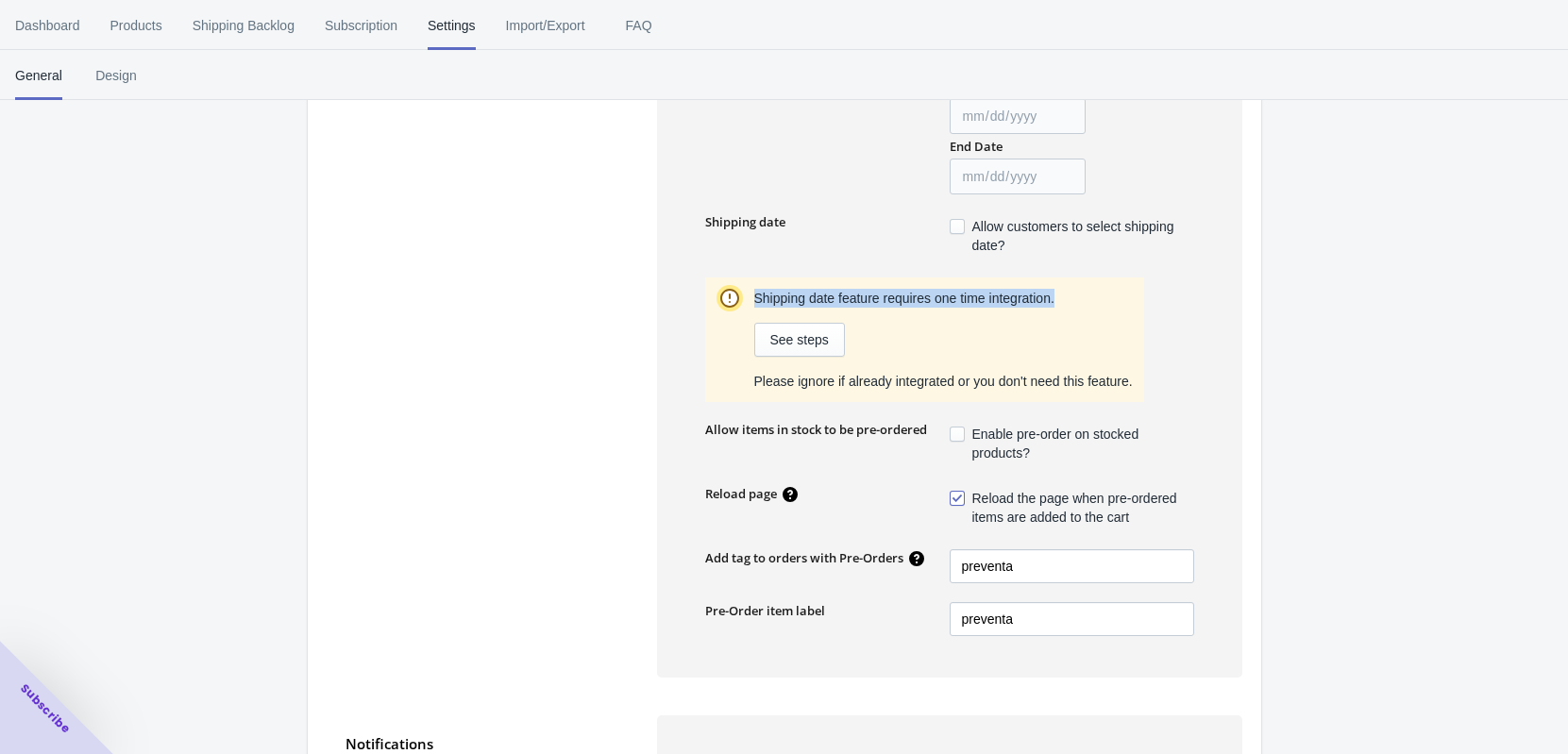
drag, startPoint x: 753, startPoint y: 298, endPoint x: 1069, endPoint y: 295, distance: 316.0
click at [1069, 295] on div "Shipping date feature requires one time integration." at bounding box center [944, 298] width 379 height 19
click at [1165, 290] on div "Shipping date feature requires one time integration. See steps Please ignore if…" at bounding box center [950, 339] width 489 height 124
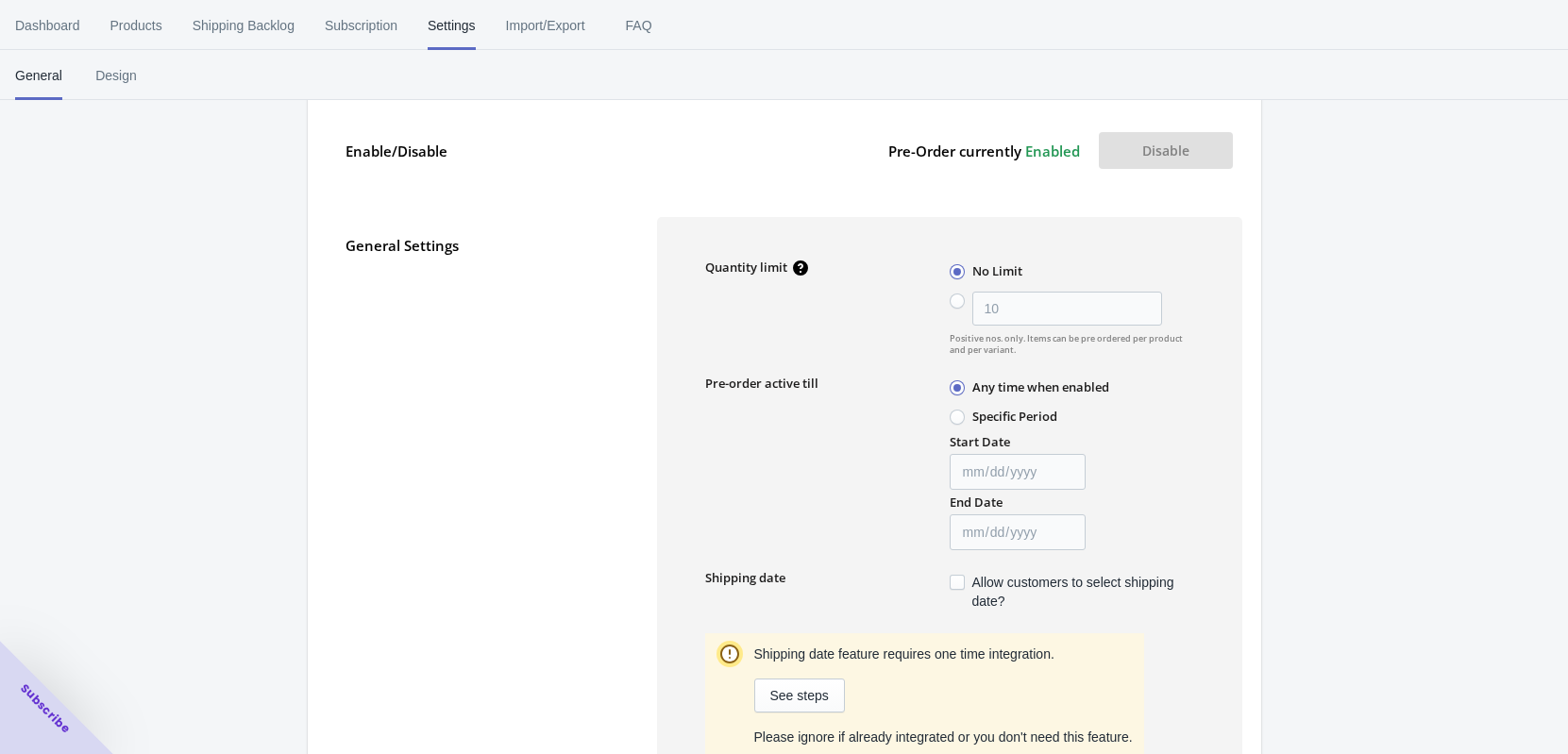
scroll to position [0, 0]
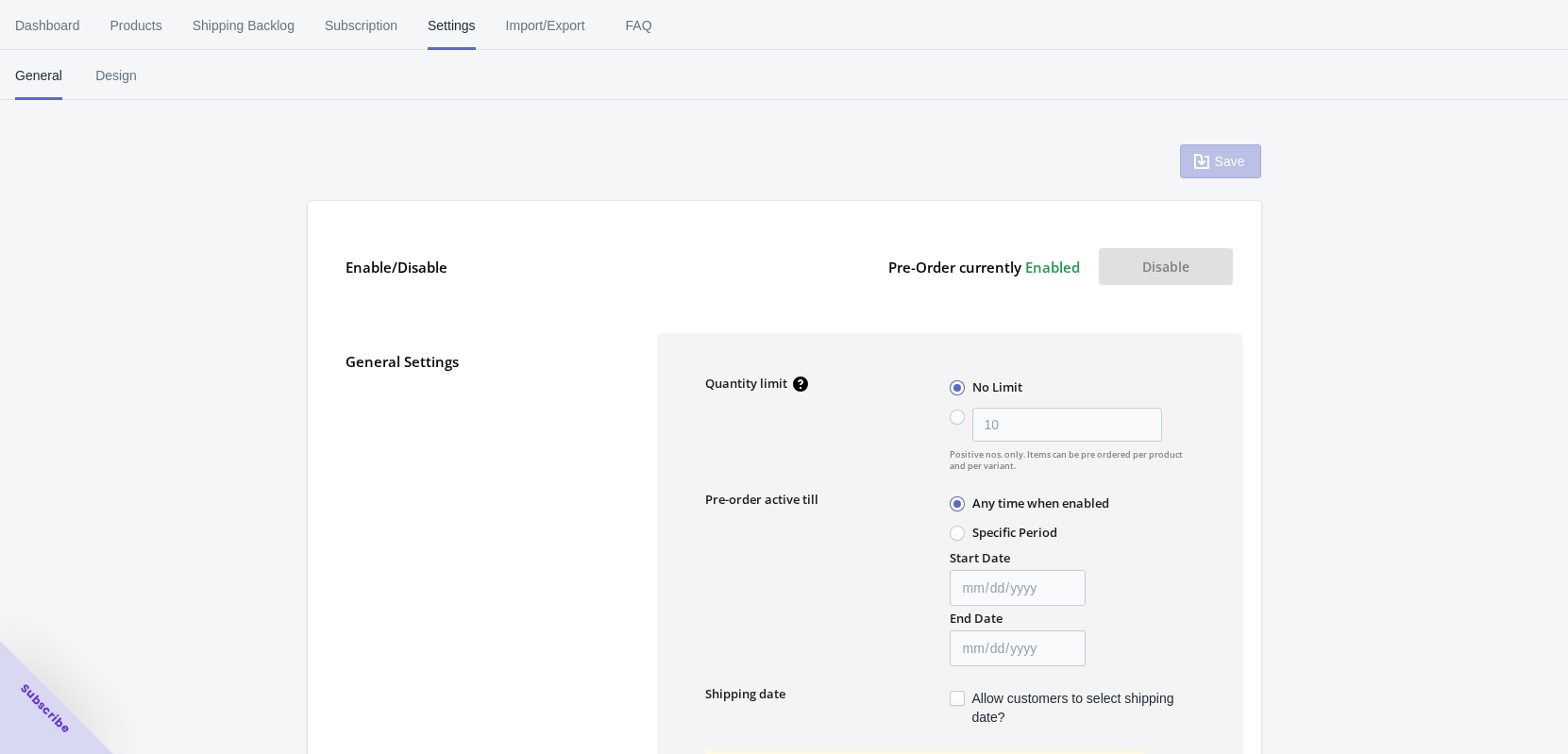
click at [1059, 265] on span "Enabled" at bounding box center [1053, 266] width 55 height 19
click at [957, 269] on label "Pre-Order currently Enabled" at bounding box center [984, 266] width 191 height 36
click at [1183, 269] on button "Disable" at bounding box center [1166, 266] width 134 height 36
click at [1045, 264] on span "Enabled" at bounding box center [1053, 266] width 55 height 19
click at [1189, 269] on button "Disable" at bounding box center [1166, 266] width 134 height 36
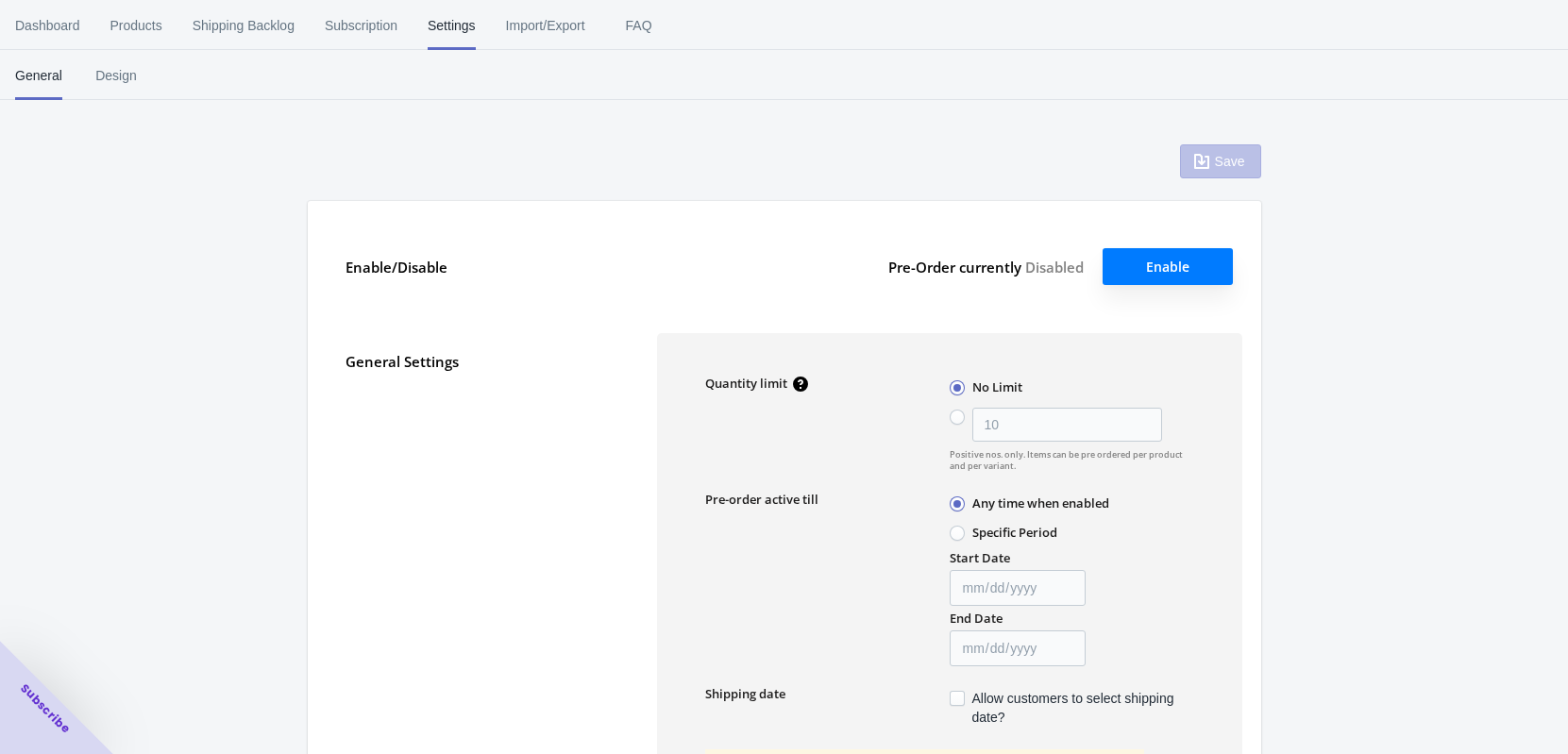
click at [1140, 266] on button "Enable" at bounding box center [1168, 266] width 130 height 36
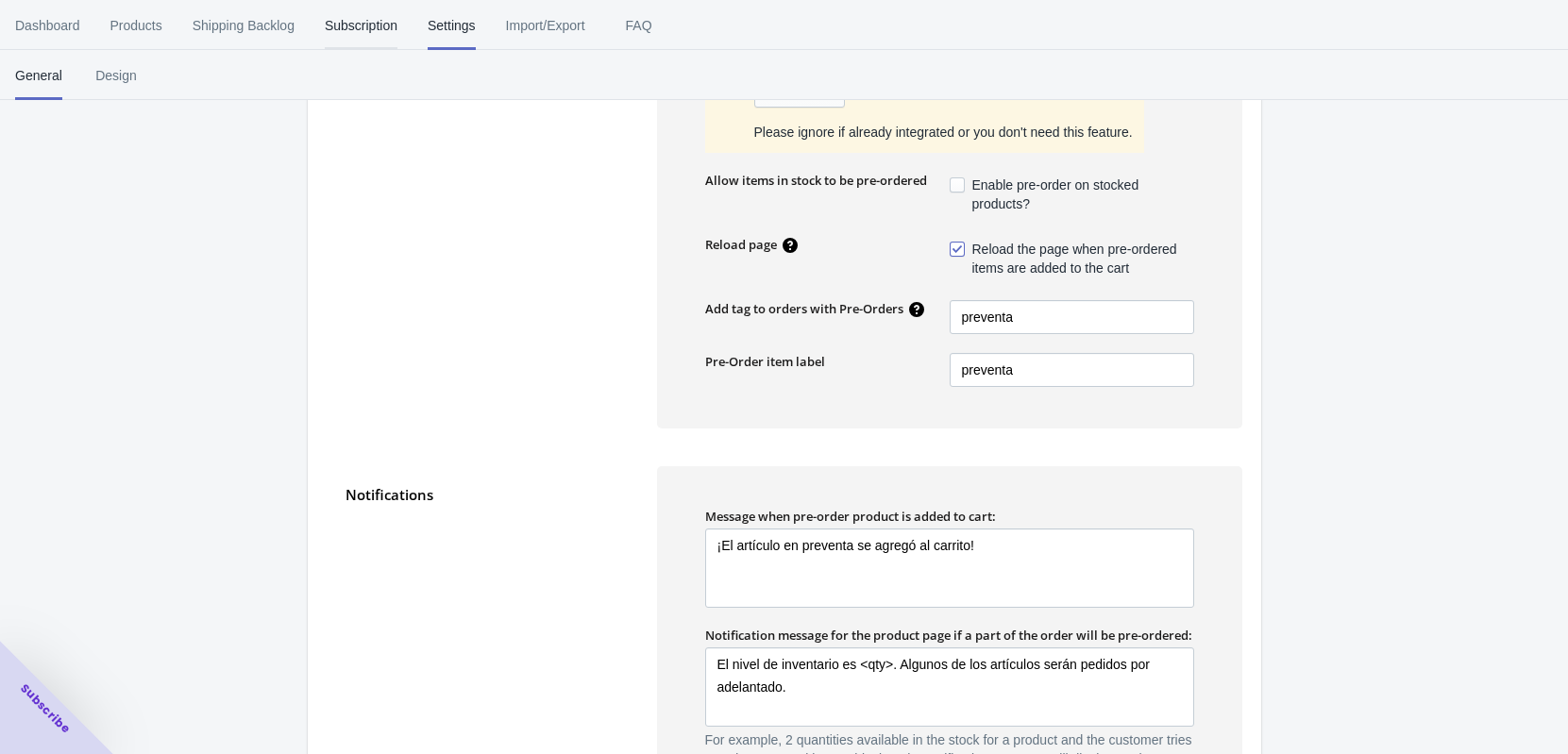
click at [333, 30] on span "Subscription" at bounding box center [361, 26] width 73 height 49
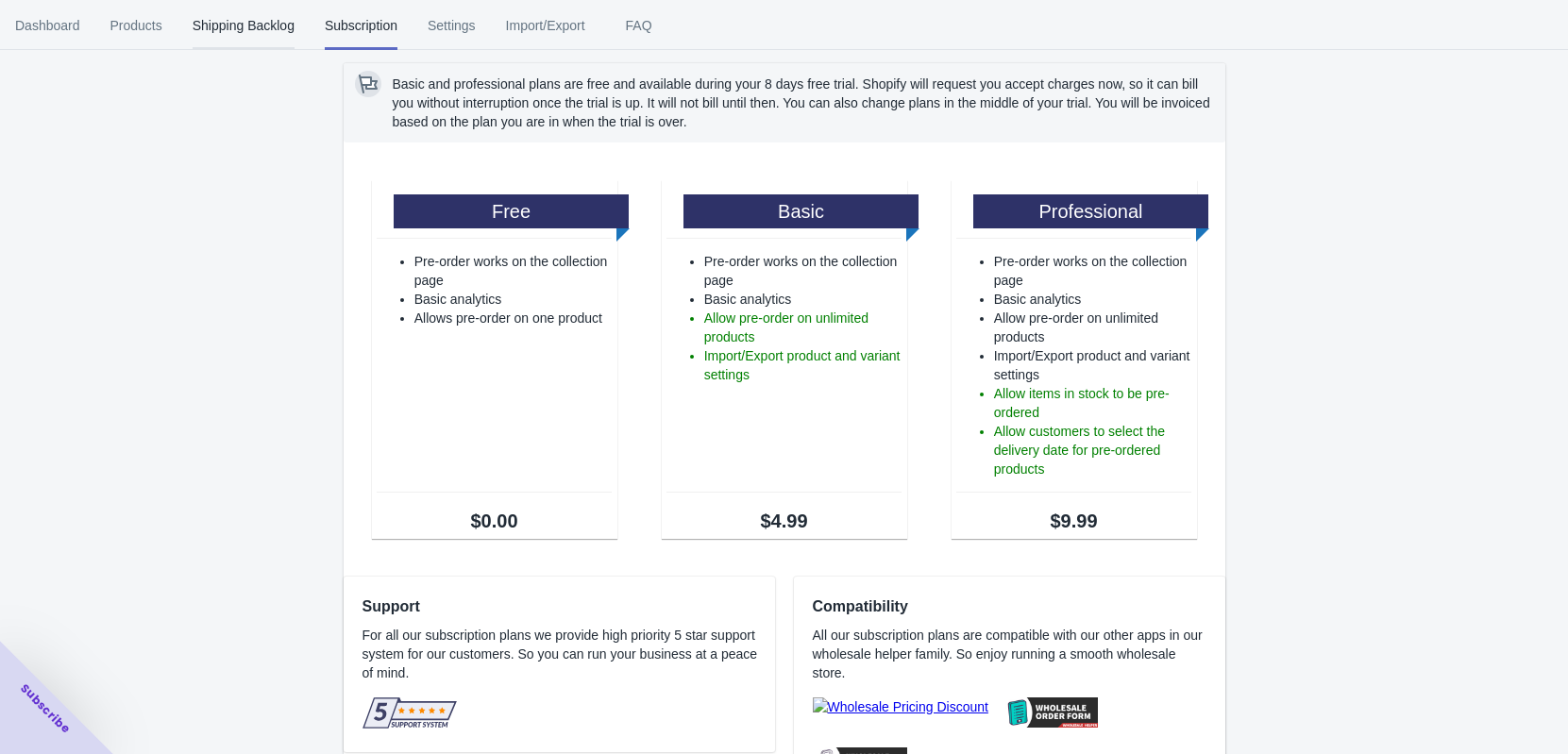
click at [254, 34] on span "Shipping Backlog" at bounding box center [243, 26] width 102 height 49
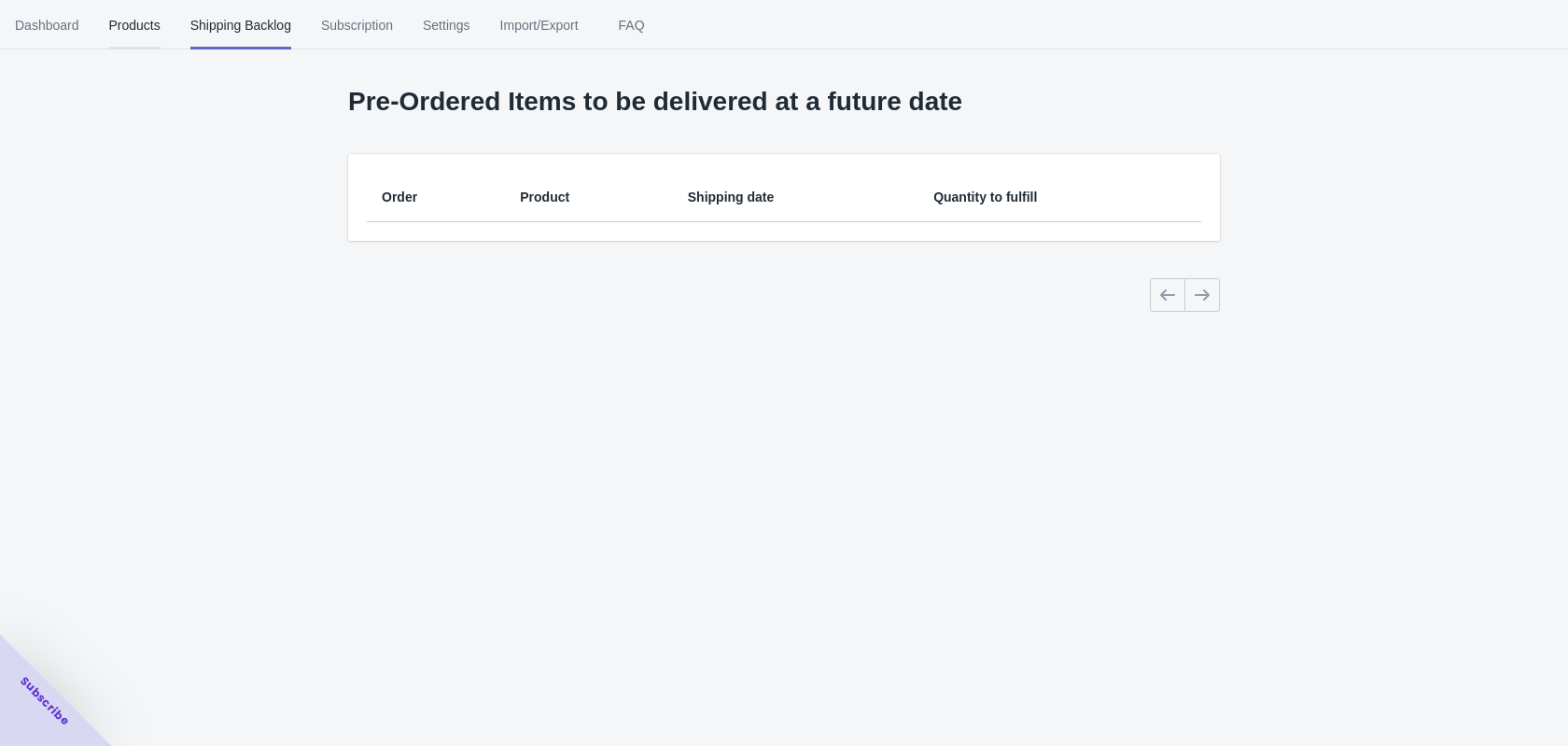
click at [152, 28] on span "Products" at bounding box center [135, 25] width 52 height 49
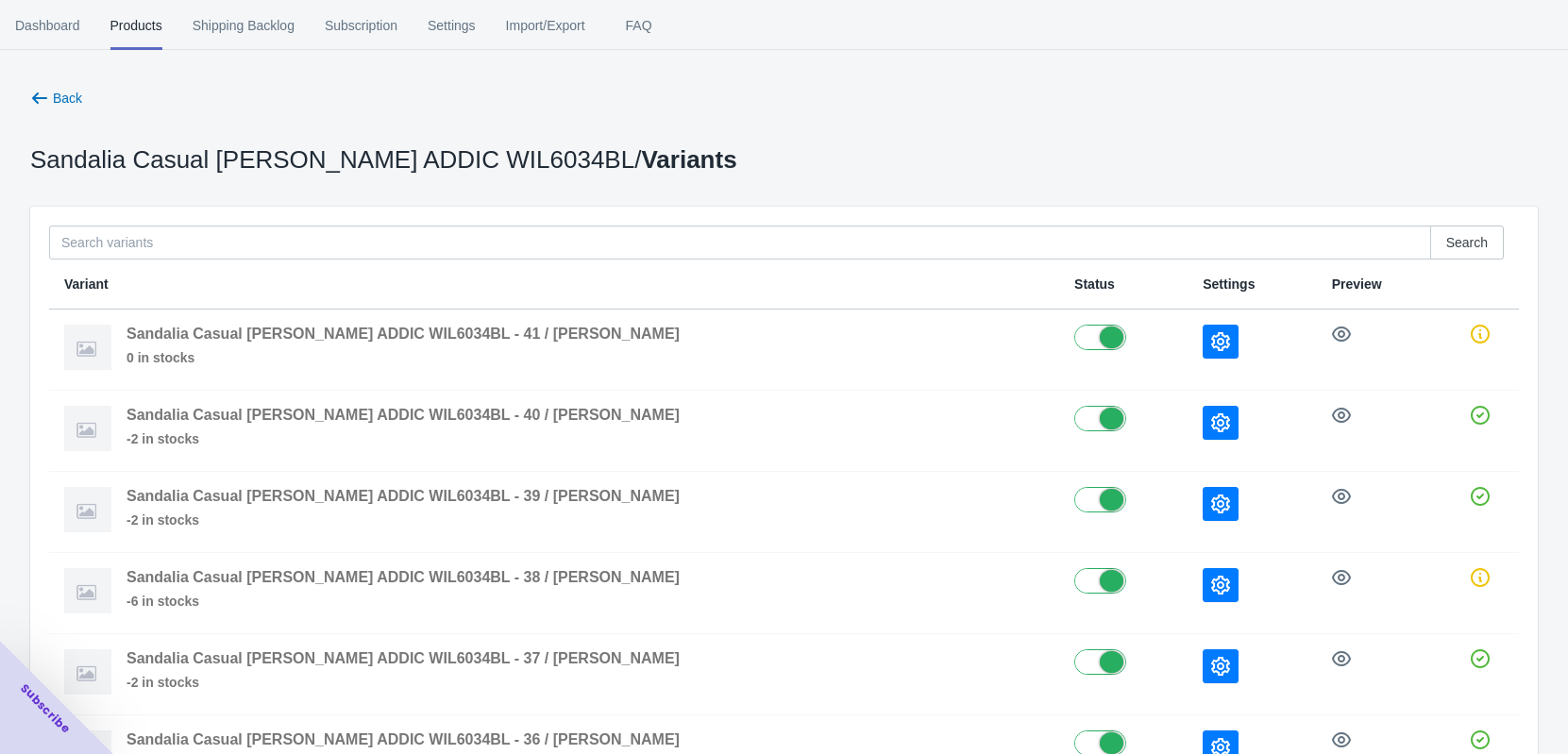
click at [531, 24] on span "Import/Export" at bounding box center [545, 26] width 79 height 49
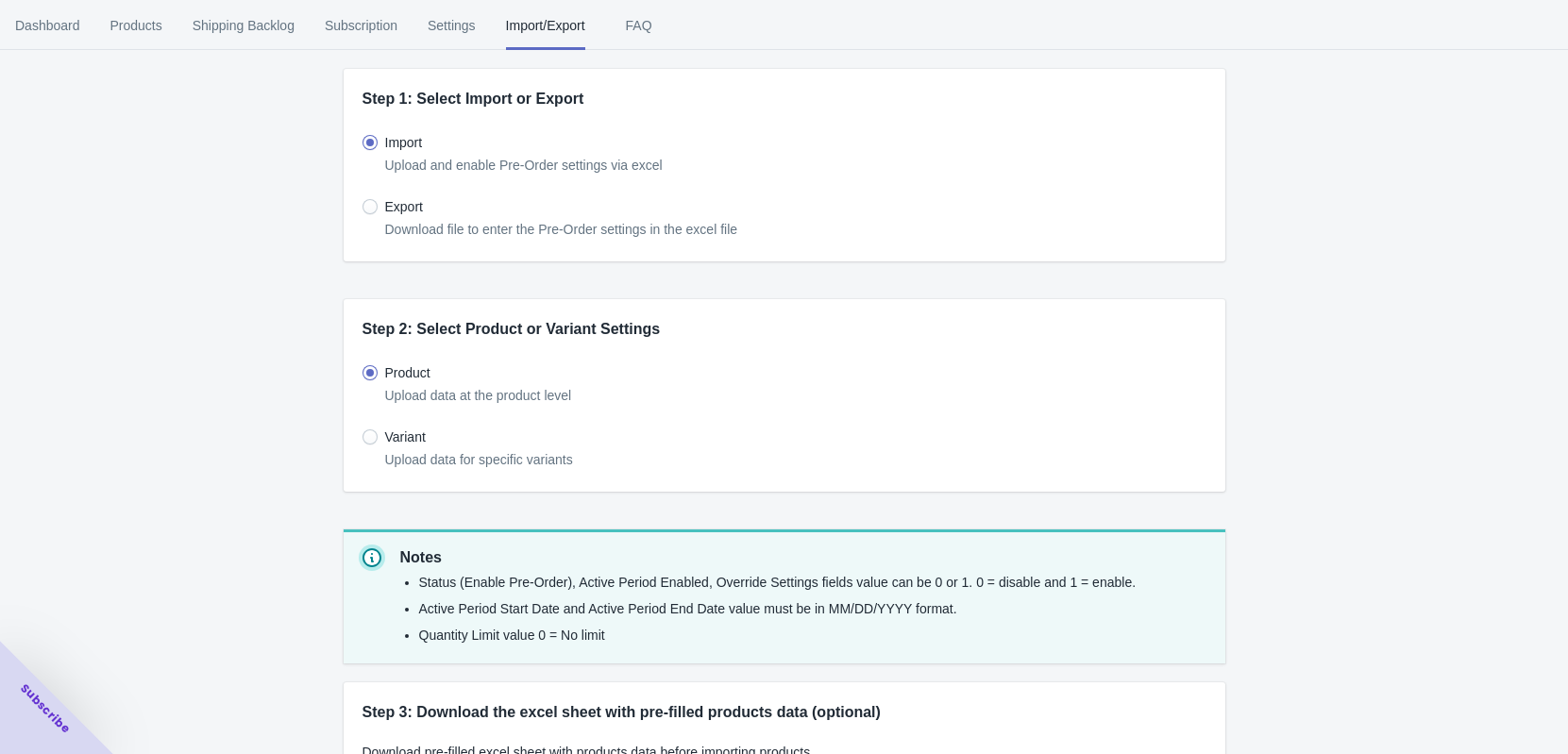
drag, startPoint x: 361, startPoint y: 331, endPoint x: 640, endPoint y: 334, distance: 279.0
click at [640, 334] on div "Step 2: Select Product or Variant Settings" at bounding box center [784, 319] width 882 height 41
drag, startPoint x: 640, startPoint y: 334, endPoint x: 407, endPoint y: 327, distance: 233.1
click at [409, 327] on h2 "Step 2: Select Product or Variant Settings" at bounding box center [785, 329] width 844 height 23
drag, startPoint x: 578, startPoint y: 397, endPoint x: 375, endPoint y: 397, distance: 203.0
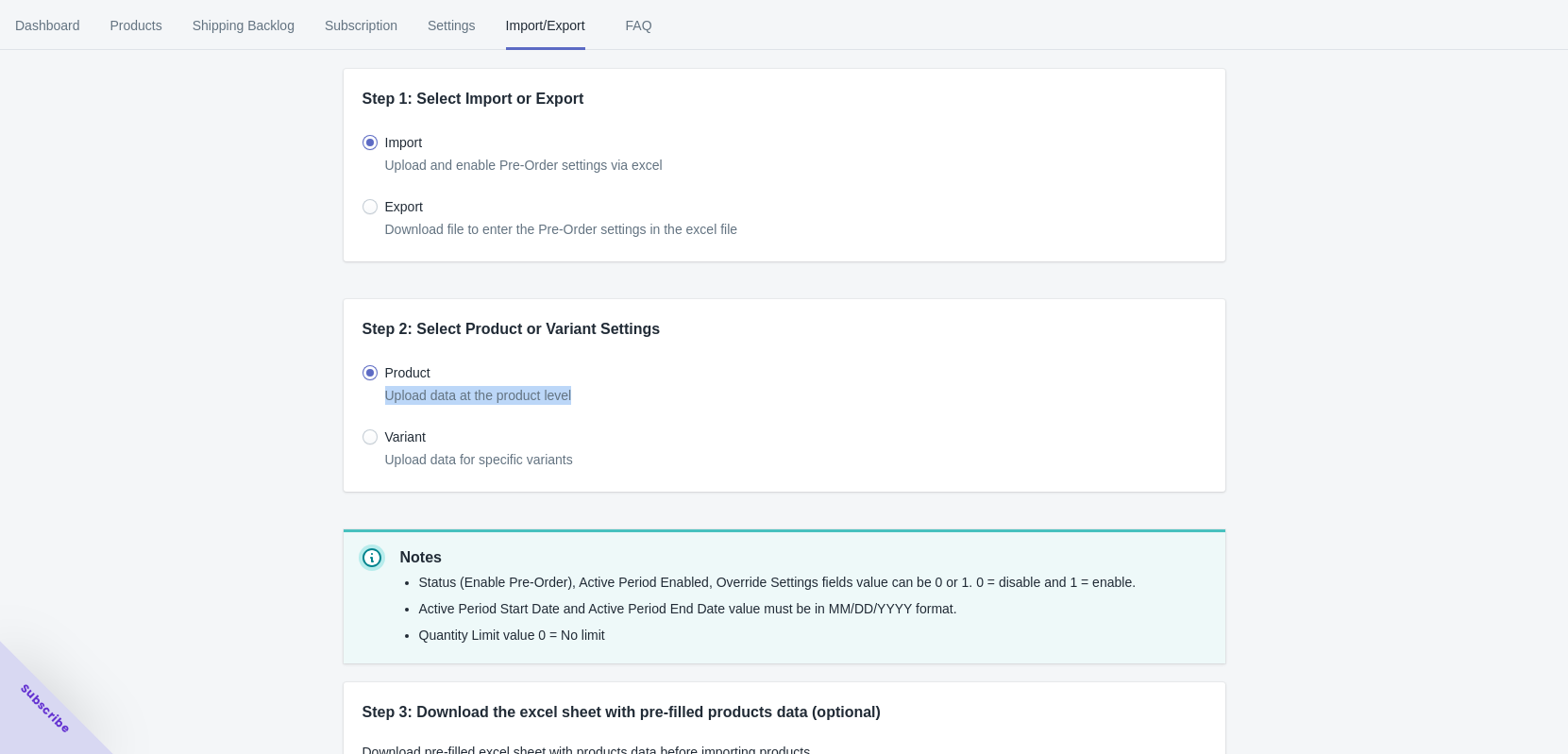
click at [375, 397] on div "Upload data at the product level" at bounding box center [785, 395] width 844 height 19
click at [665, 409] on div "Product Upload data at the product level Variant Upload data for specific varia…" at bounding box center [785, 408] width 844 height 128
drag, startPoint x: 368, startPoint y: 321, endPoint x: 381, endPoint y: 321, distance: 13.0
click at [381, 321] on h2 "Step 2: Select Product or Variant Settings" at bounding box center [785, 329] width 844 height 23
drag, startPoint x: 365, startPoint y: 329, endPoint x: 615, endPoint y: 330, distance: 250.0
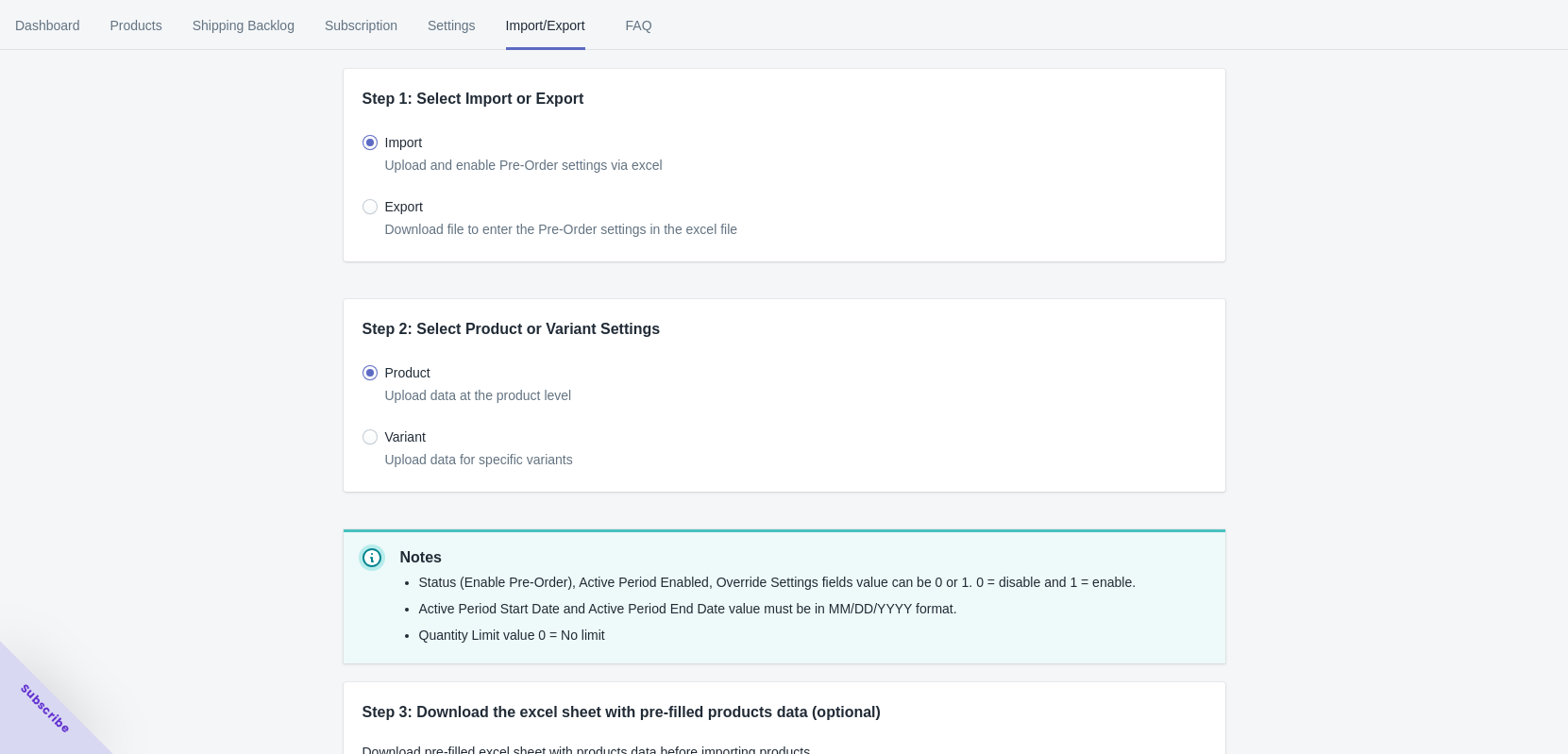
click at [615, 330] on h2 "Step 2: Select Product or Variant Settings" at bounding box center [785, 329] width 844 height 23
click at [613, 330] on h2 "Step 2: Select Product or Variant Settings" at bounding box center [785, 329] width 844 height 23
click at [59, 33] on span "Dashboard" at bounding box center [47, 26] width 65 height 49
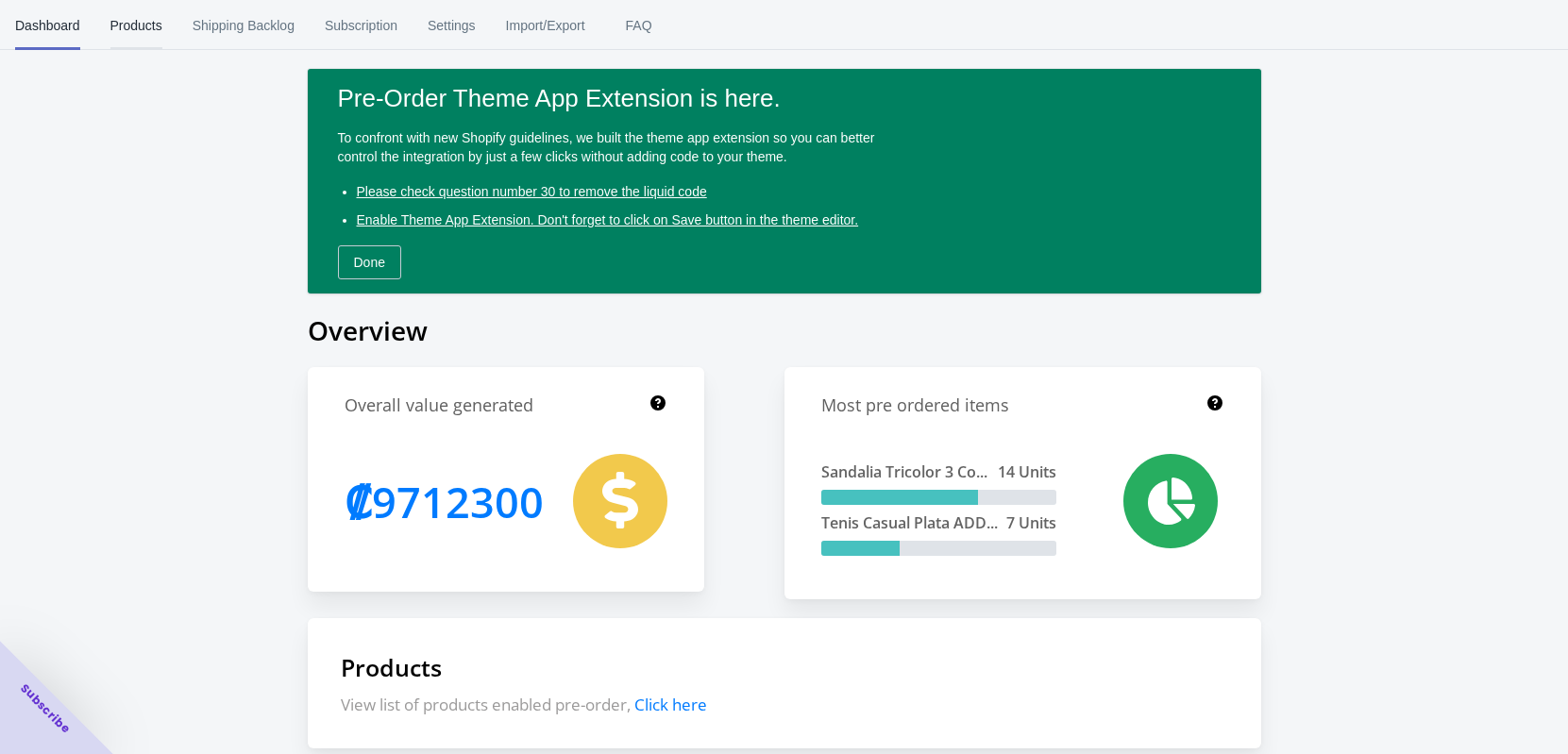
click at [138, 31] on span "Products" at bounding box center [136, 26] width 52 height 49
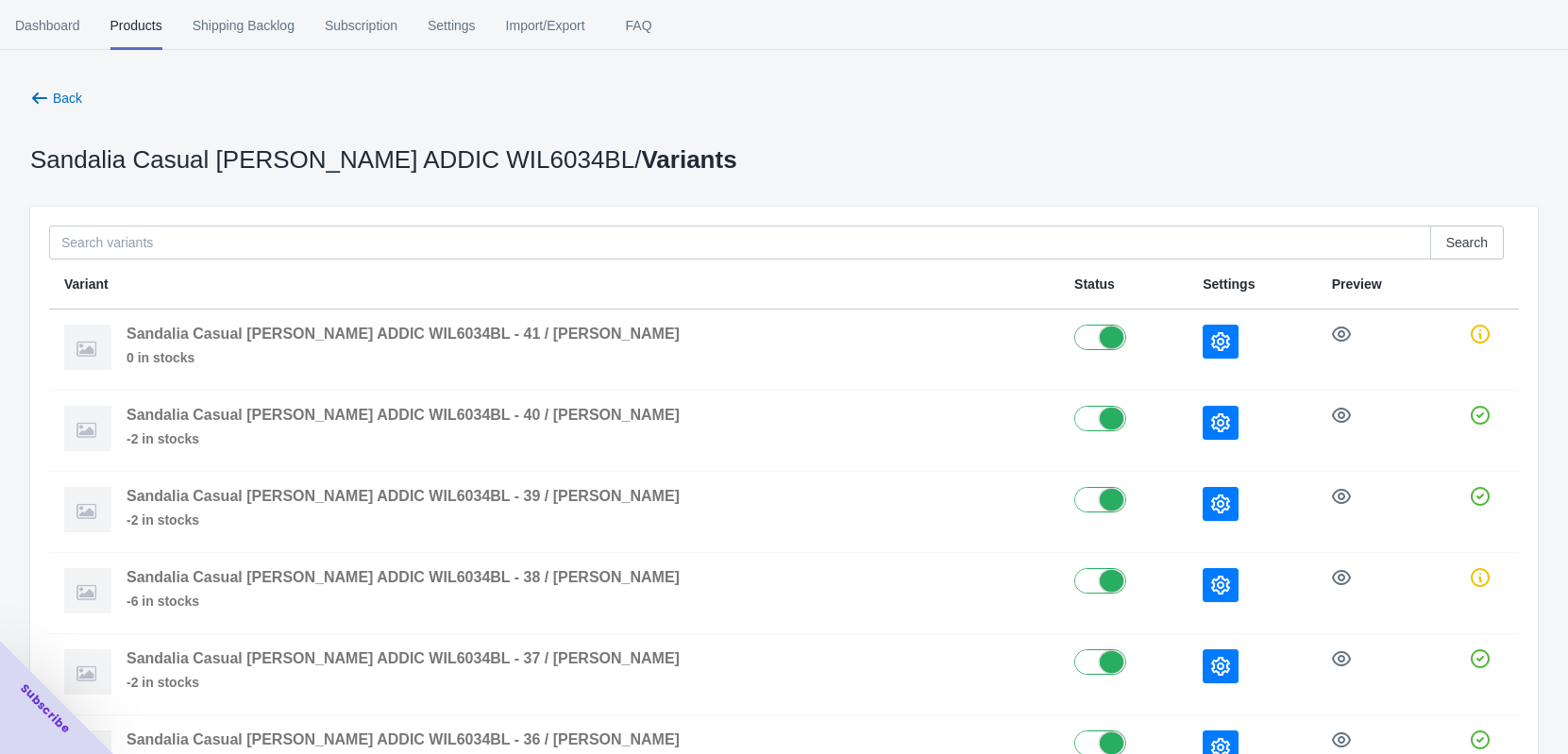
click at [232, 24] on span "Shipping Backlog" at bounding box center [243, 26] width 102 height 49
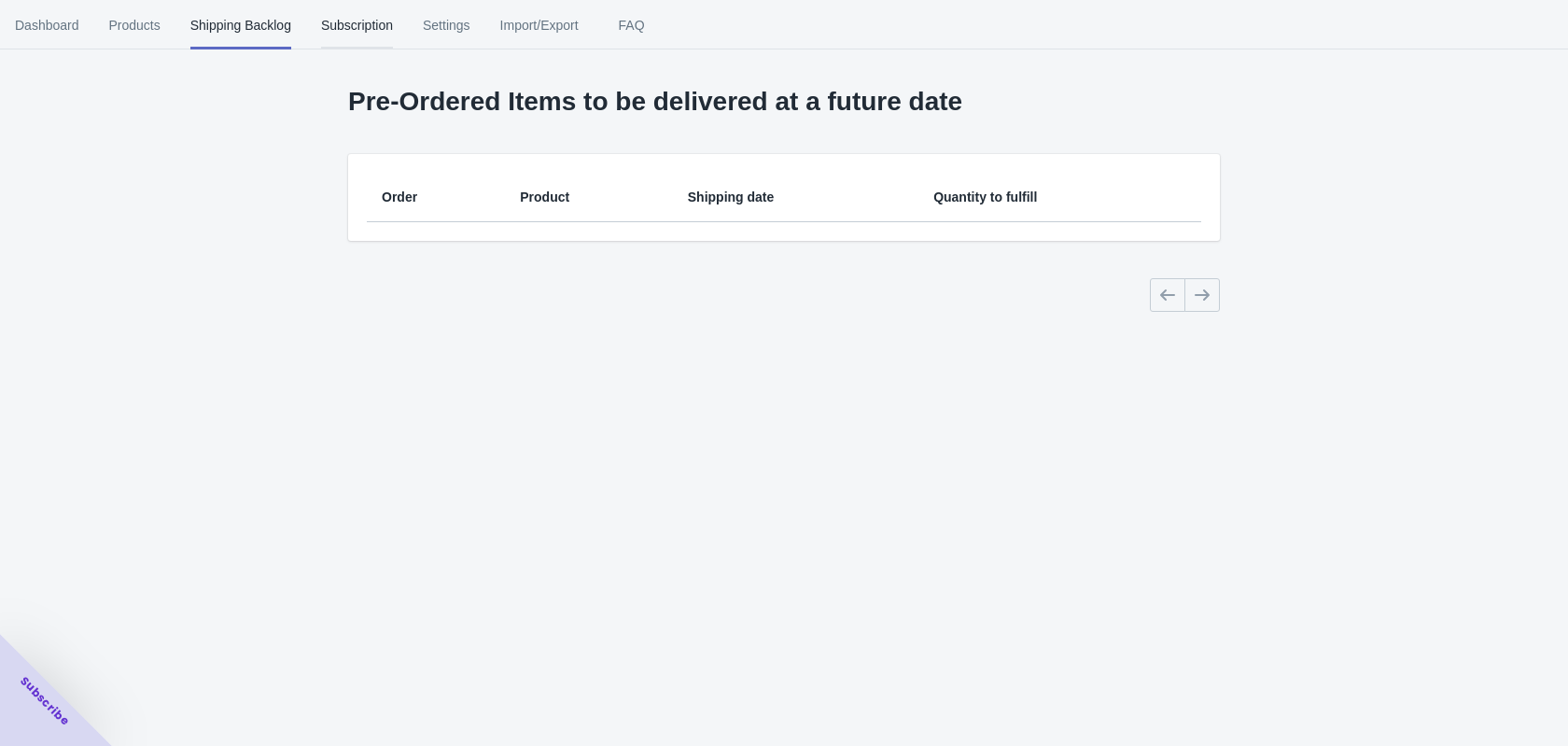
click at [342, 24] on span "Subscription" at bounding box center [357, 25] width 72 height 49
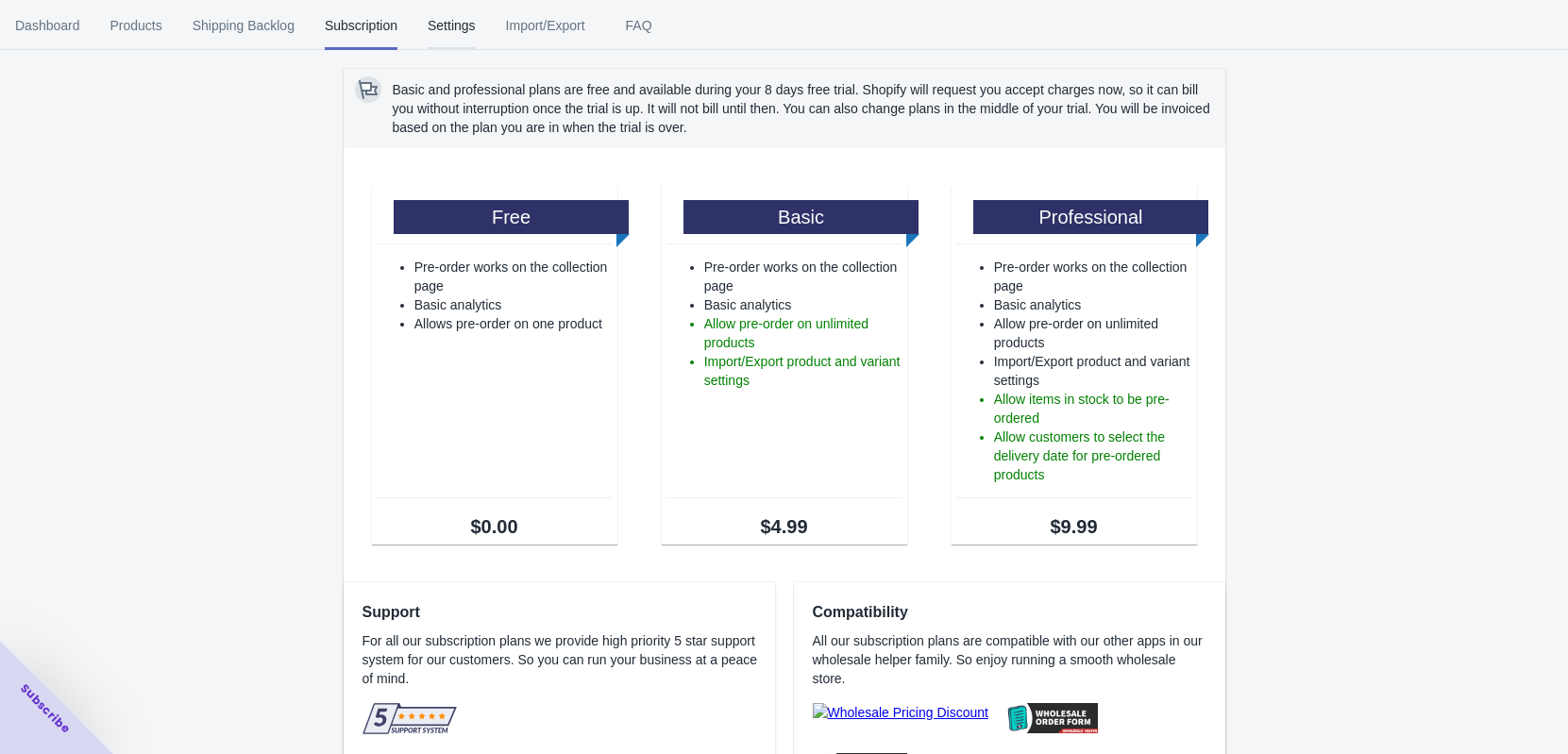
click at [449, 28] on span "Settings" at bounding box center [452, 26] width 48 height 49
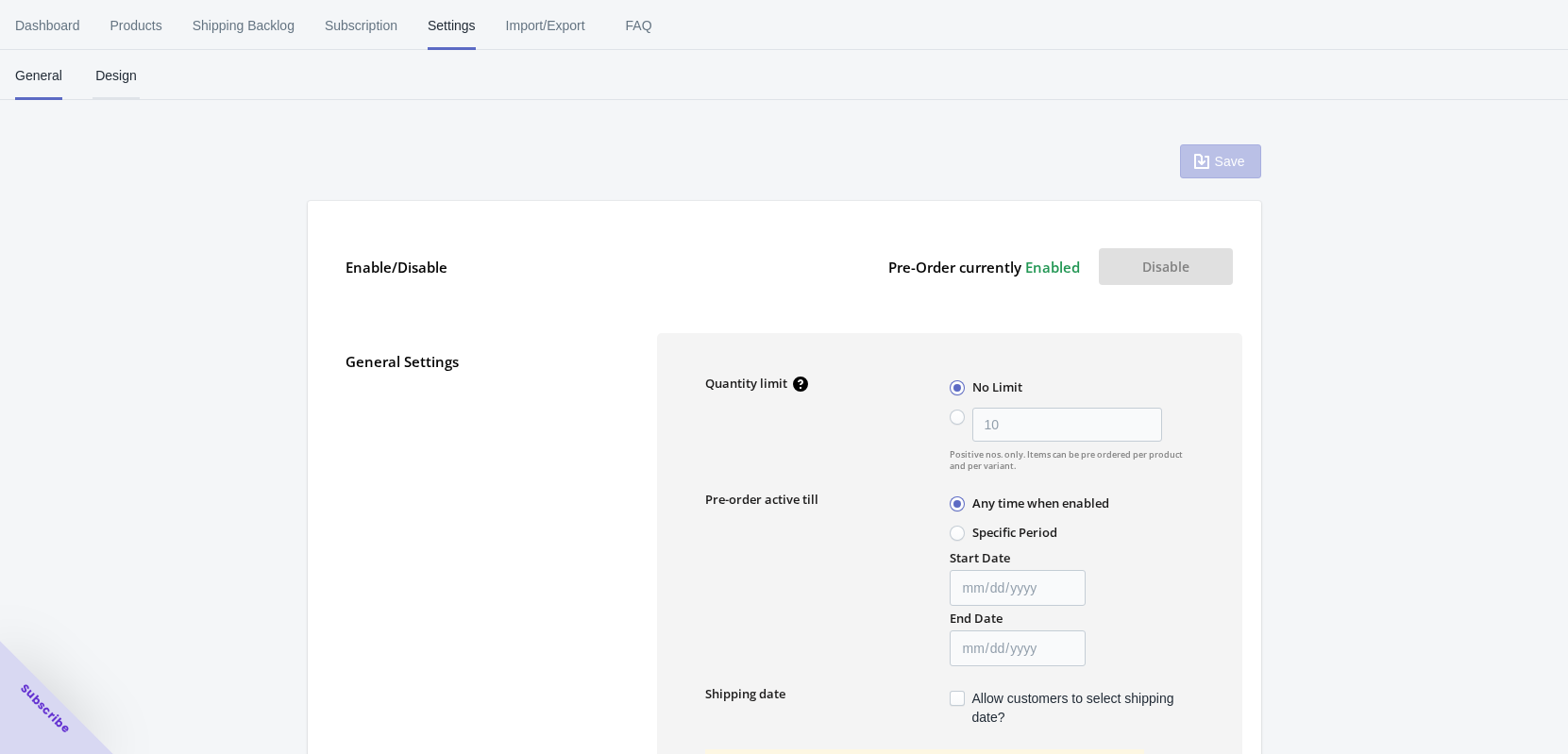
click at [111, 75] on span "Design" at bounding box center [116, 76] width 47 height 49
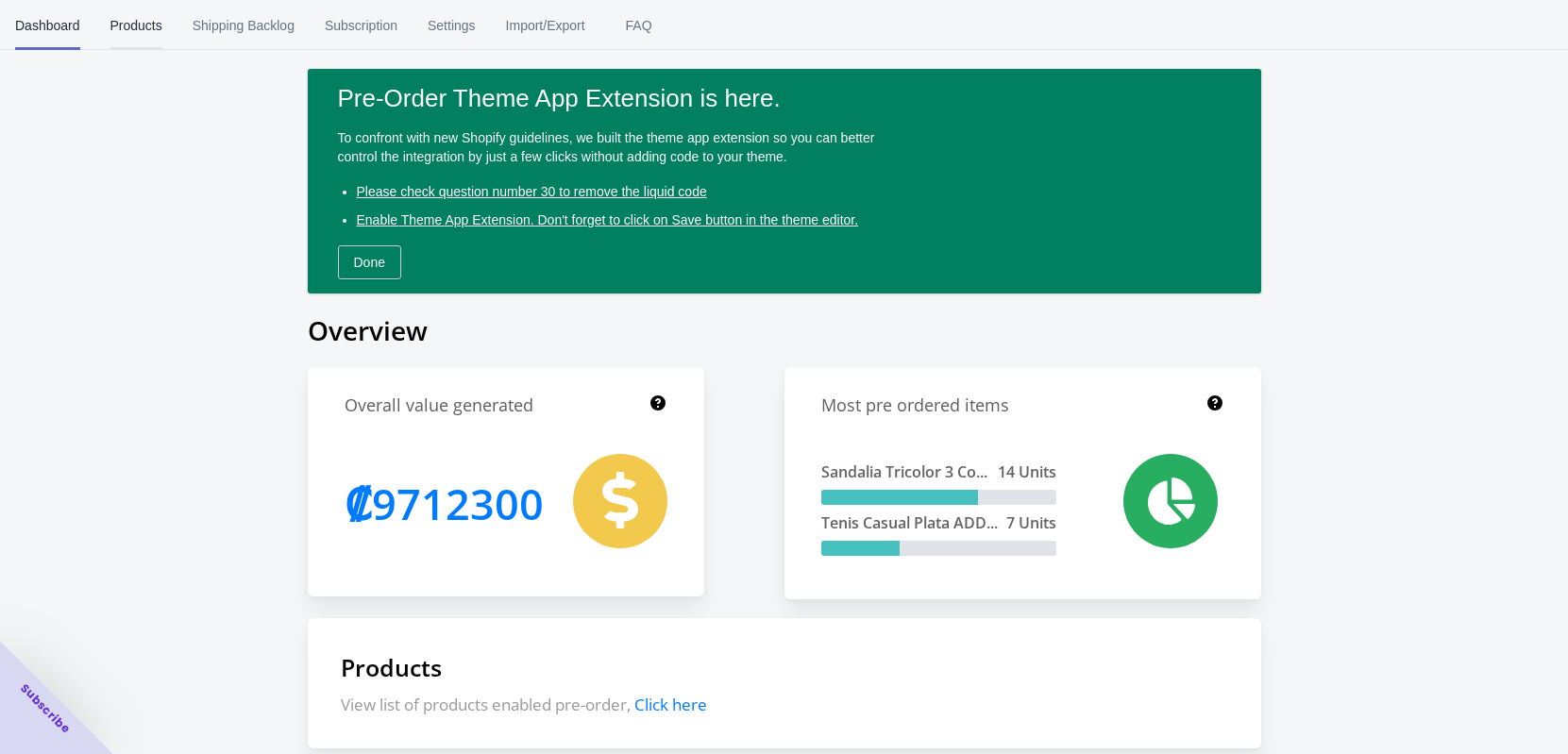
click at [140, 24] on span "Products" at bounding box center [136, 26] width 52 height 49
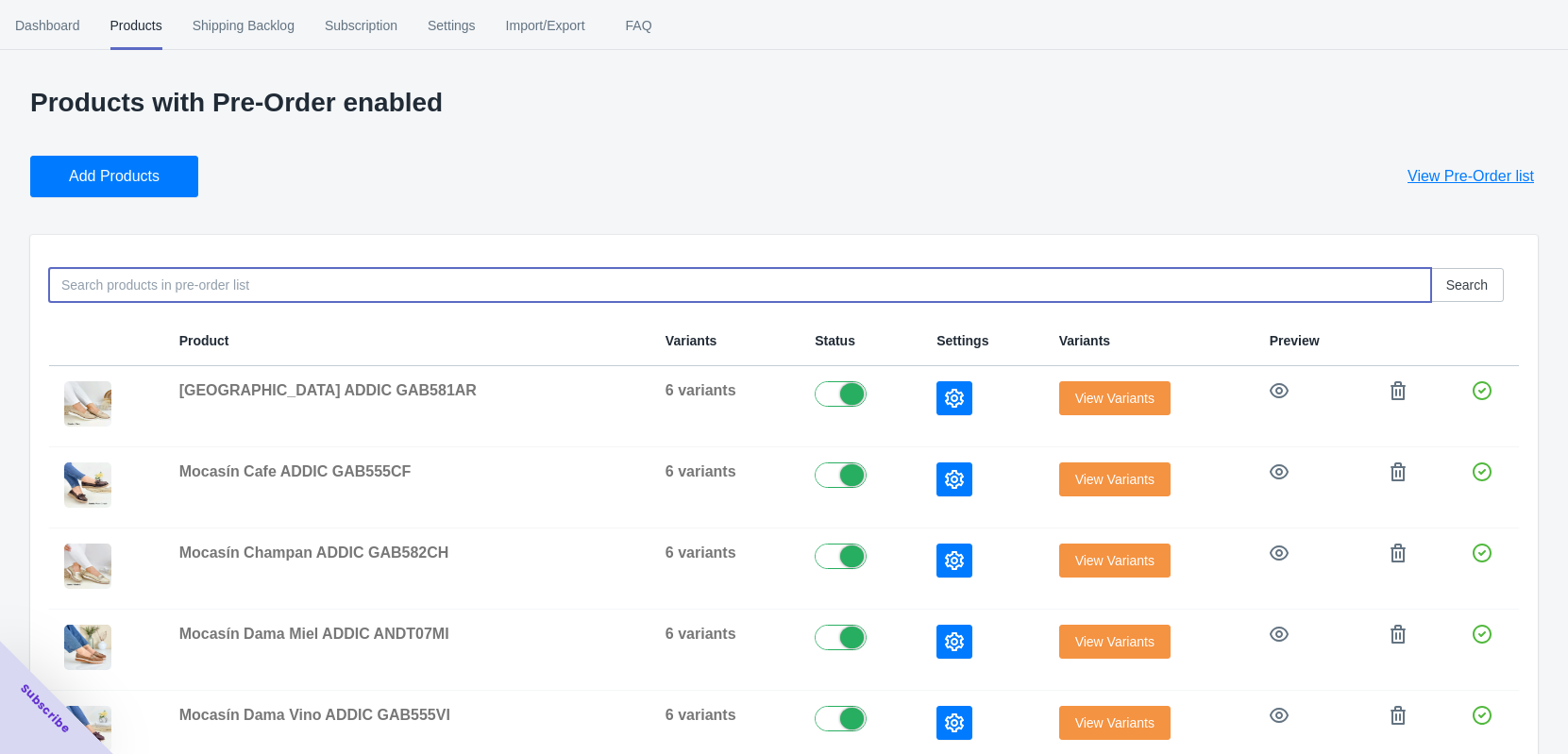
click at [210, 288] on input at bounding box center [741, 285] width 1383 height 34
paste input "NZF145CNE"
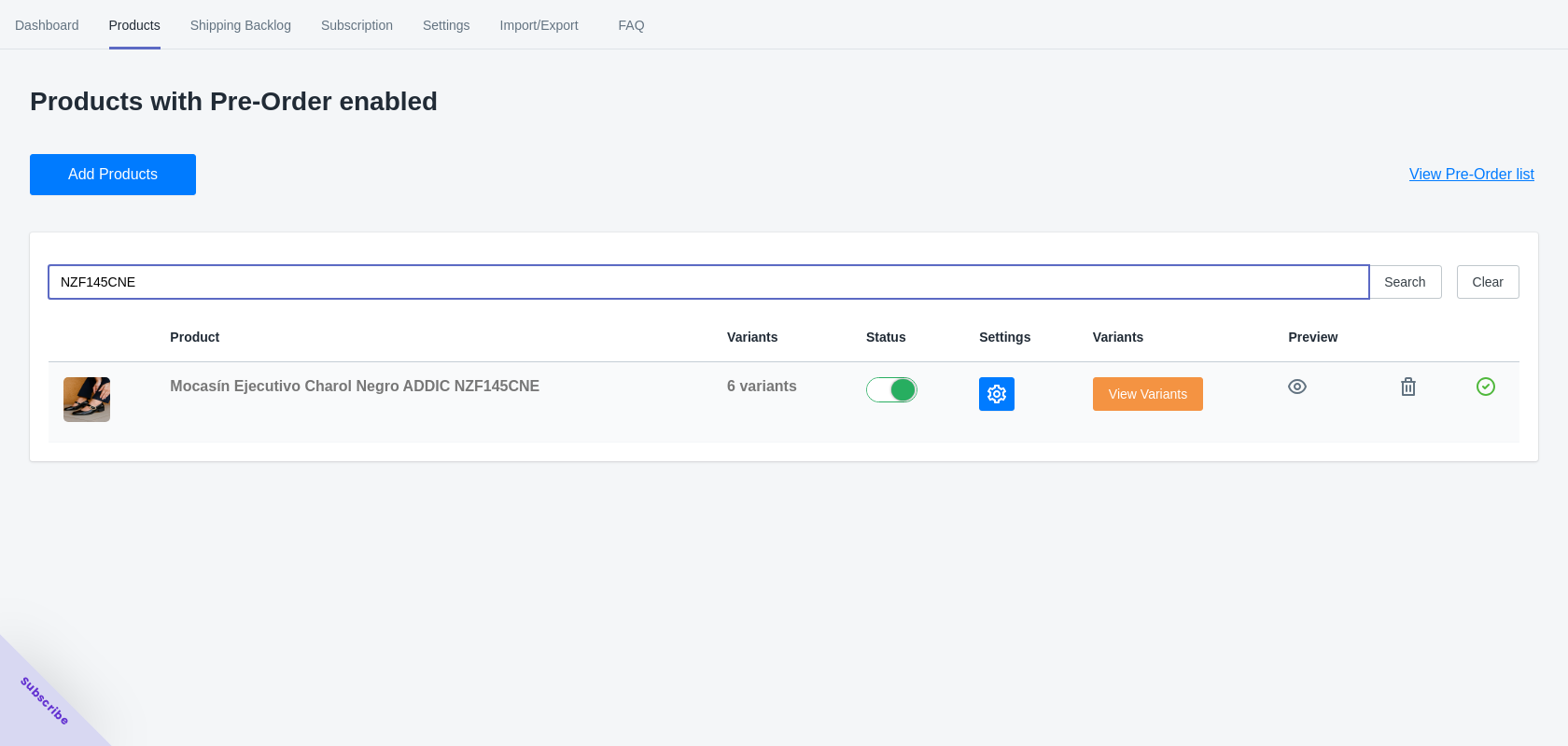
type input "NZF145CNE"
click at [1157, 392] on span "View Variants" at bounding box center [1148, 393] width 78 height 15
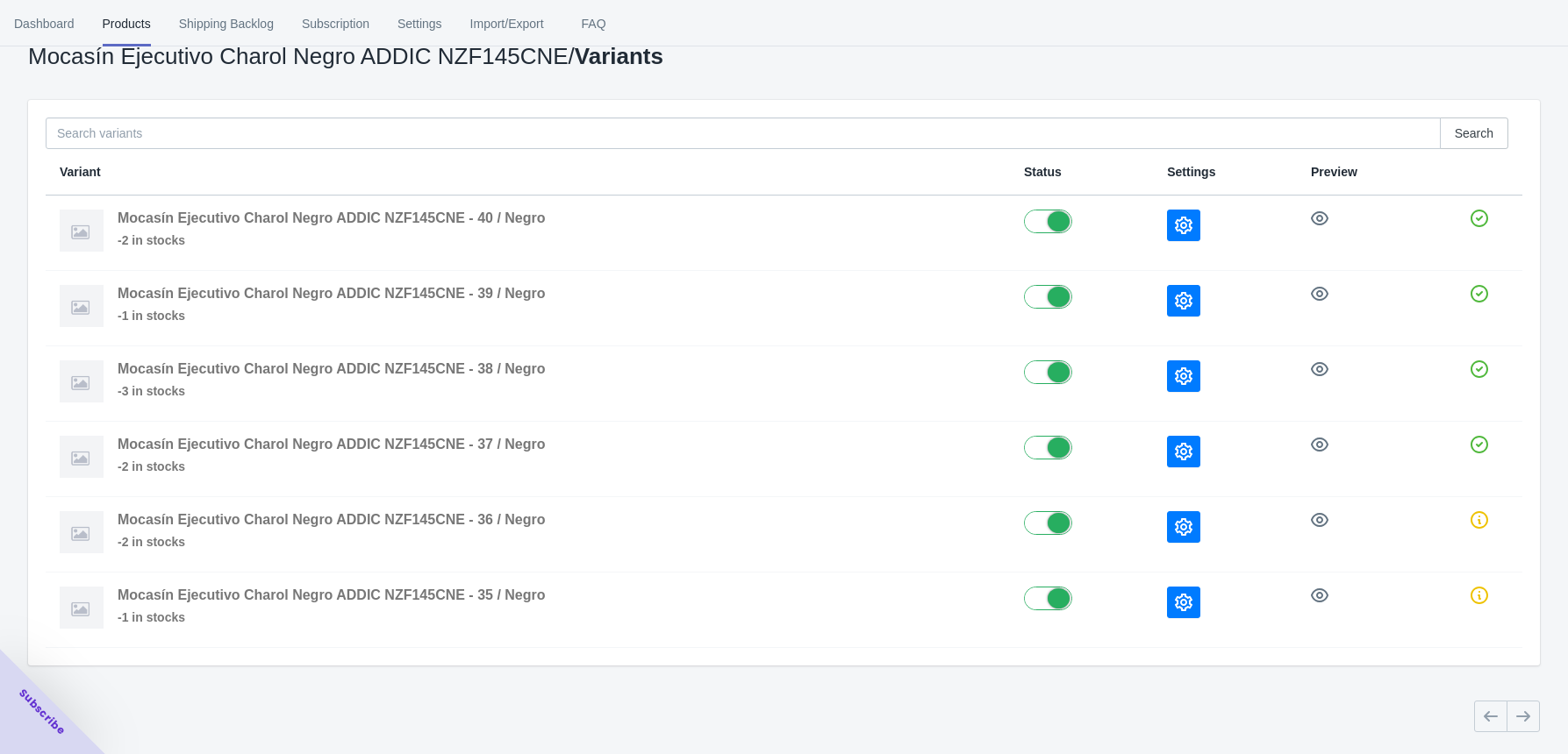
scroll to position [77, 0]
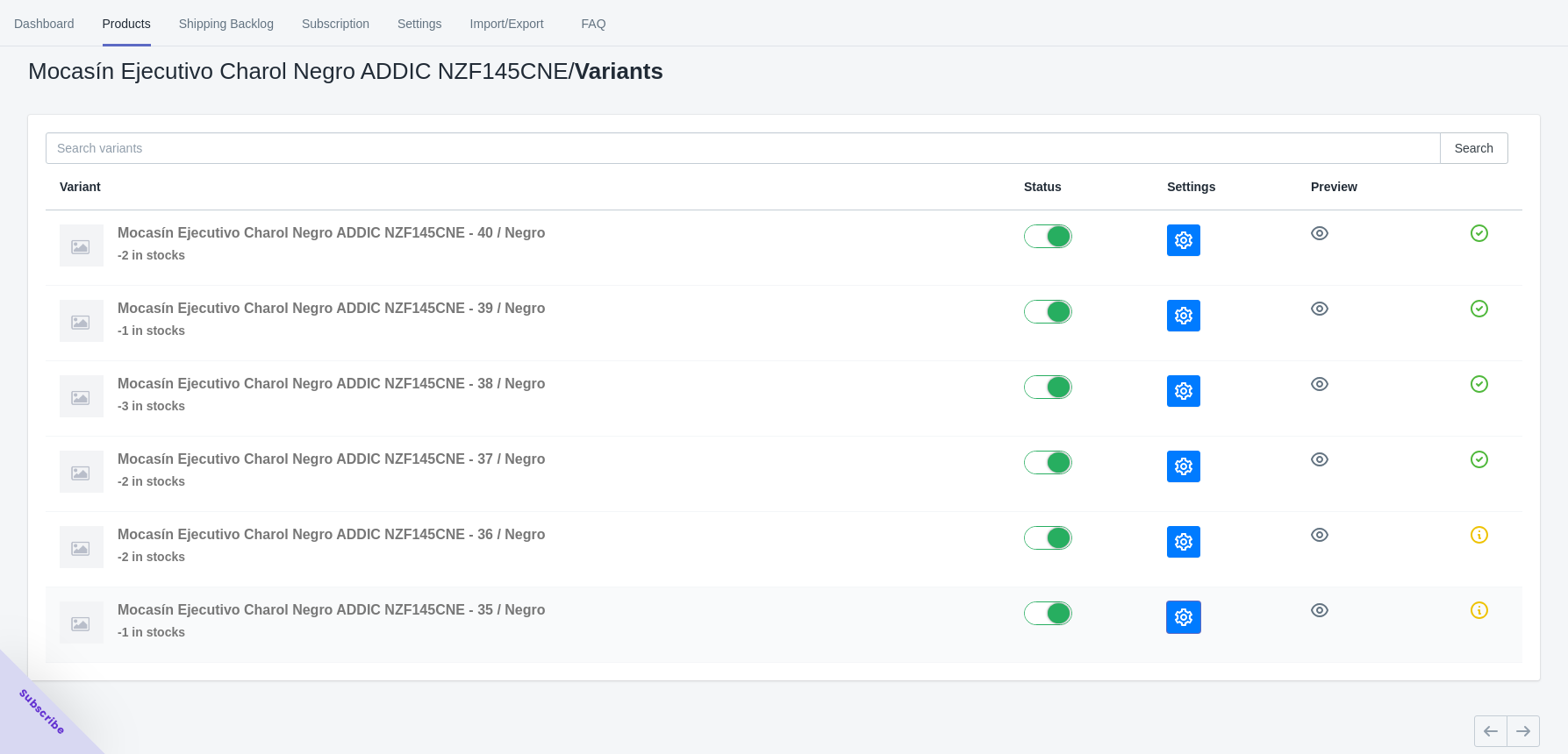
click at [1190, 619] on icon "button" at bounding box center [1183, 617] width 17 height 17
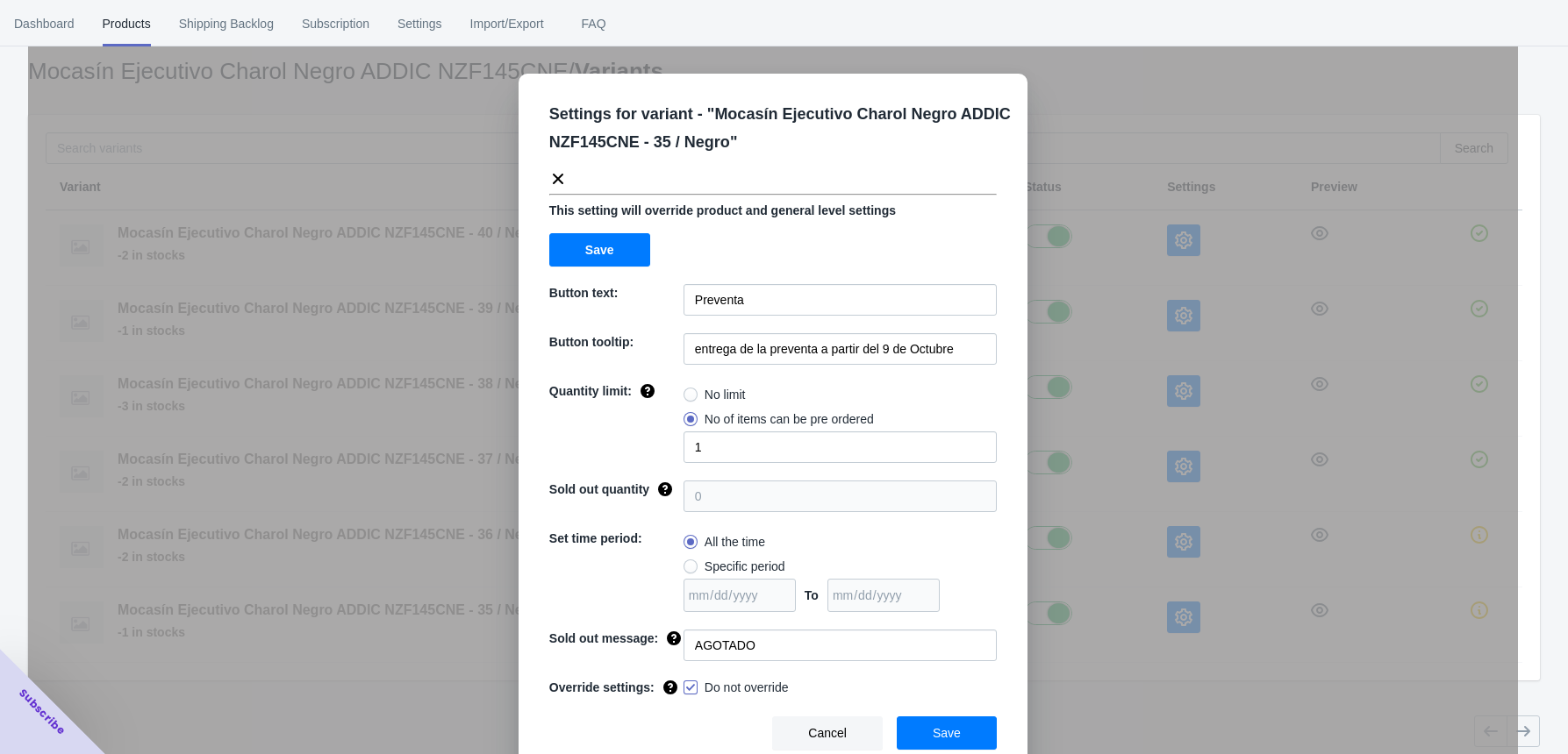
click at [1126, 700] on div "Settings for variant - " Mocasín Ejecutivo Charol Negro ADDIC NZF145CNE - 35 / …" at bounding box center [773, 421] width 1490 height 754
